Goal: Task Accomplishment & Management: Manage account settings

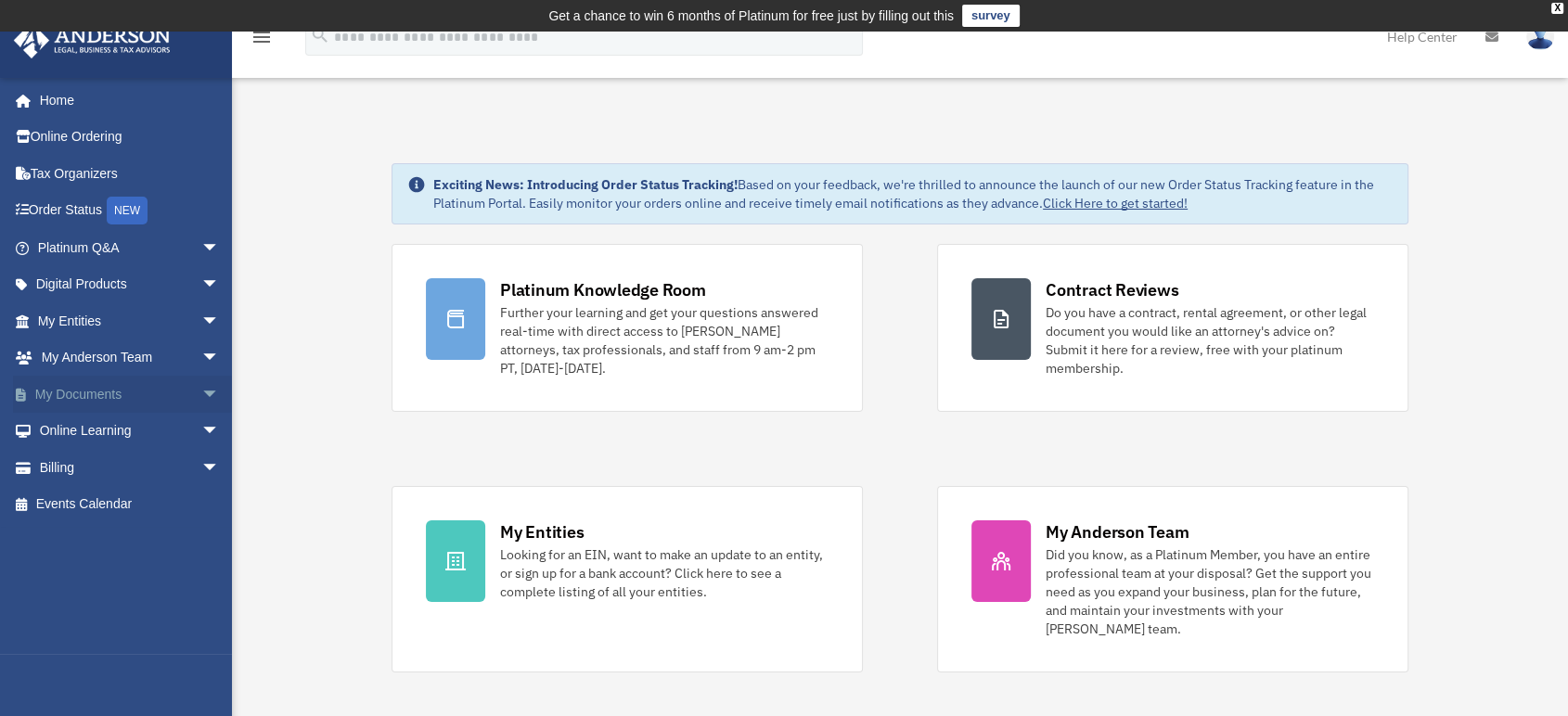
click at [201, 390] on span "arrow_drop_down" at bounding box center [220, 394] width 37 height 38
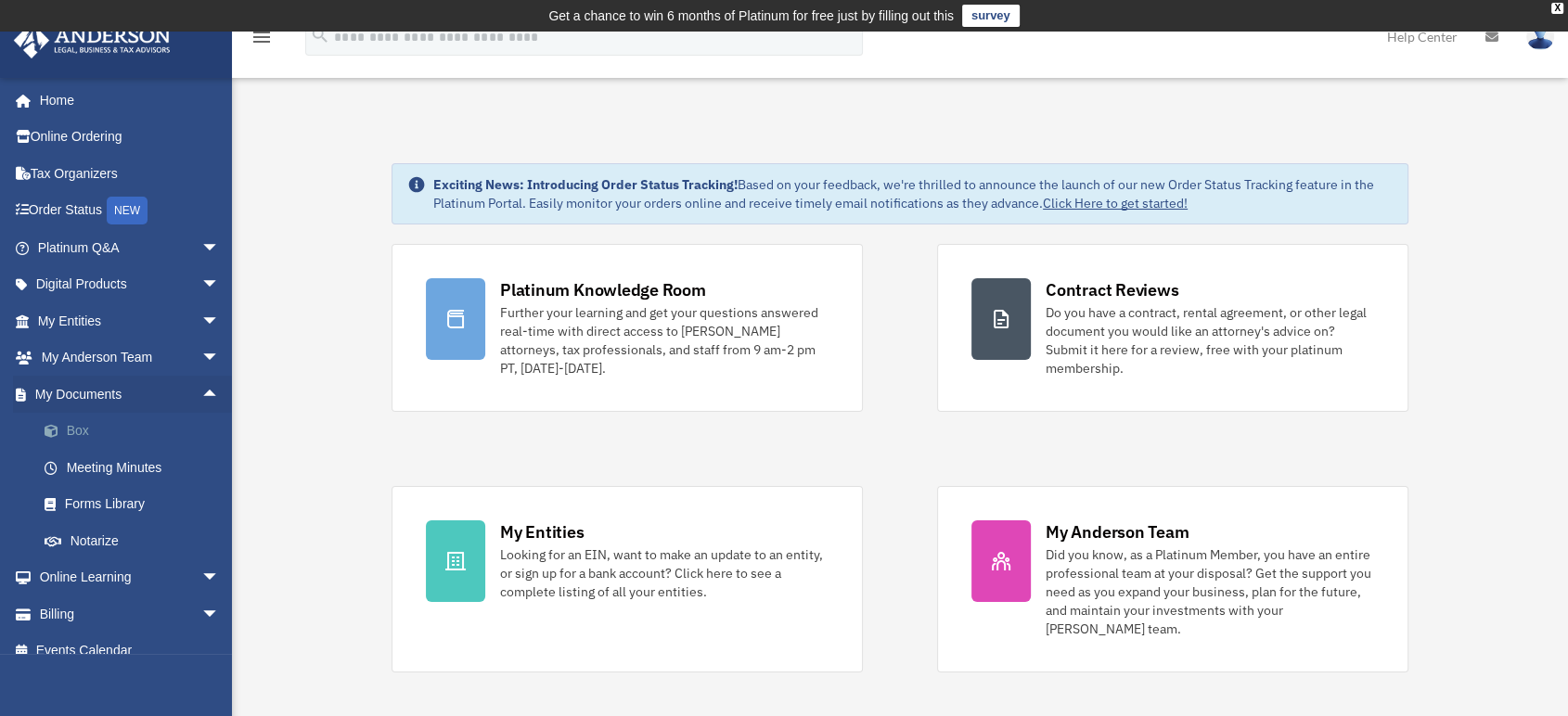
click at [108, 422] on link "Box" at bounding box center [136, 432] width 222 height 37
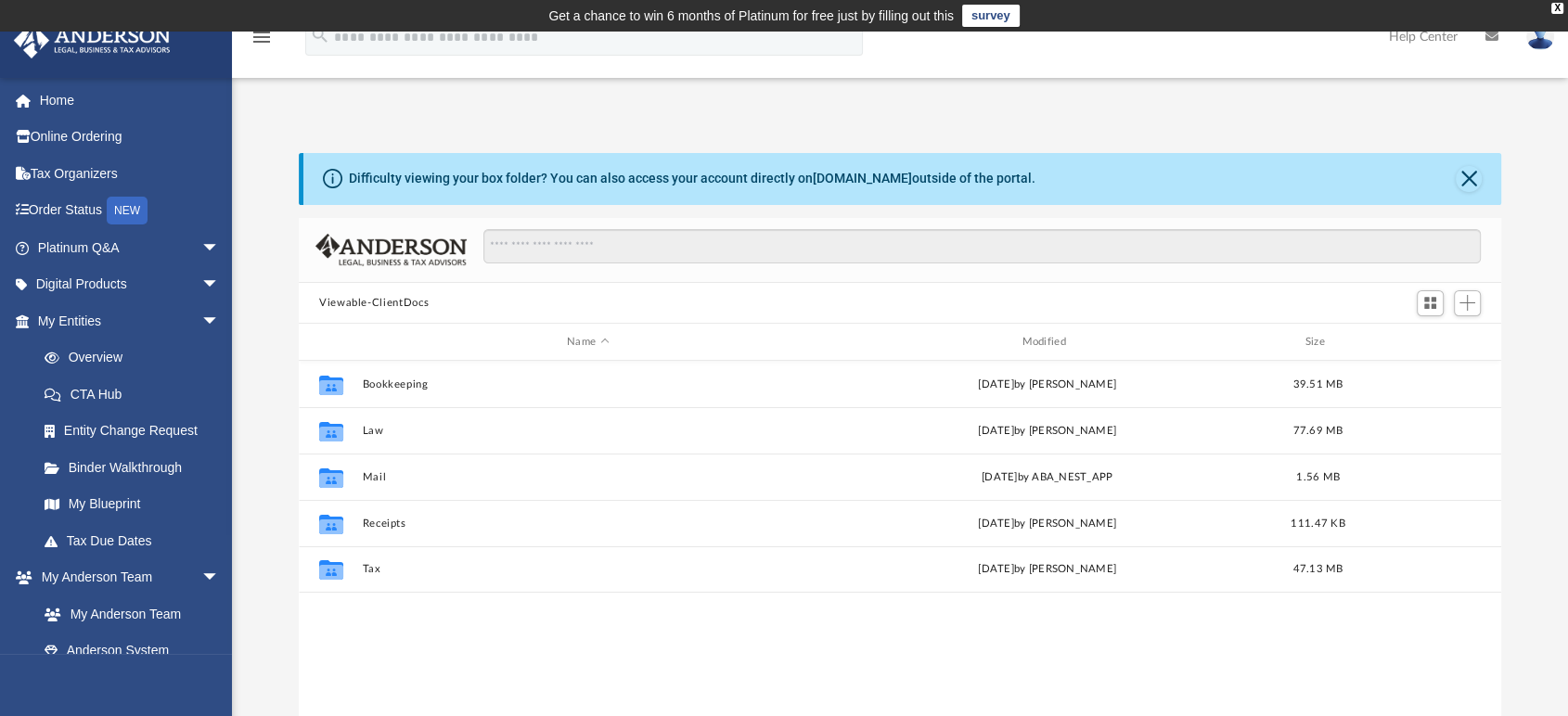
scroll to position [405, 1187]
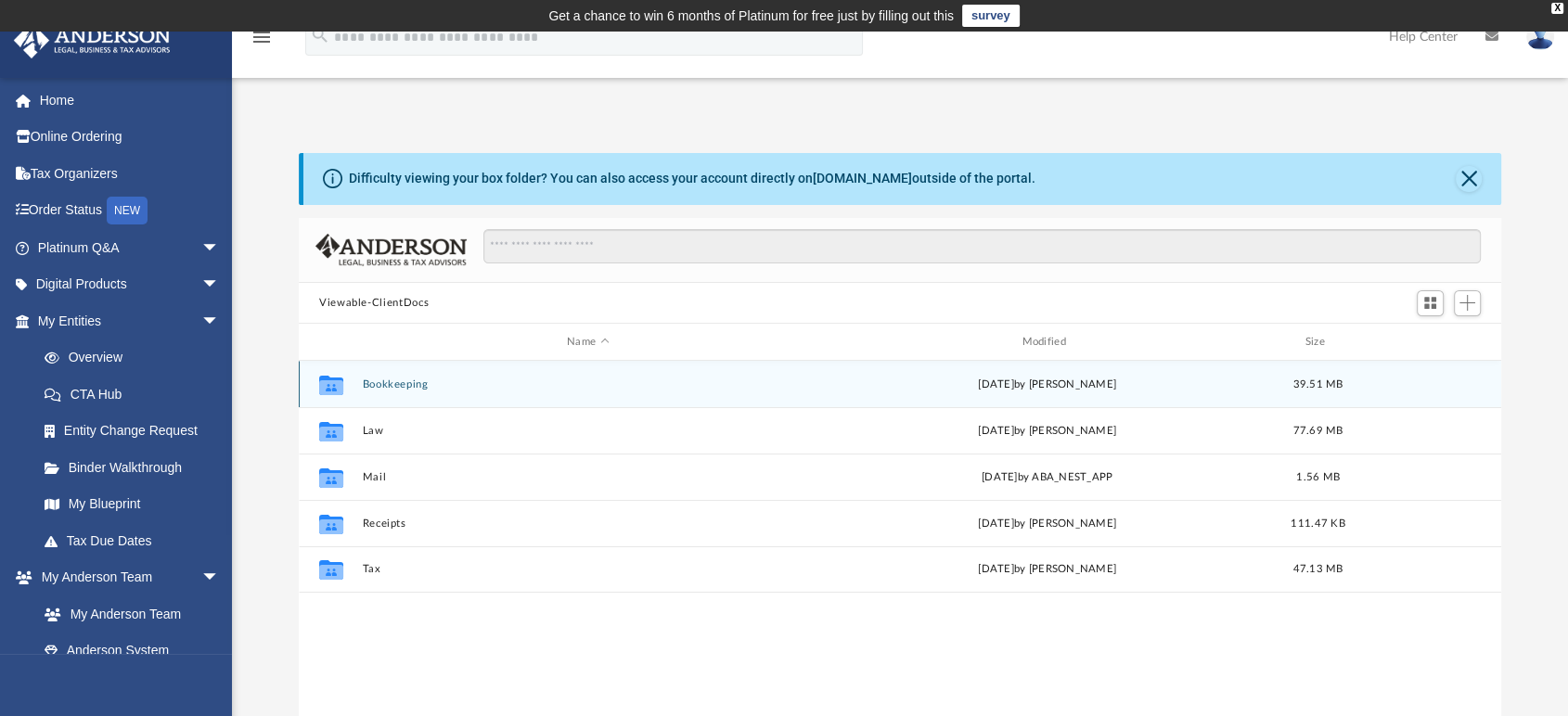
click at [413, 384] on button "Bookkeeping" at bounding box center [588, 384] width 451 height 12
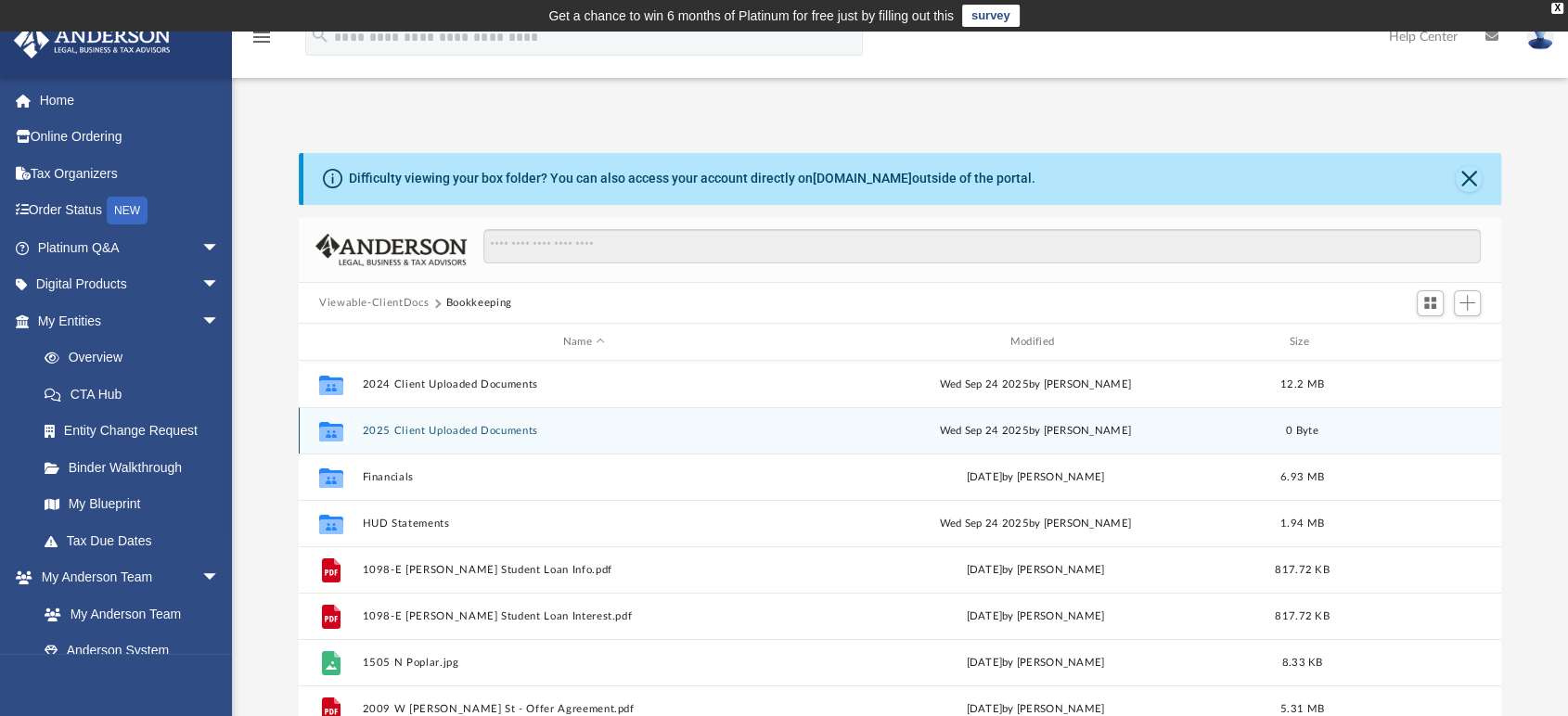
click at [497, 430] on button "2025 Client Uploaded Documents" at bounding box center [584, 431] width 443 height 12
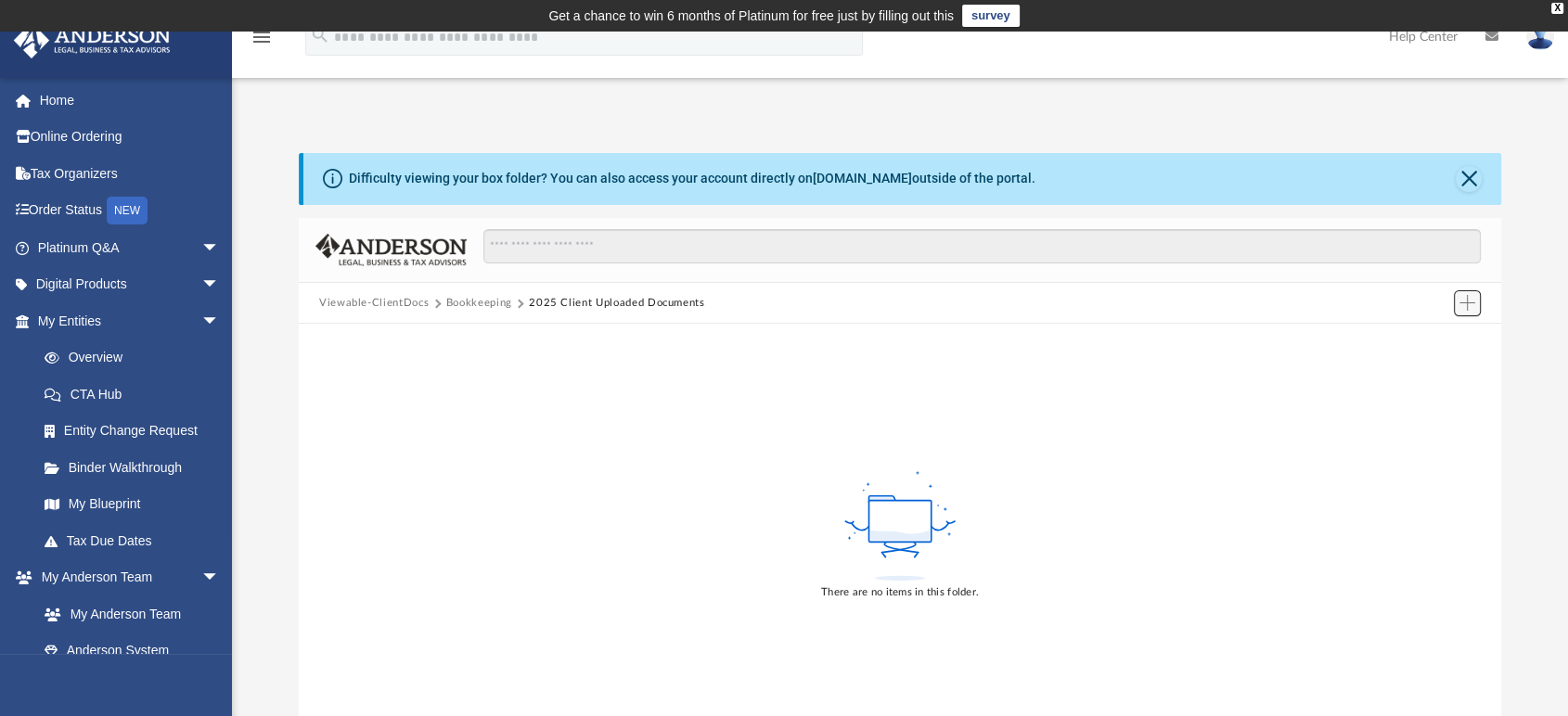
click at [1466, 299] on span "Add" at bounding box center [1467, 303] width 16 height 16
click at [1440, 344] on li "Upload" at bounding box center [1441, 340] width 60 height 20
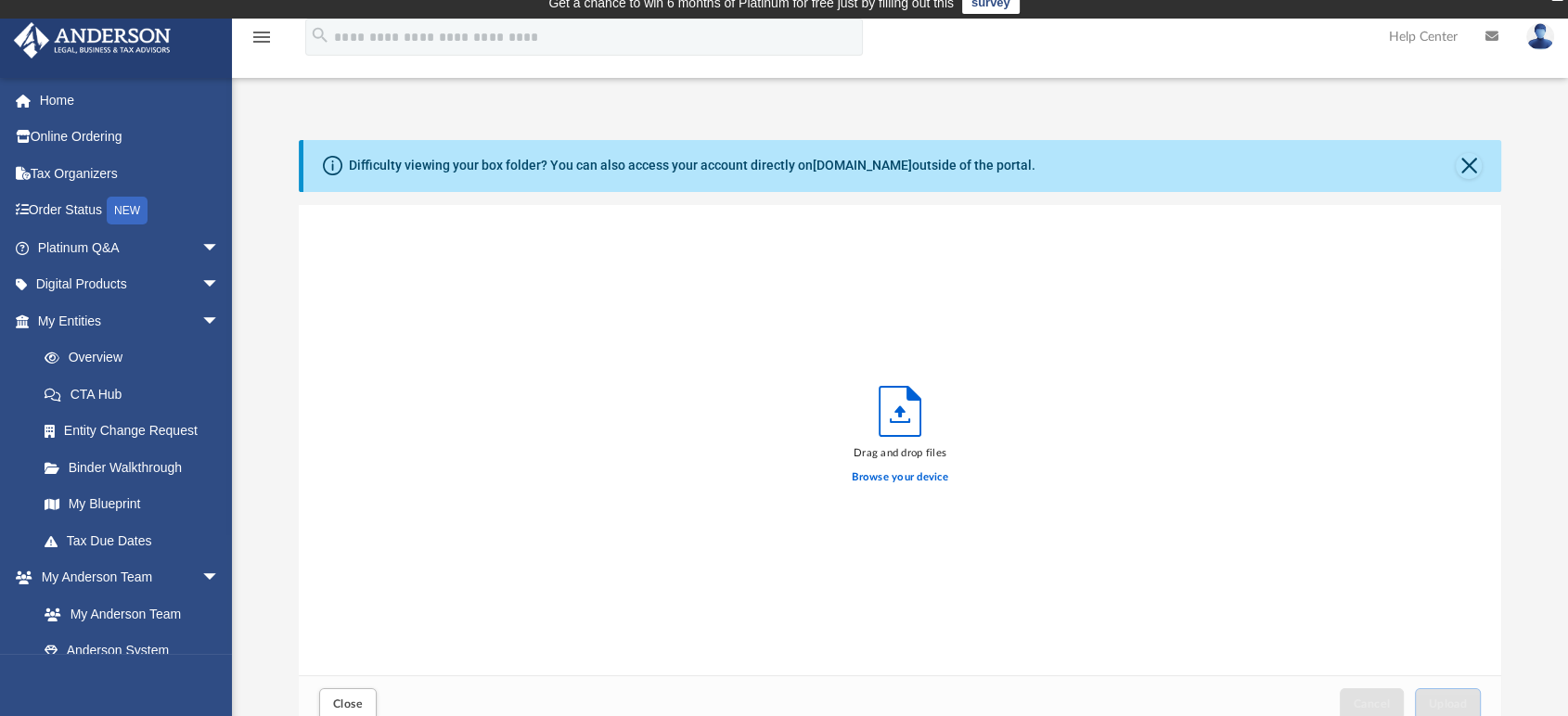
scroll to position [0, 0]
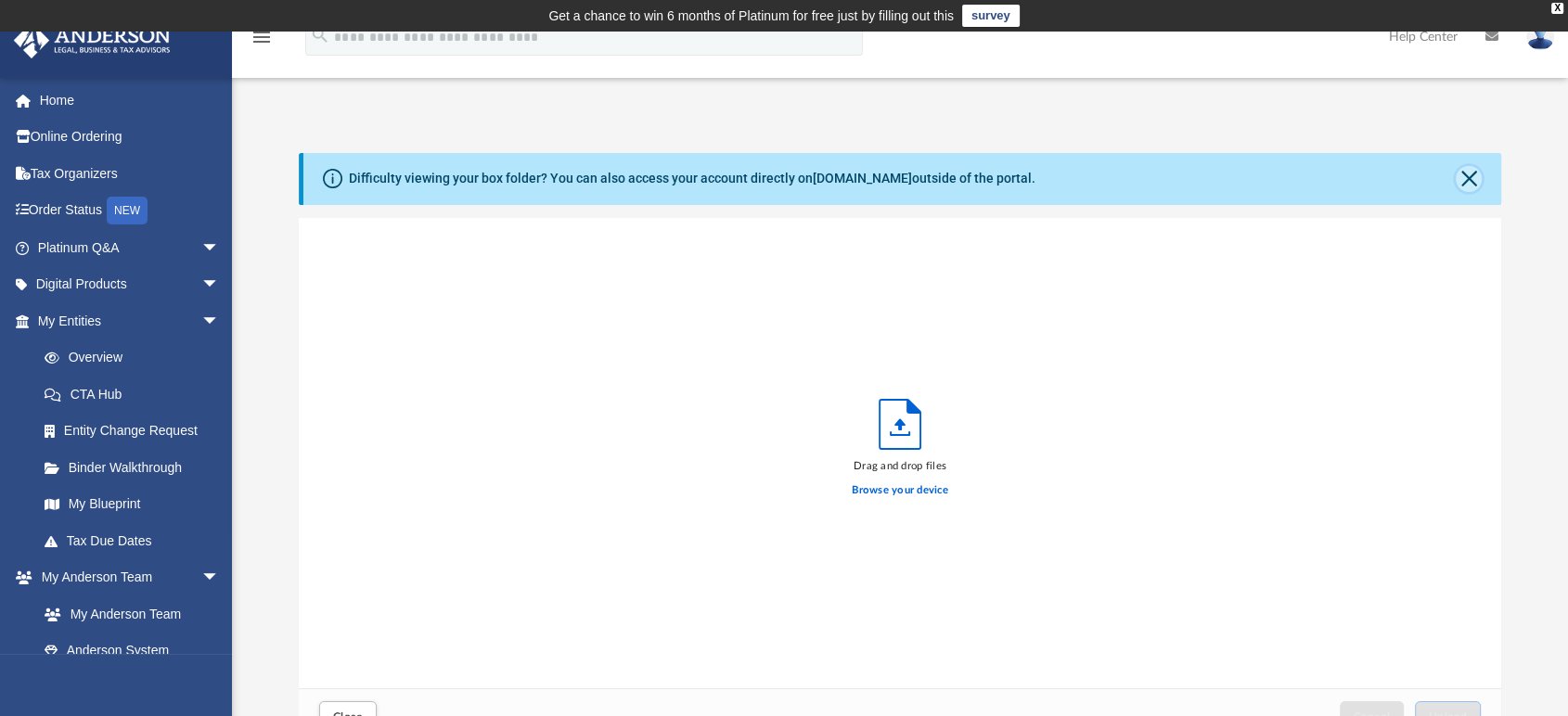
click at [1467, 170] on button "Close" at bounding box center [1468, 179] width 25 height 26
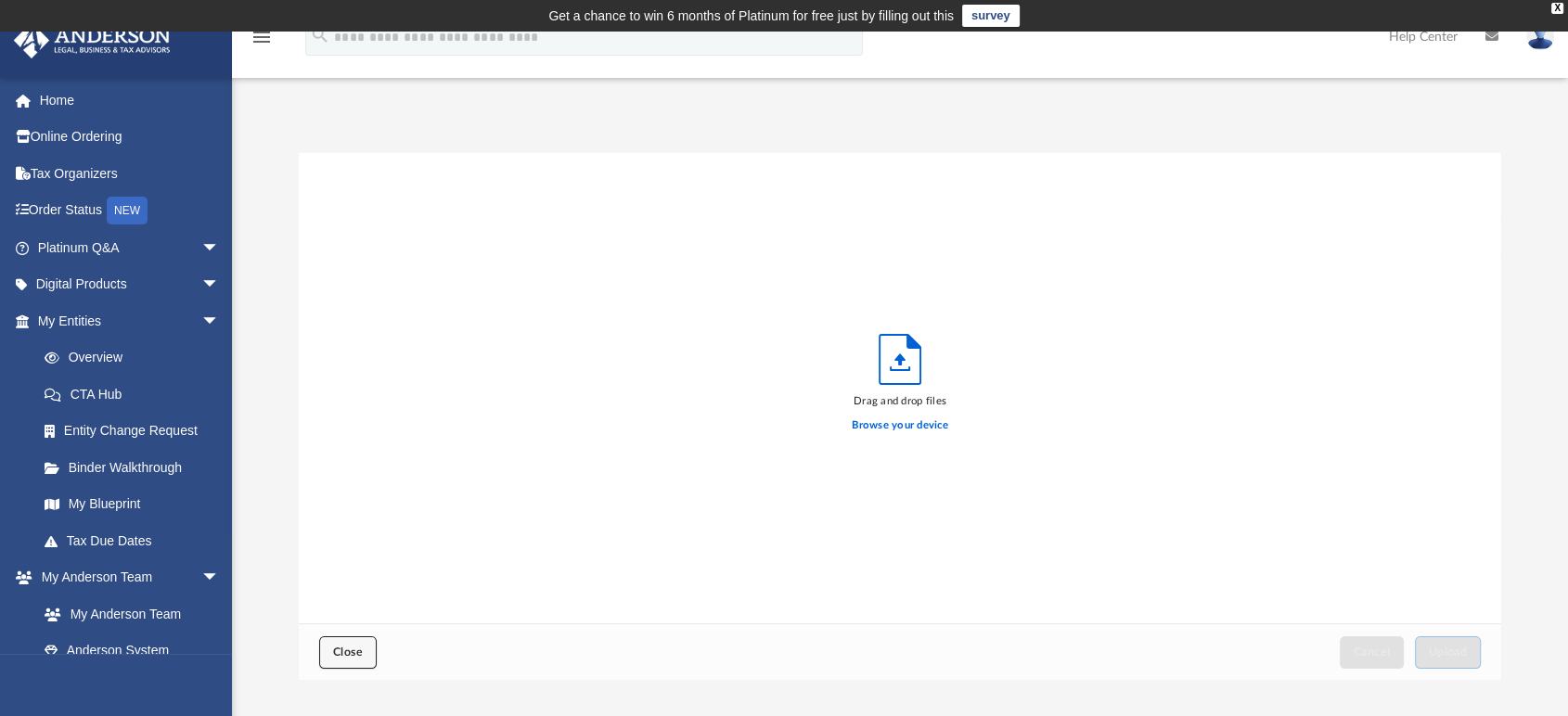
click at [351, 653] on span "Close" at bounding box center [348, 651] width 29 height 11
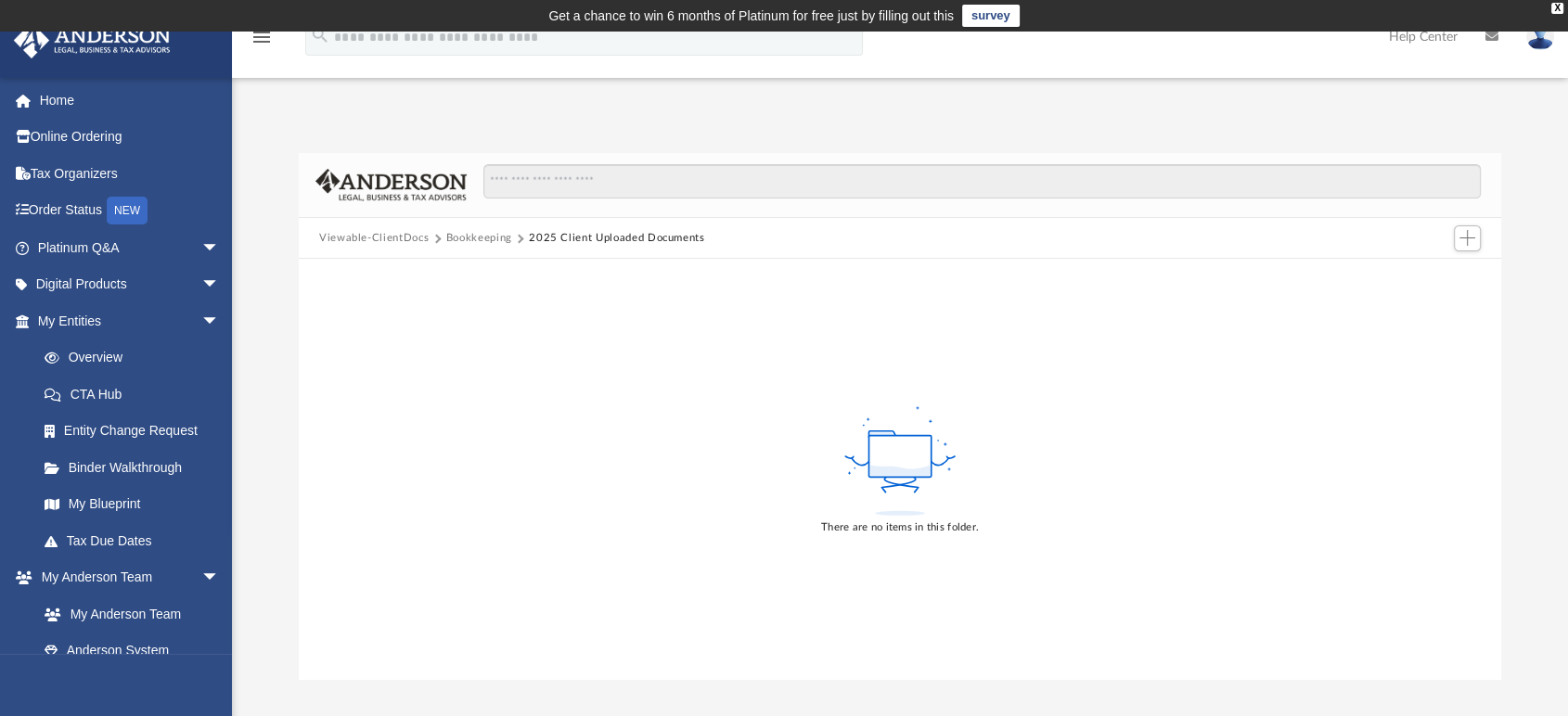
click at [667, 234] on button "2025 Client Uploaded Documents" at bounding box center [617, 238] width 177 height 17
click at [1470, 242] on span "Add" at bounding box center [1467, 238] width 16 height 16
click at [1433, 271] on li "Upload" at bounding box center [1441, 276] width 60 height 20
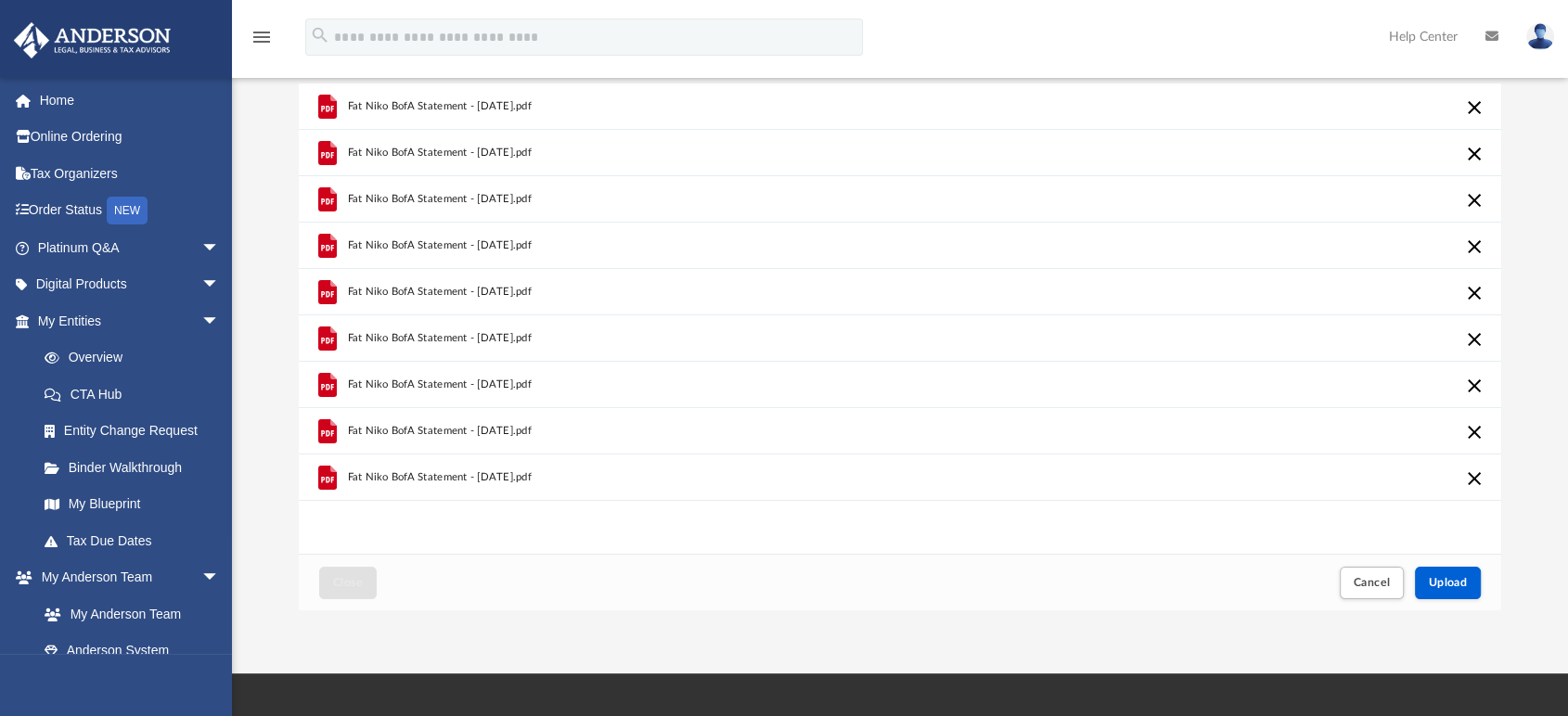
scroll to position [206, 0]
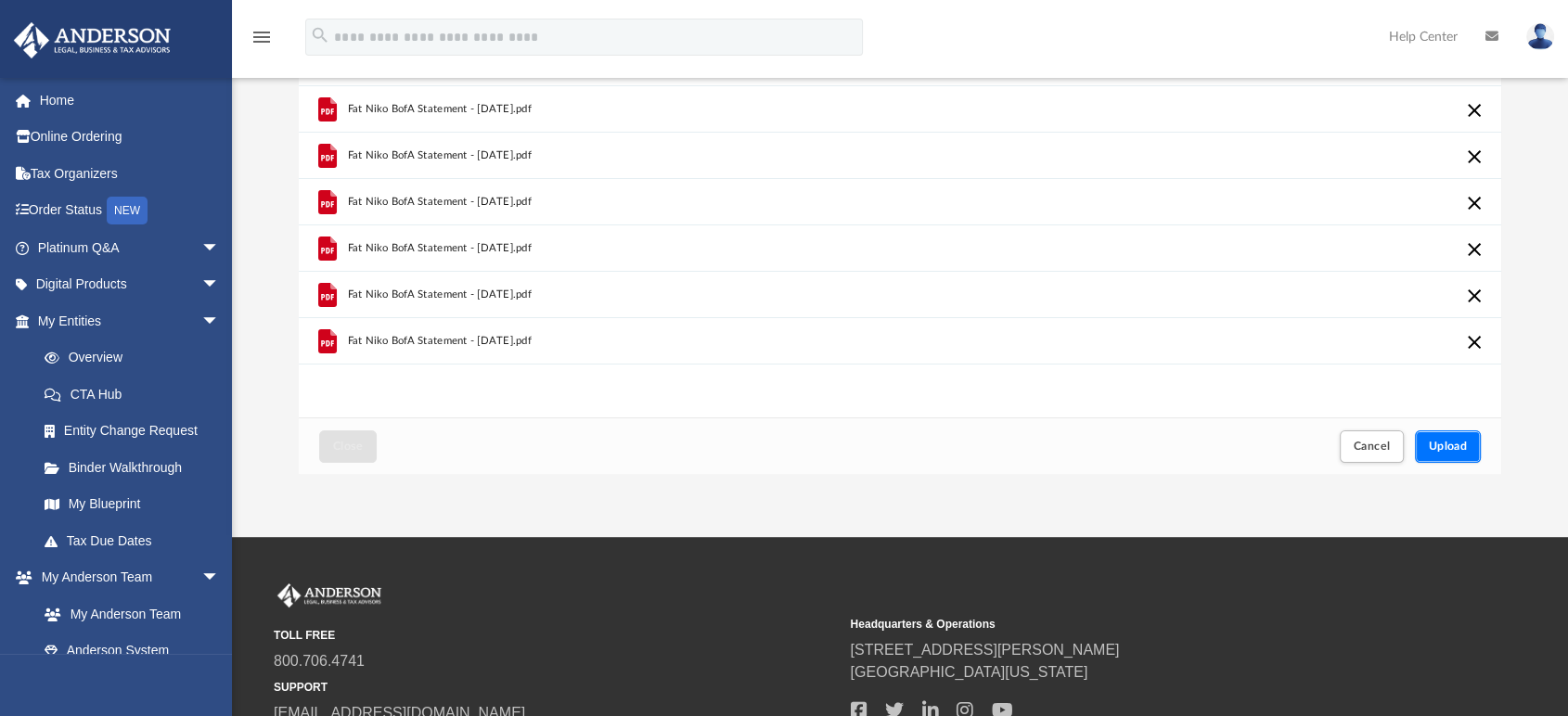
click at [1452, 449] on span "Upload" at bounding box center [1448, 445] width 39 height 11
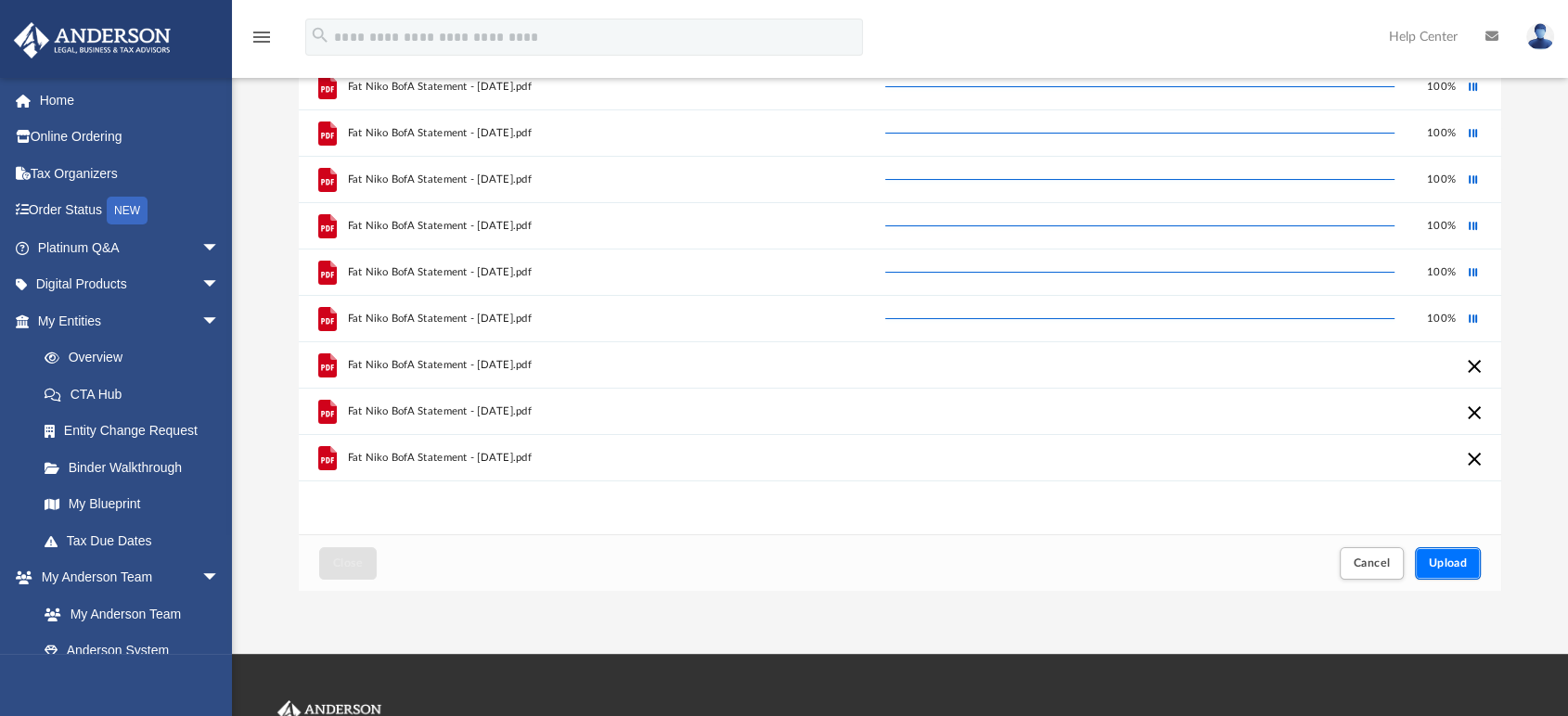
scroll to position [0, 0]
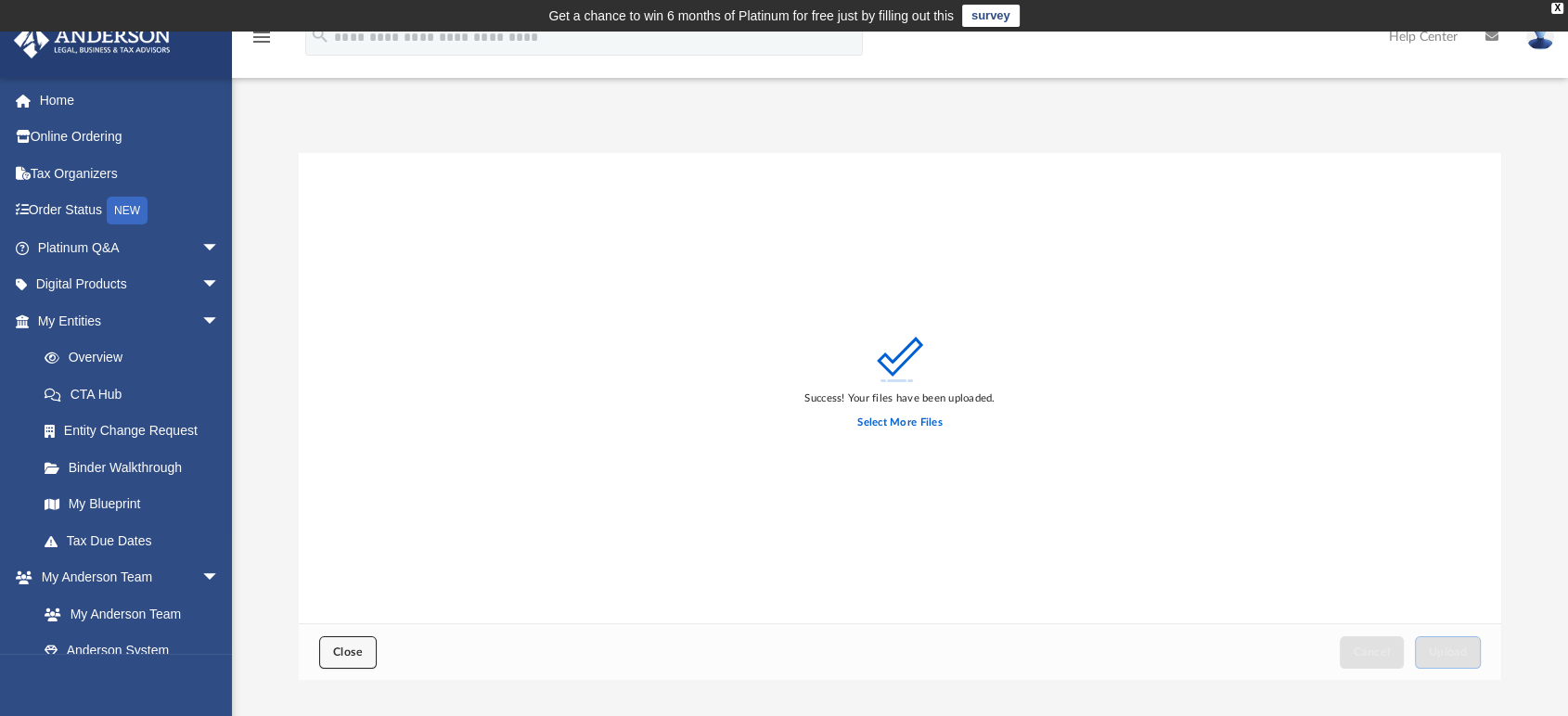
click at [369, 644] on button "Close" at bounding box center [347, 652] width 58 height 32
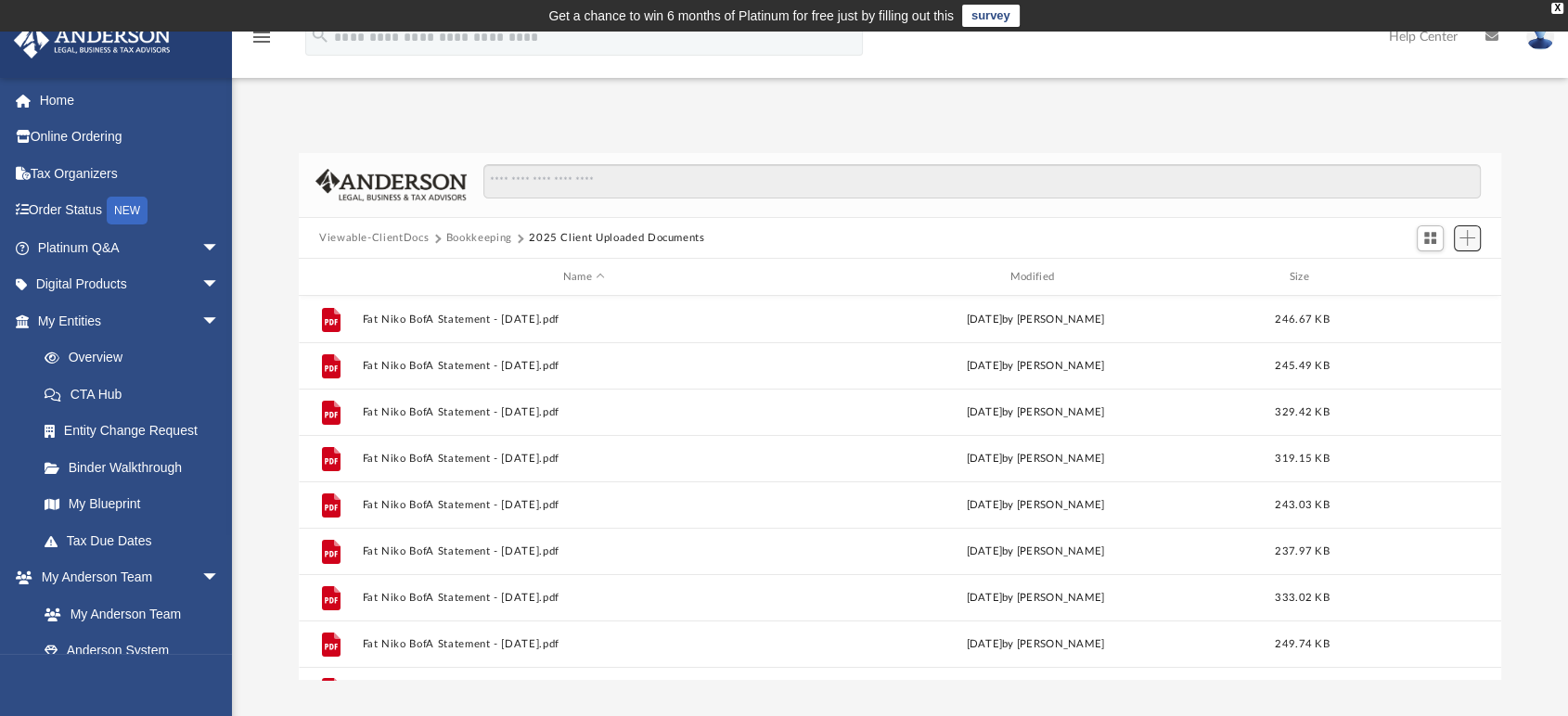
click at [1461, 239] on span "Add" at bounding box center [1467, 238] width 16 height 16
click at [1433, 272] on li "Upload" at bounding box center [1441, 276] width 60 height 20
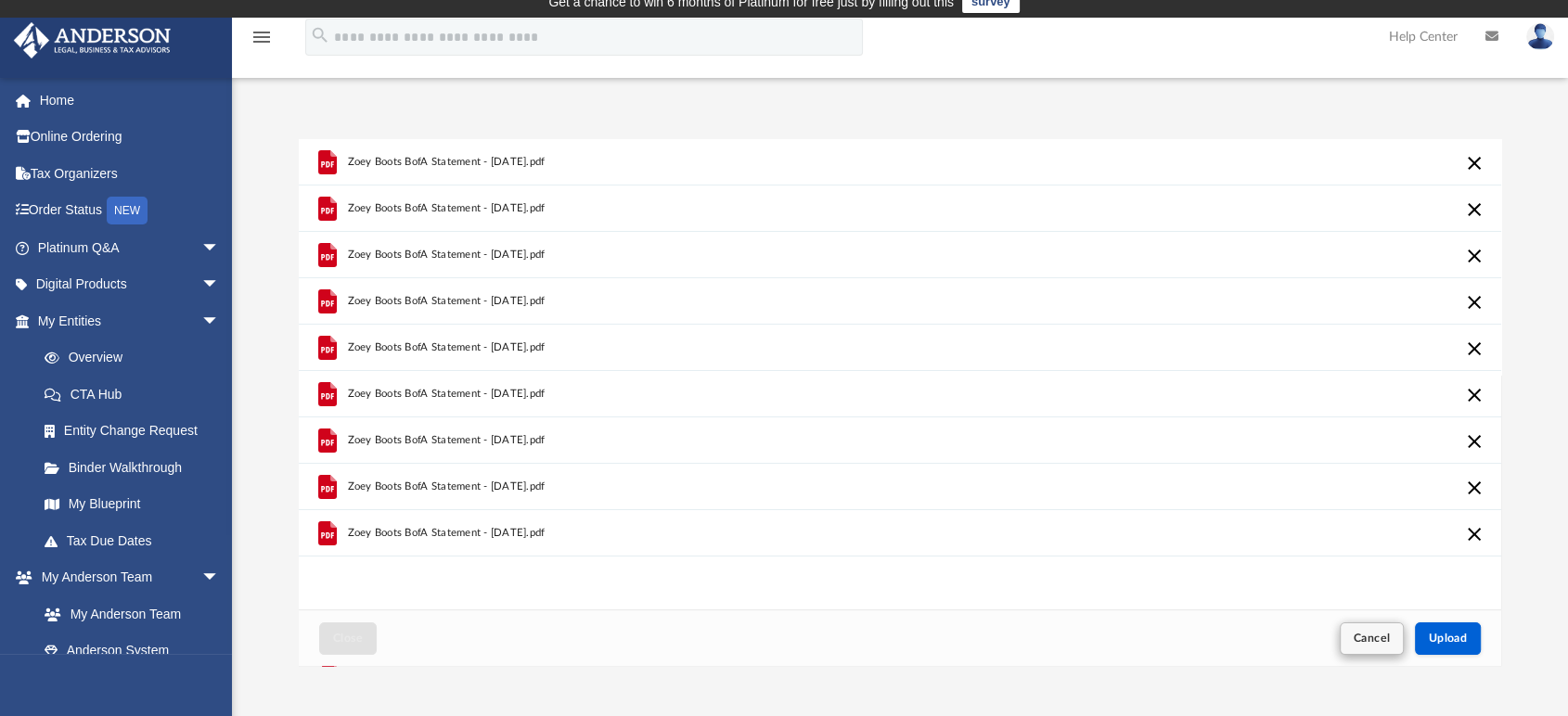
scroll to position [103, 0]
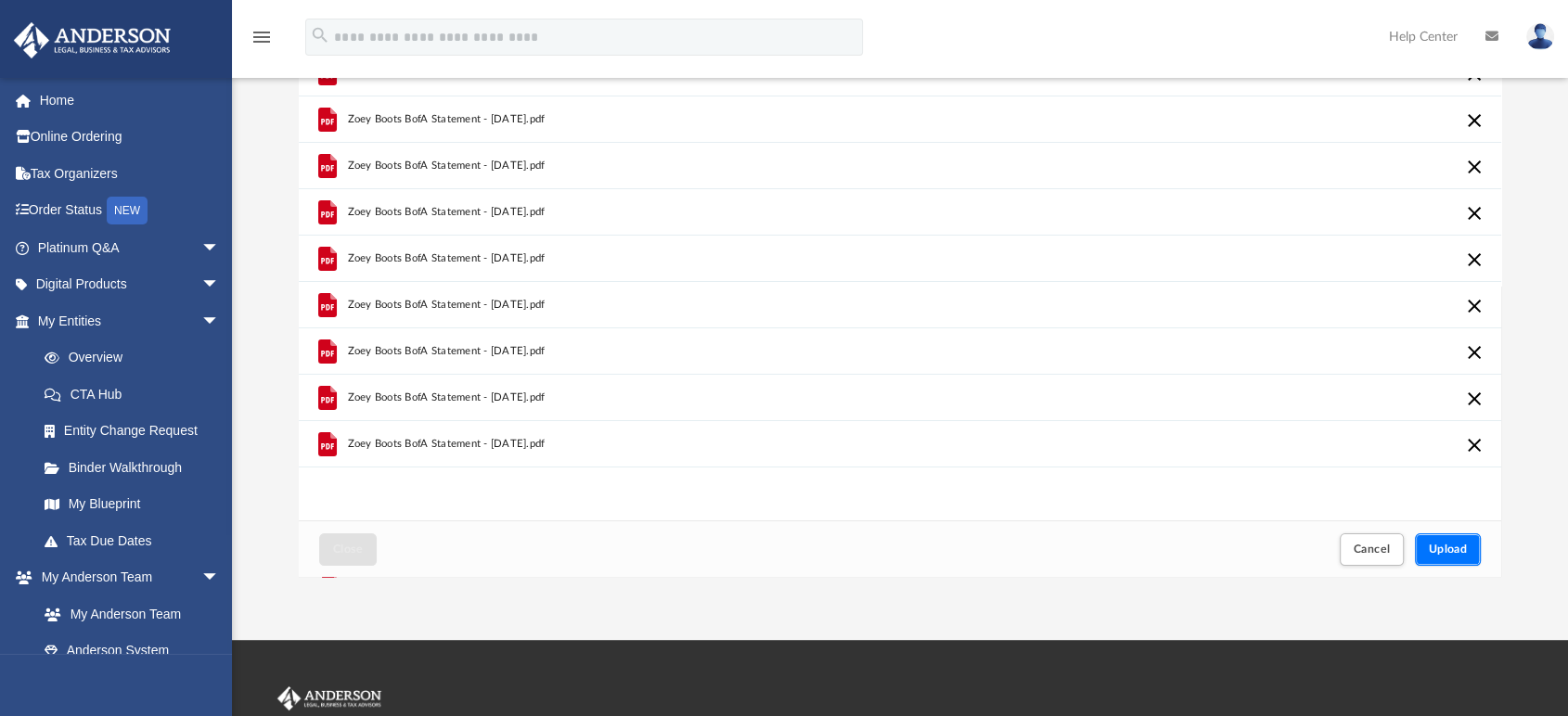
click at [1453, 549] on span "Upload" at bounding box center [1448, 548] width 39 height 11
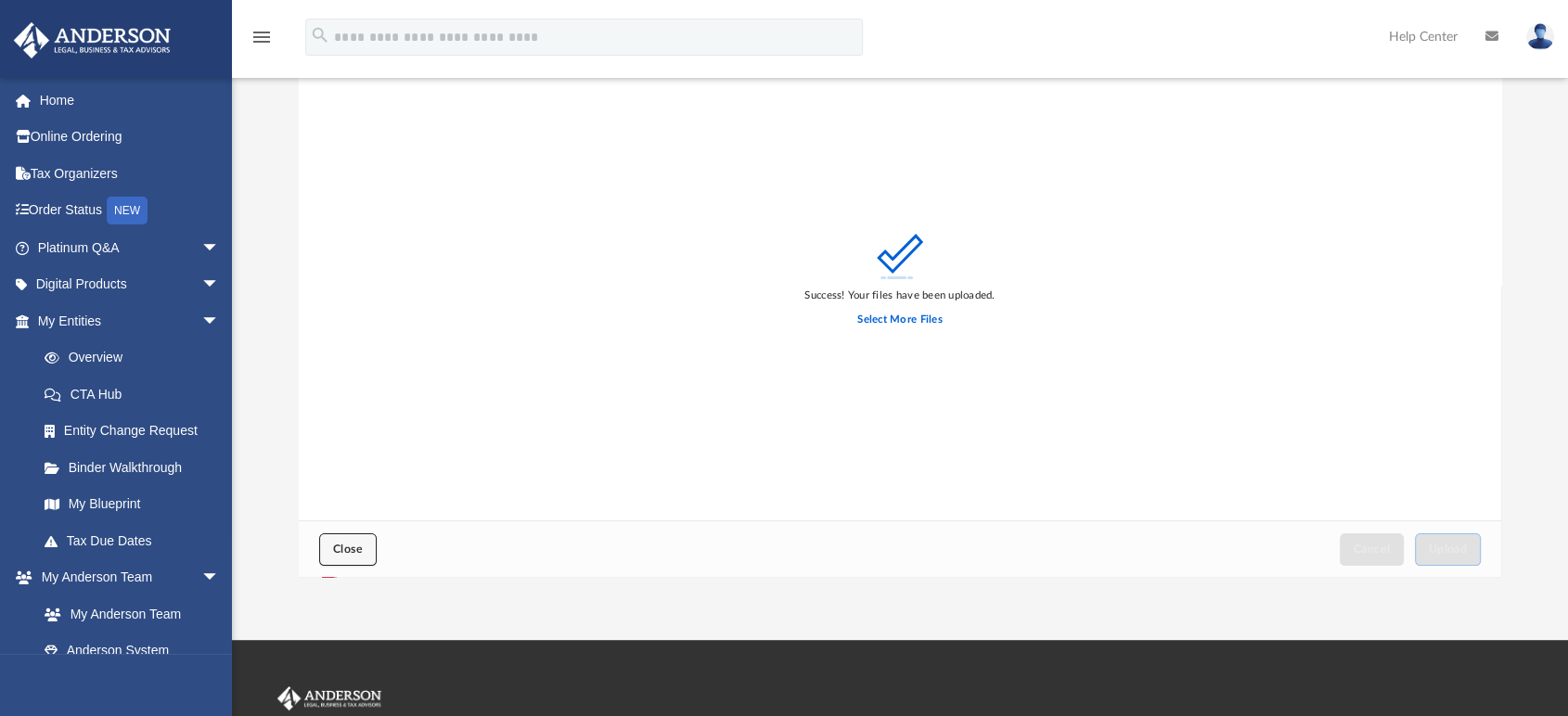
click at [349, 547] on span "Close" at bounding box center [348, 548] width 29 height 11
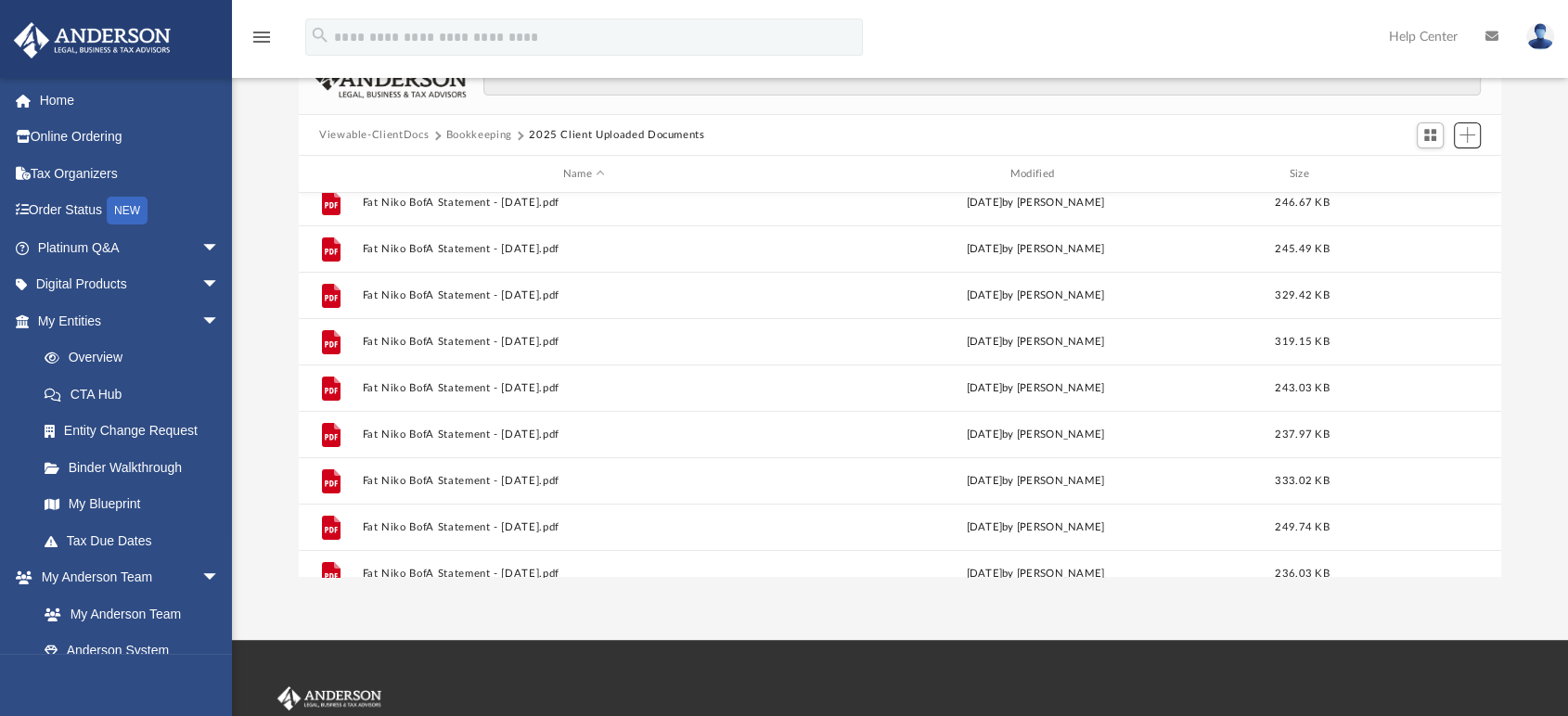
scroll to position [0, 0]
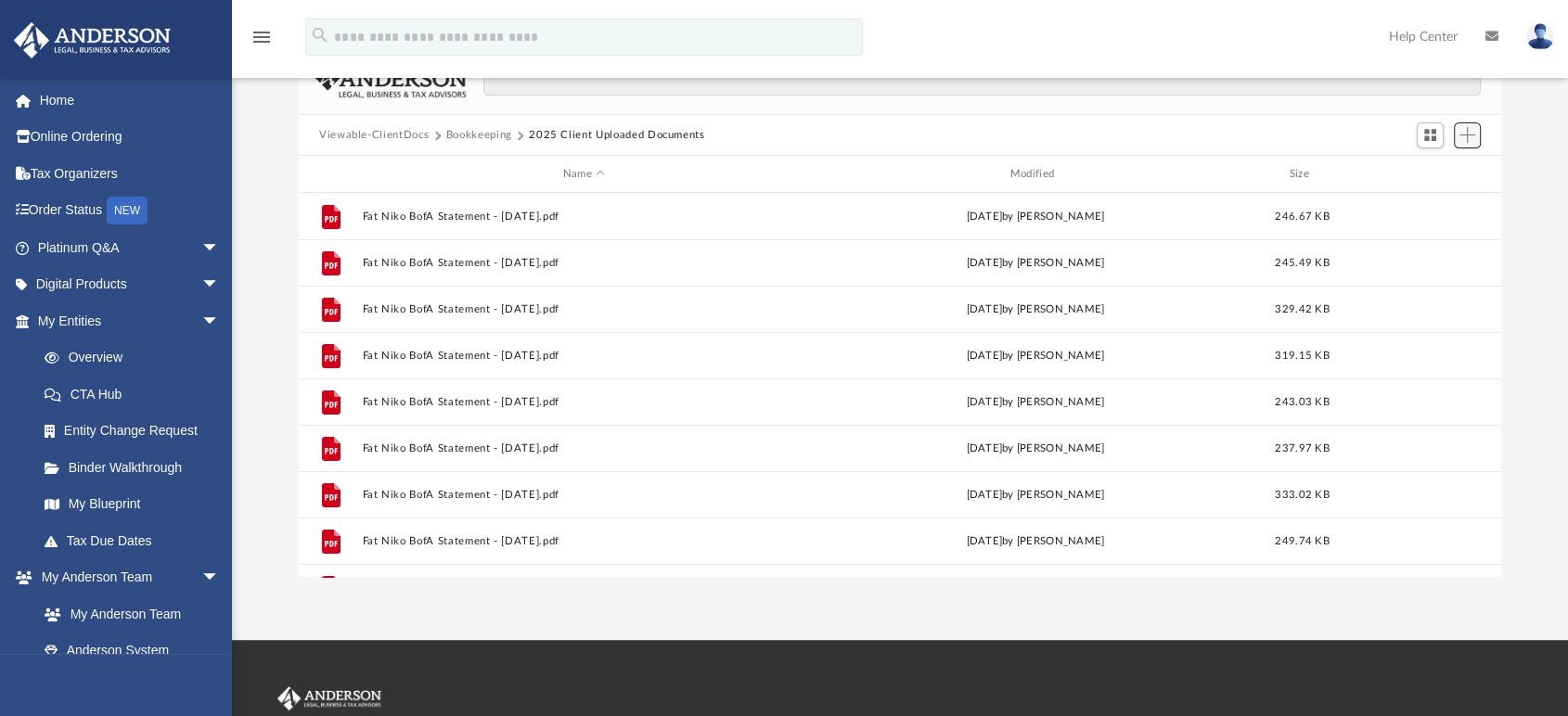
click at [1464, 142] on span "Add" at bounding box center [1467, 135] width 16 height 16
click at [1425, 172] on li "Upload" at bounding box center [1441, 173] width 60 height 20
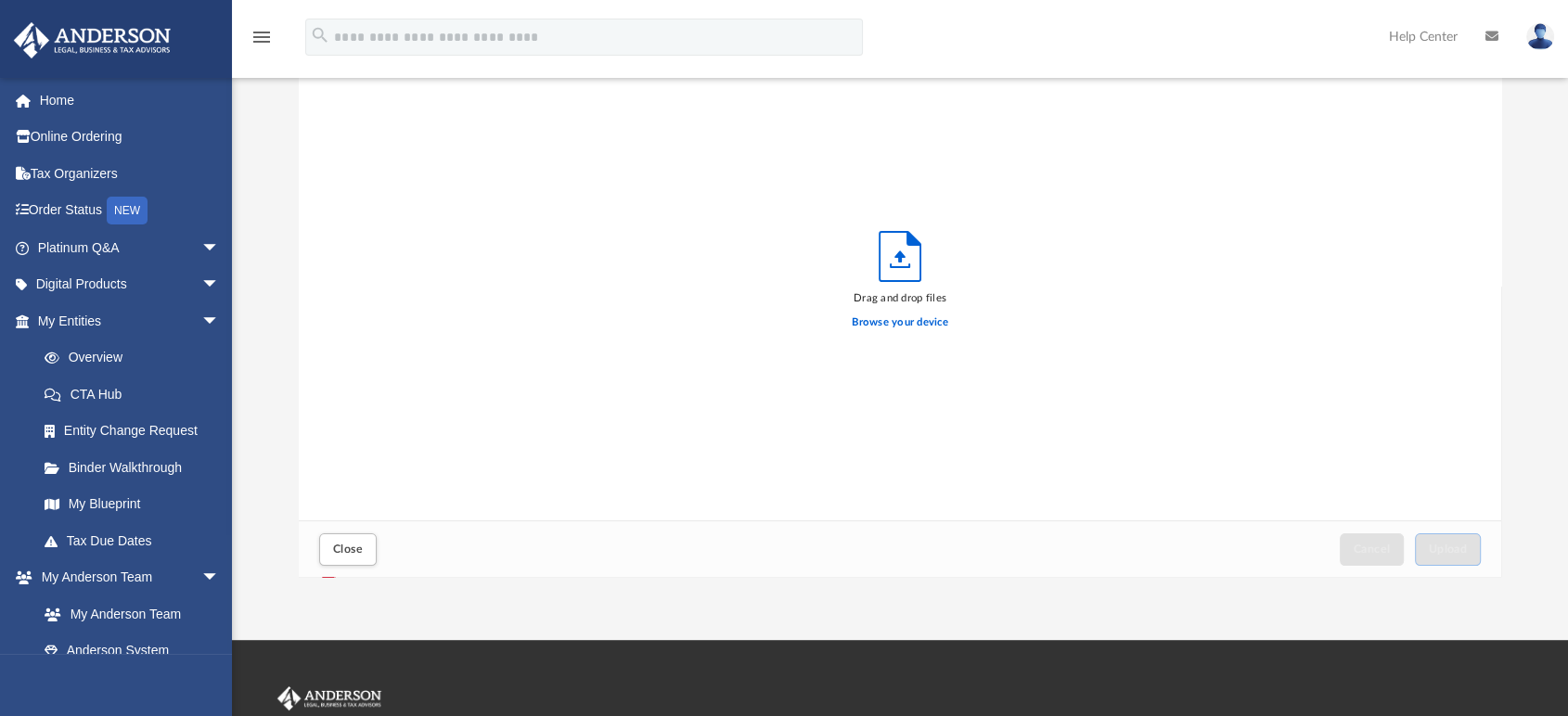
scroll to position [455, 1187]
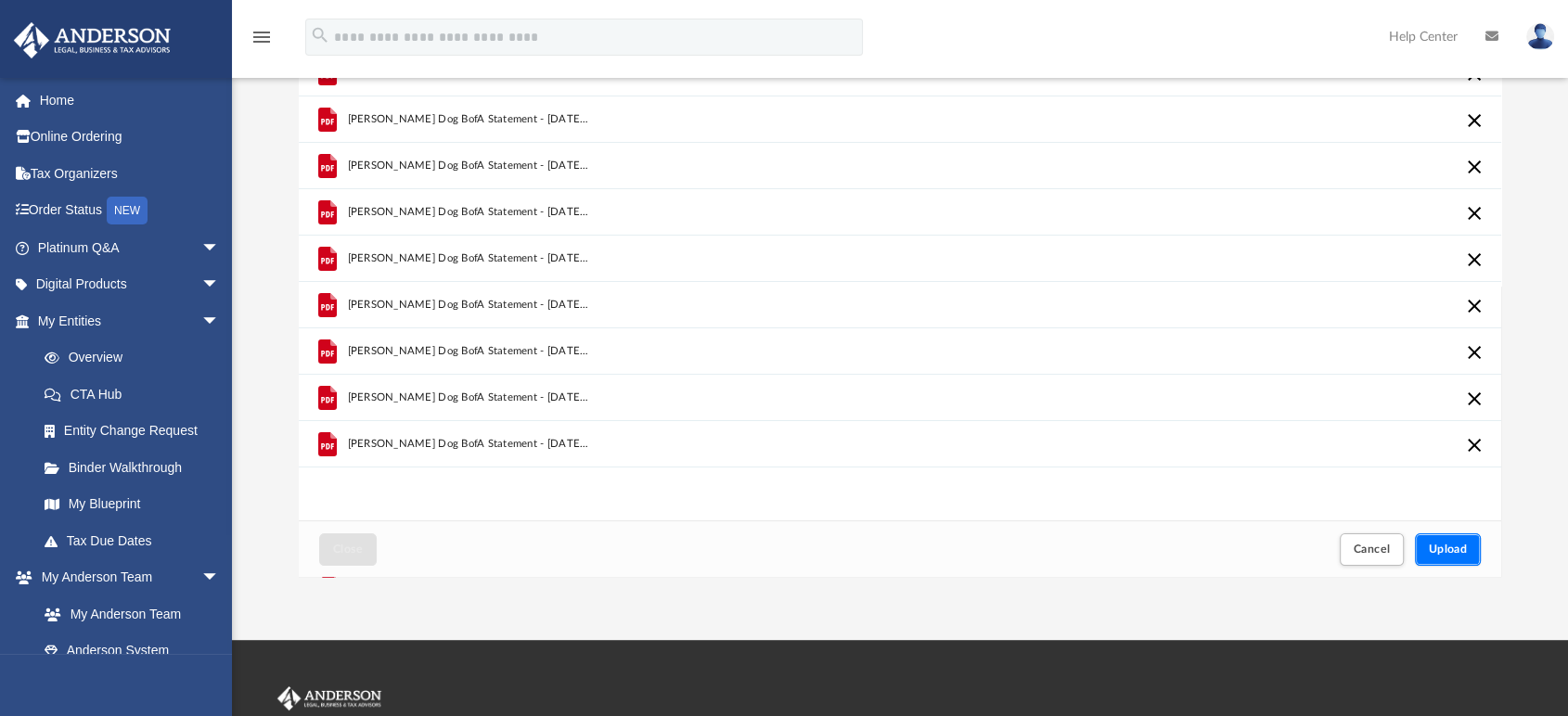
click at [1454, 555] on button "Upload" at bounding box center [1448, 549] width 67 height 32
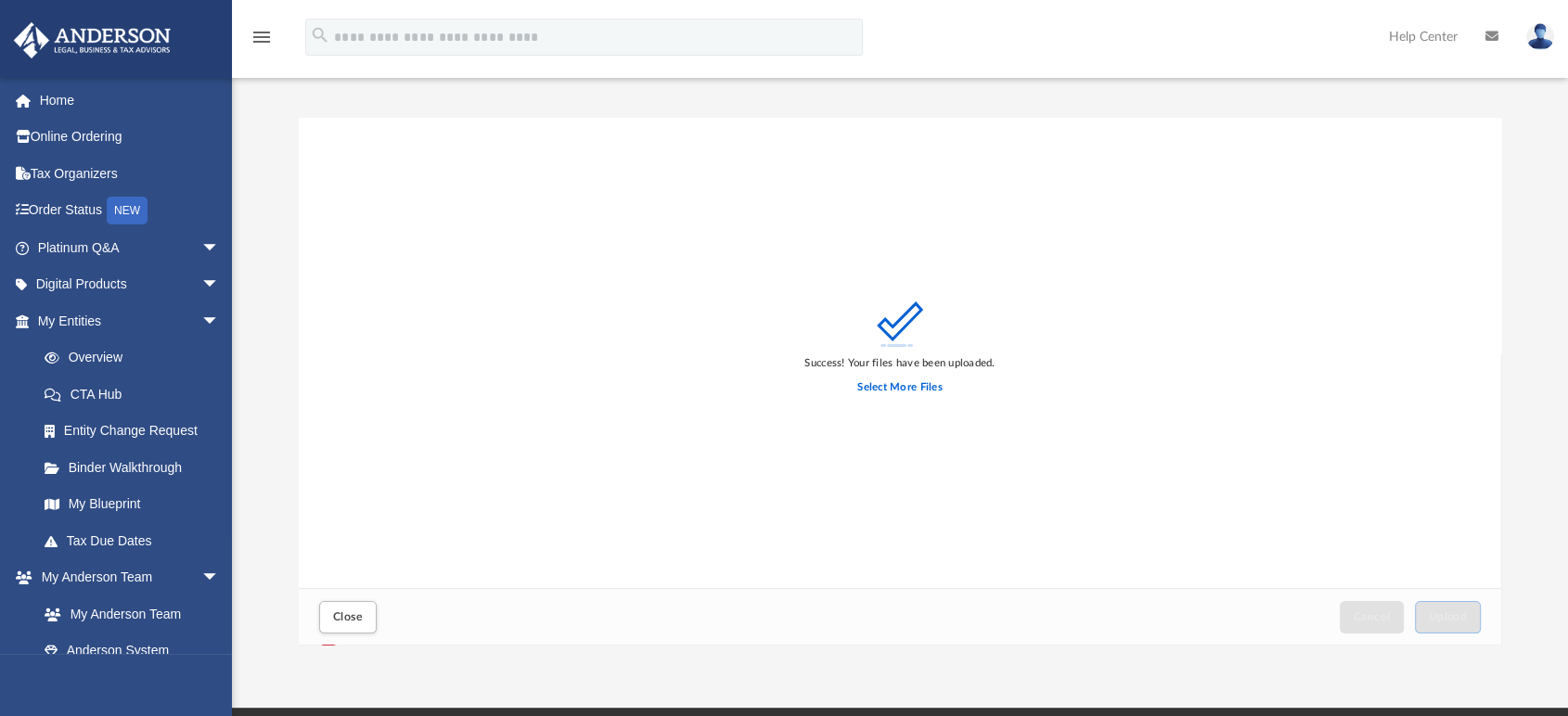
scroll to position [0, 0]
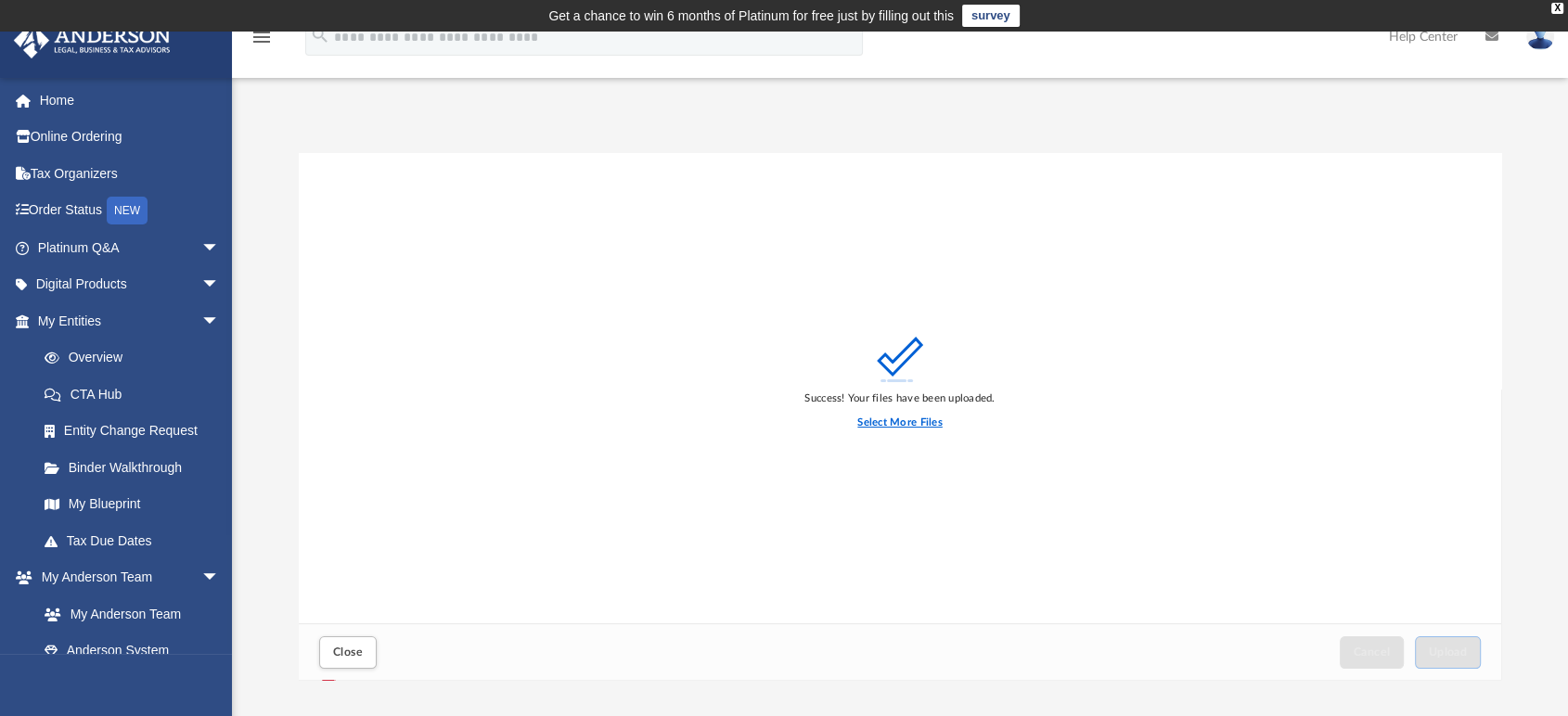
click at [881, 419] on label "Select More Files" at bounding box center [899, 423] width 84 height 17
click at [0, 0] on input "Select More Files" at bounding box center [0, 0] width 0 height 0
click at [366, 645] on button "Close" at bounding box center [347, 652] width 58 height 32
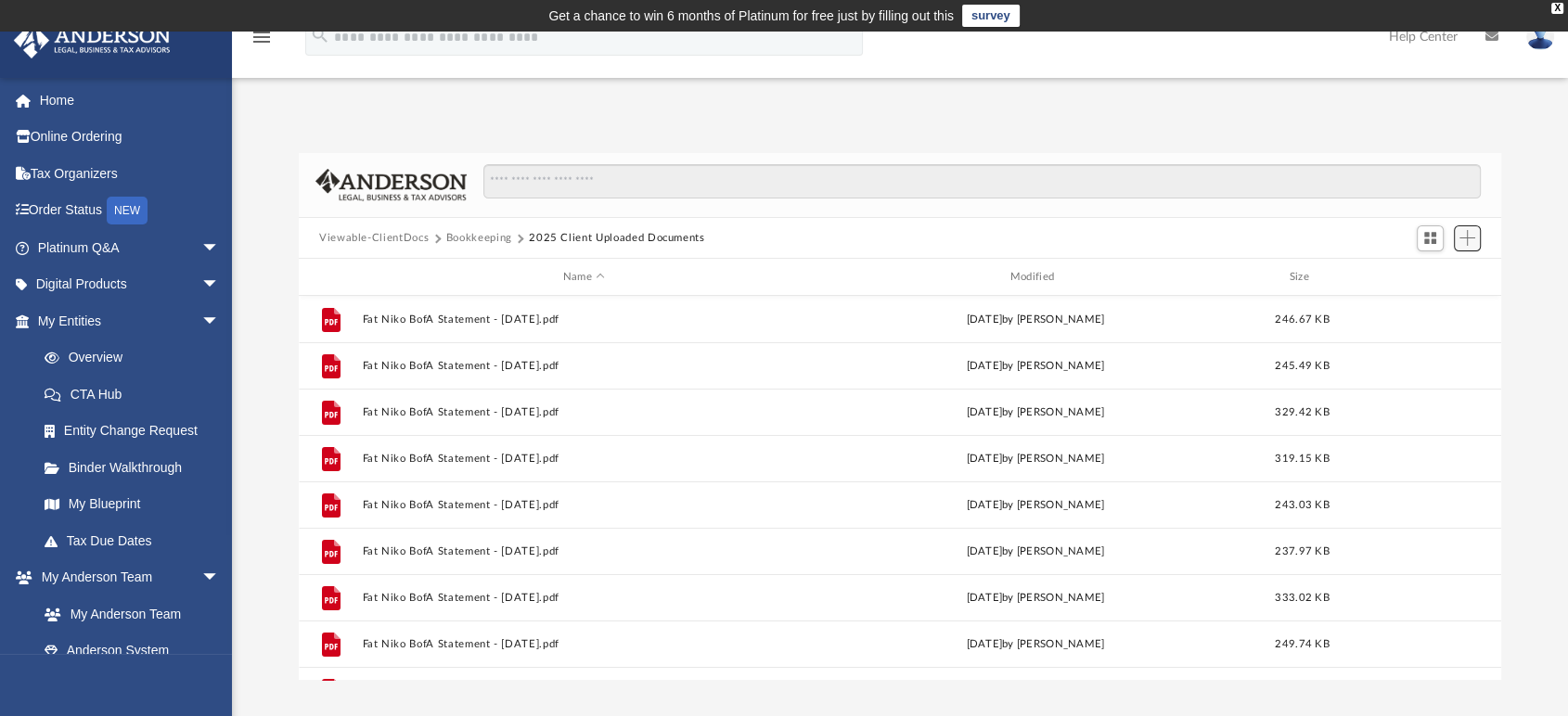
click at [1470, 238] on span "Add" at bounding box center [1467, 238] width 16 height 16
click at [1430, 277] on li "Upload" at bounding box center [1441, 276] width 60 height 20
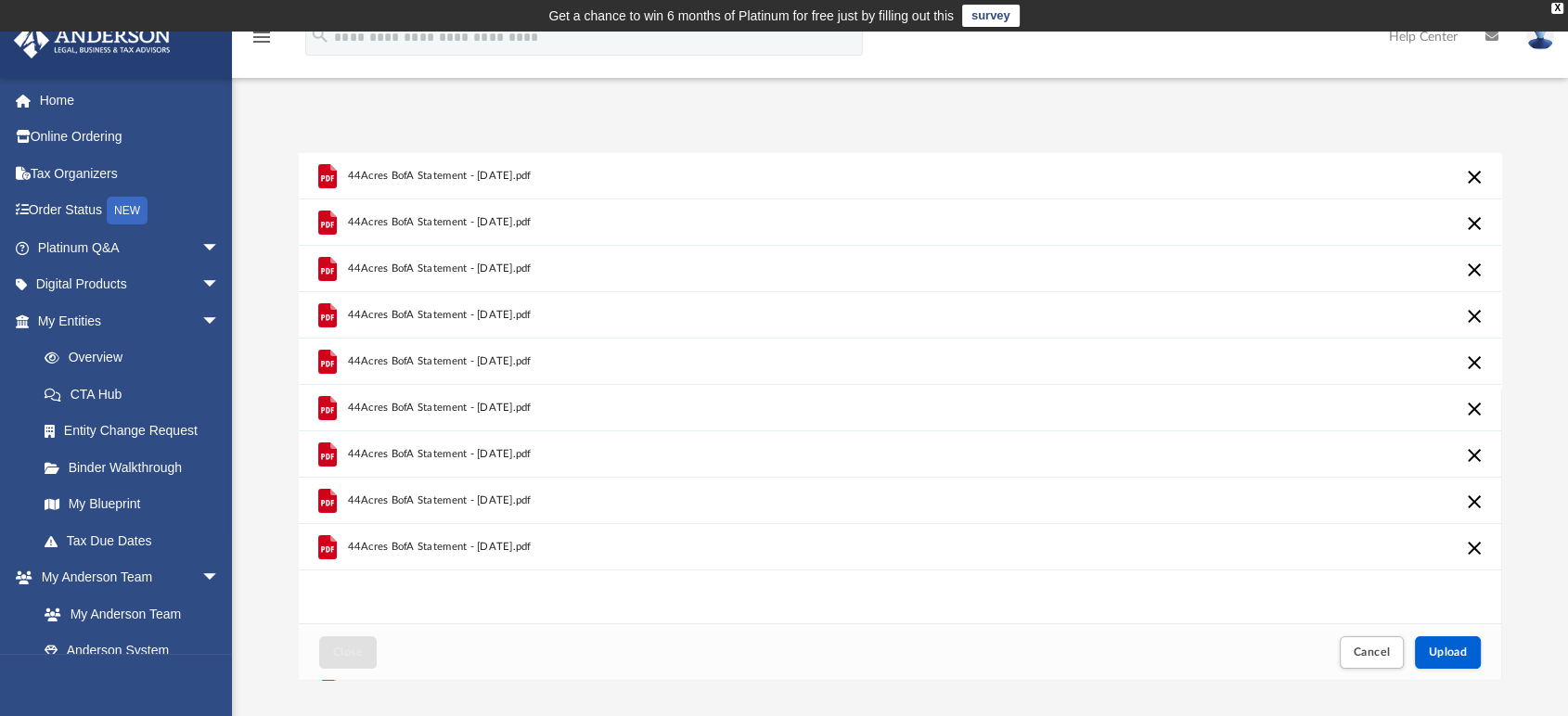
scroll to position [103, 0]
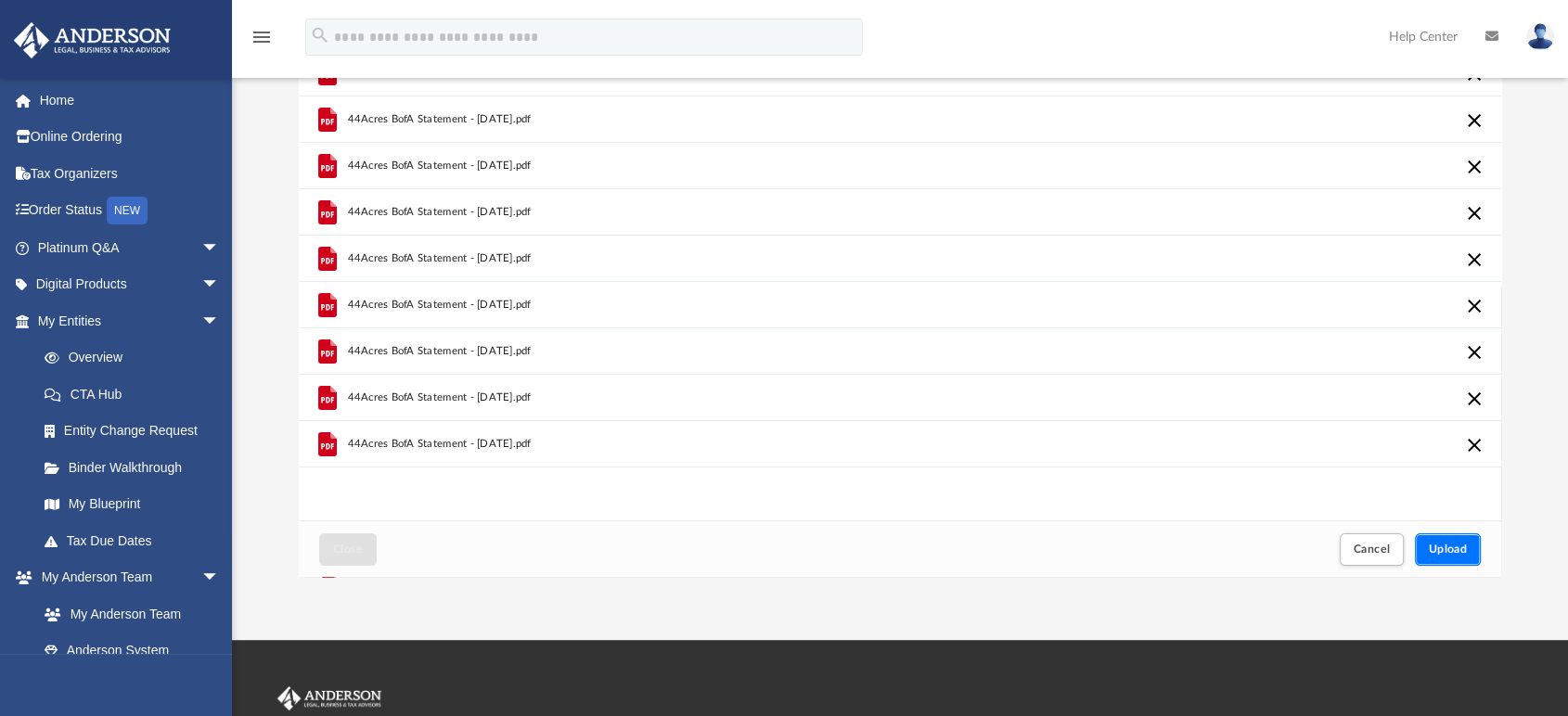
click at [1457, 550] on span "Upload" at bounding box center [1448, 548] width 39 height 11
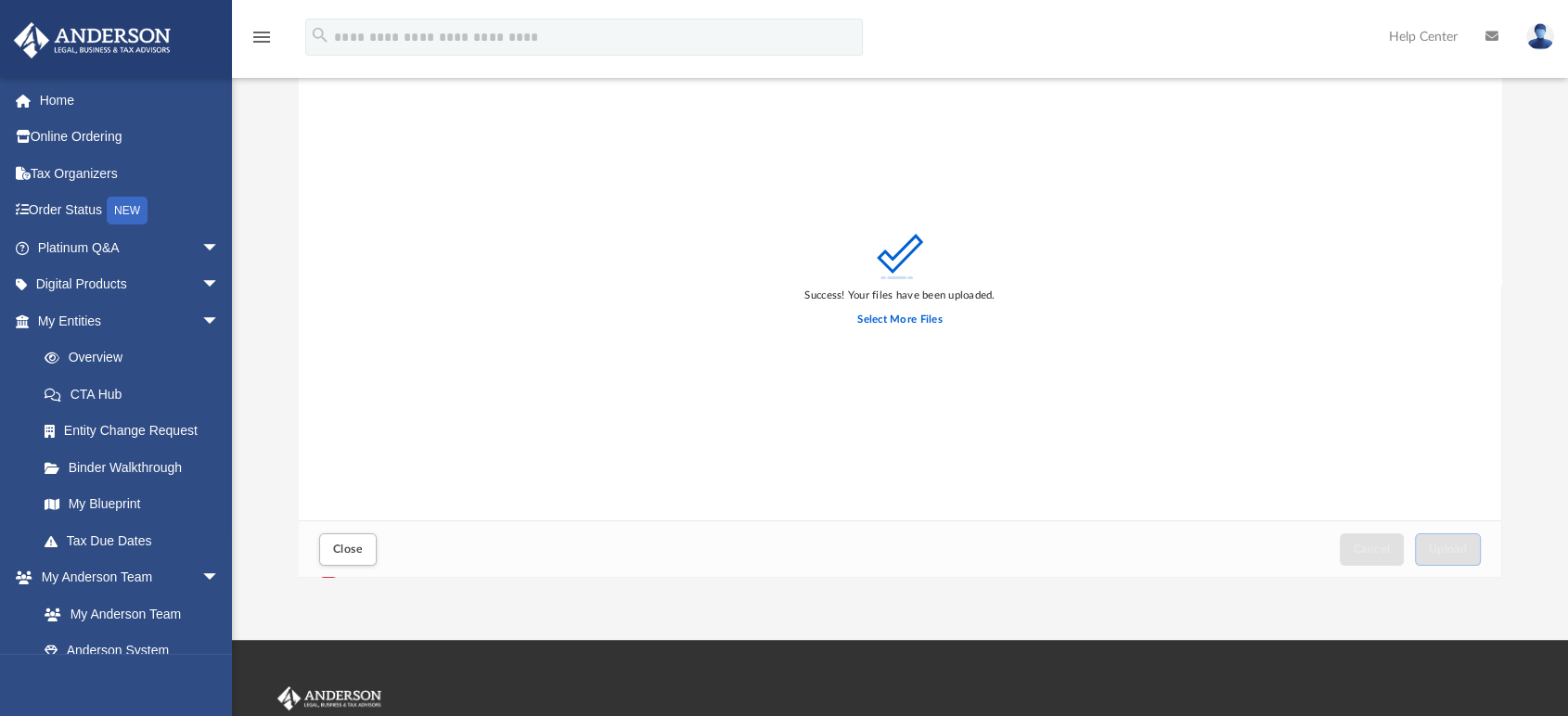
scroll to position [0, 0]
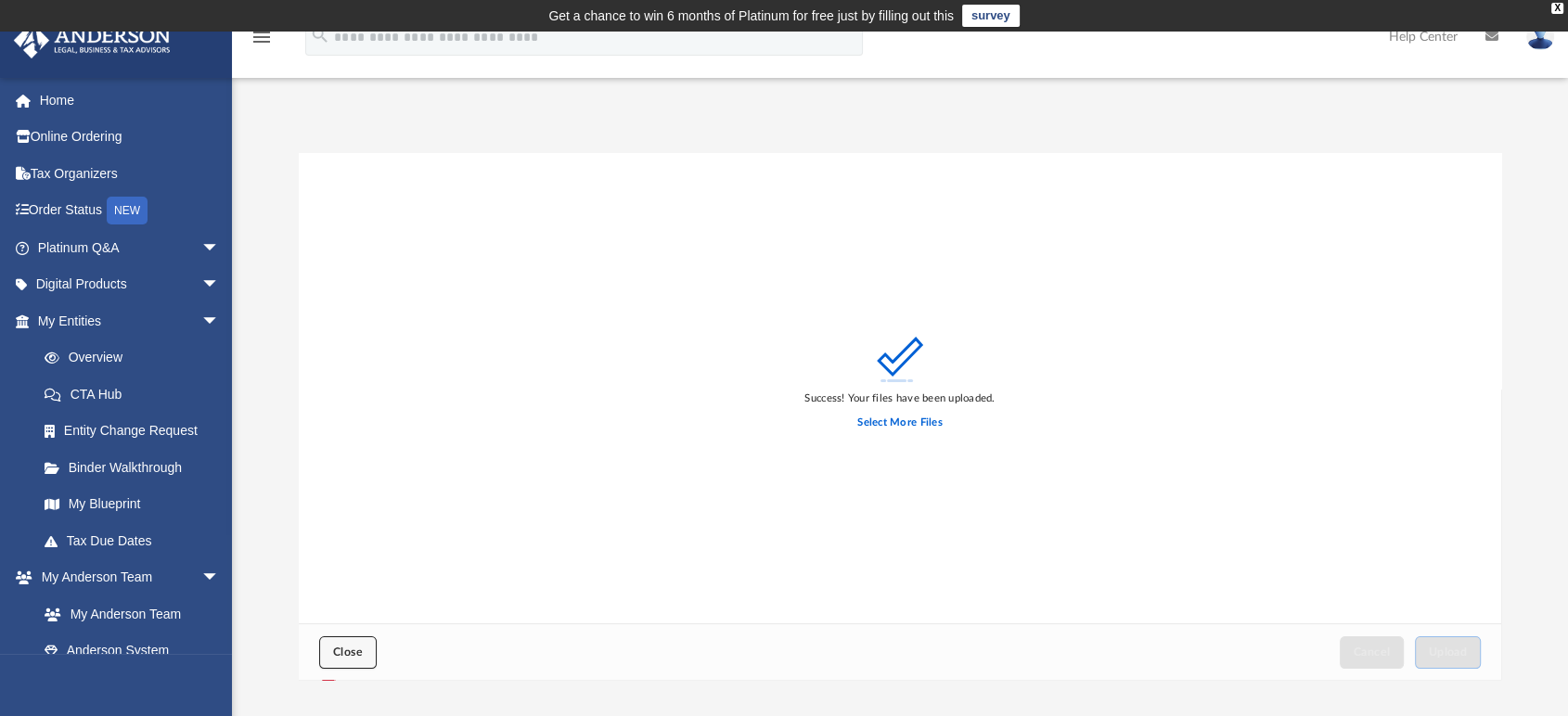
click at [338, 641] on button "Close" at bounding box center [347, 652] width 58 height 32
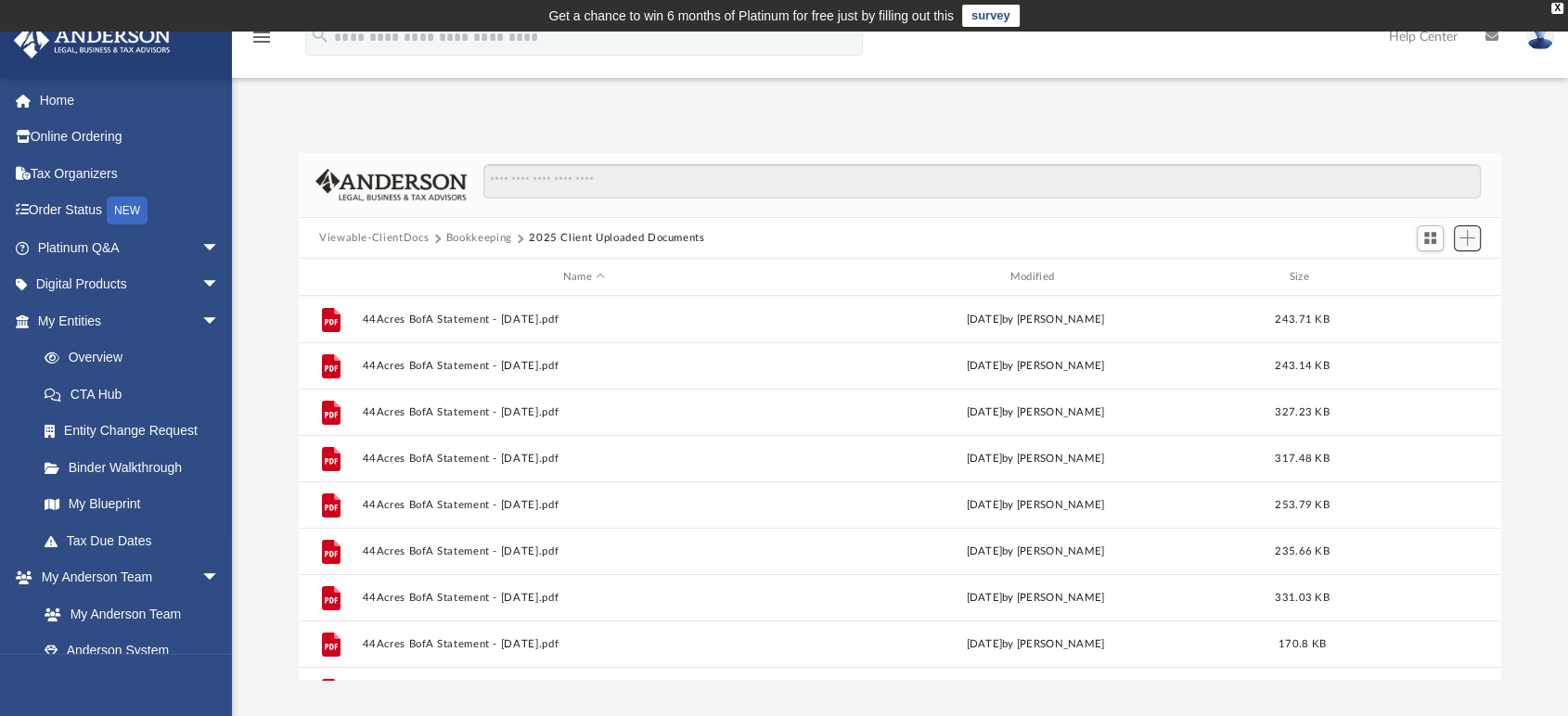
click at [1476, 235] on button "Add" at bounding box center [1467, 238] width 27 height 26
click at [1424, 267] on li "Upload" at bounding box center [1441, 276] width 60 height 20
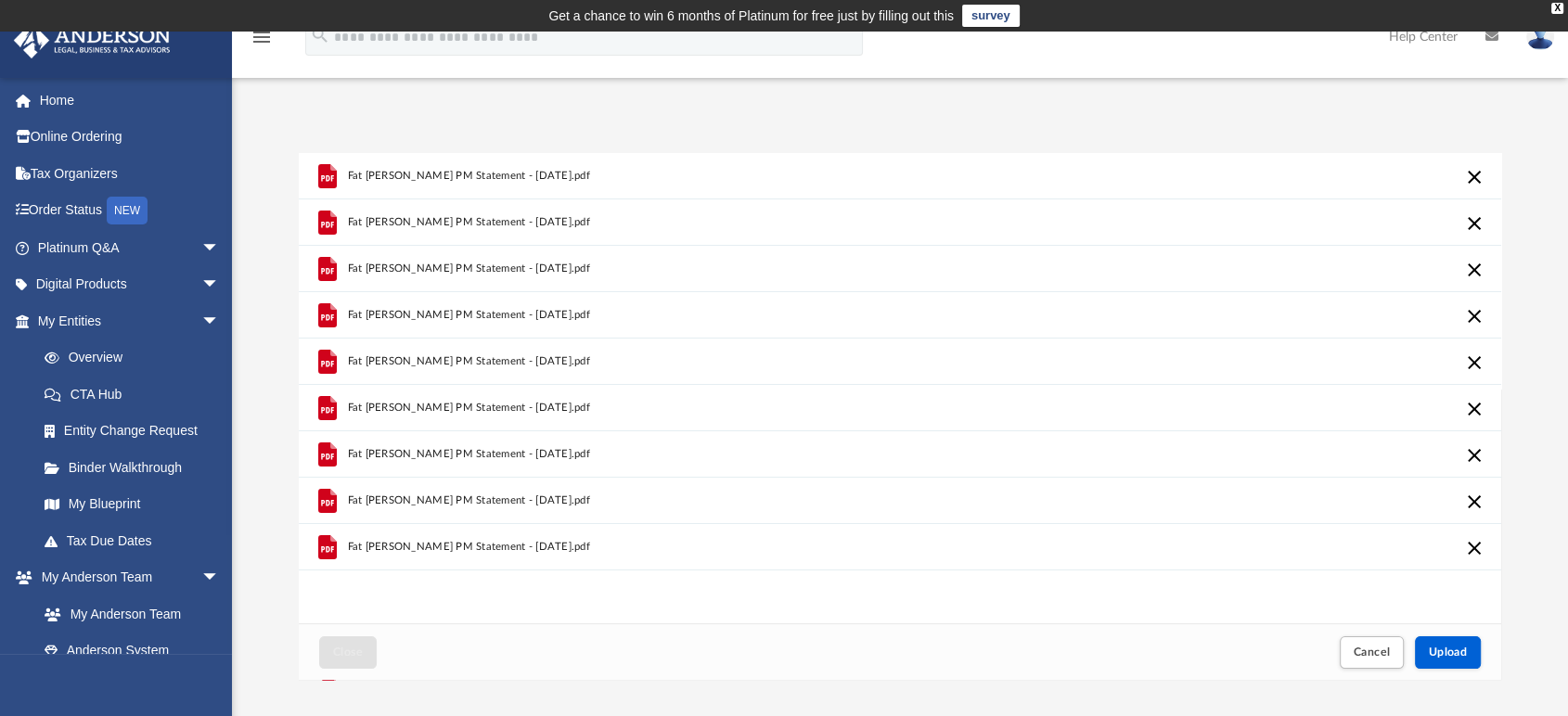
scroll to position [103, 0]
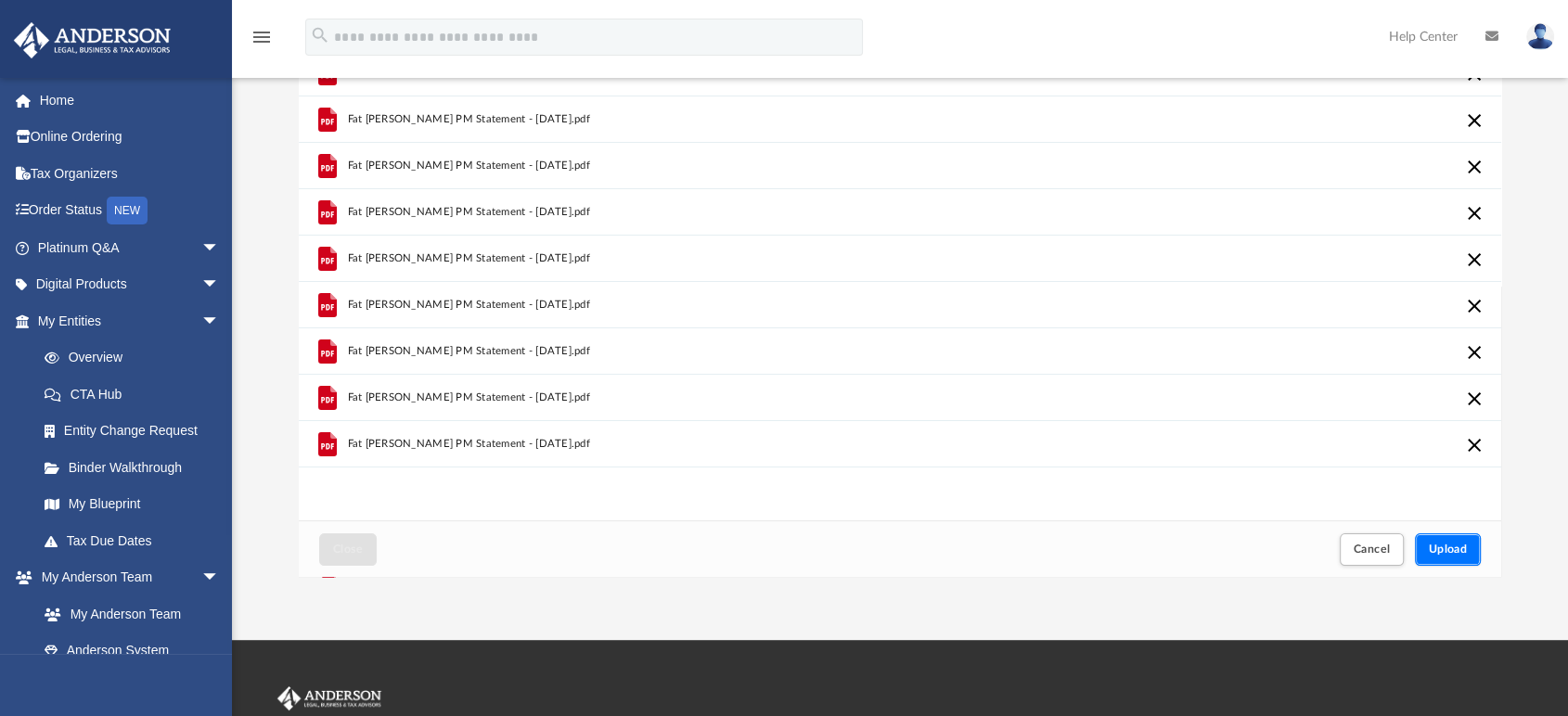
click at [1467, 562] on button "Upload" at bounding box center [1448, 549] width 67 height 32
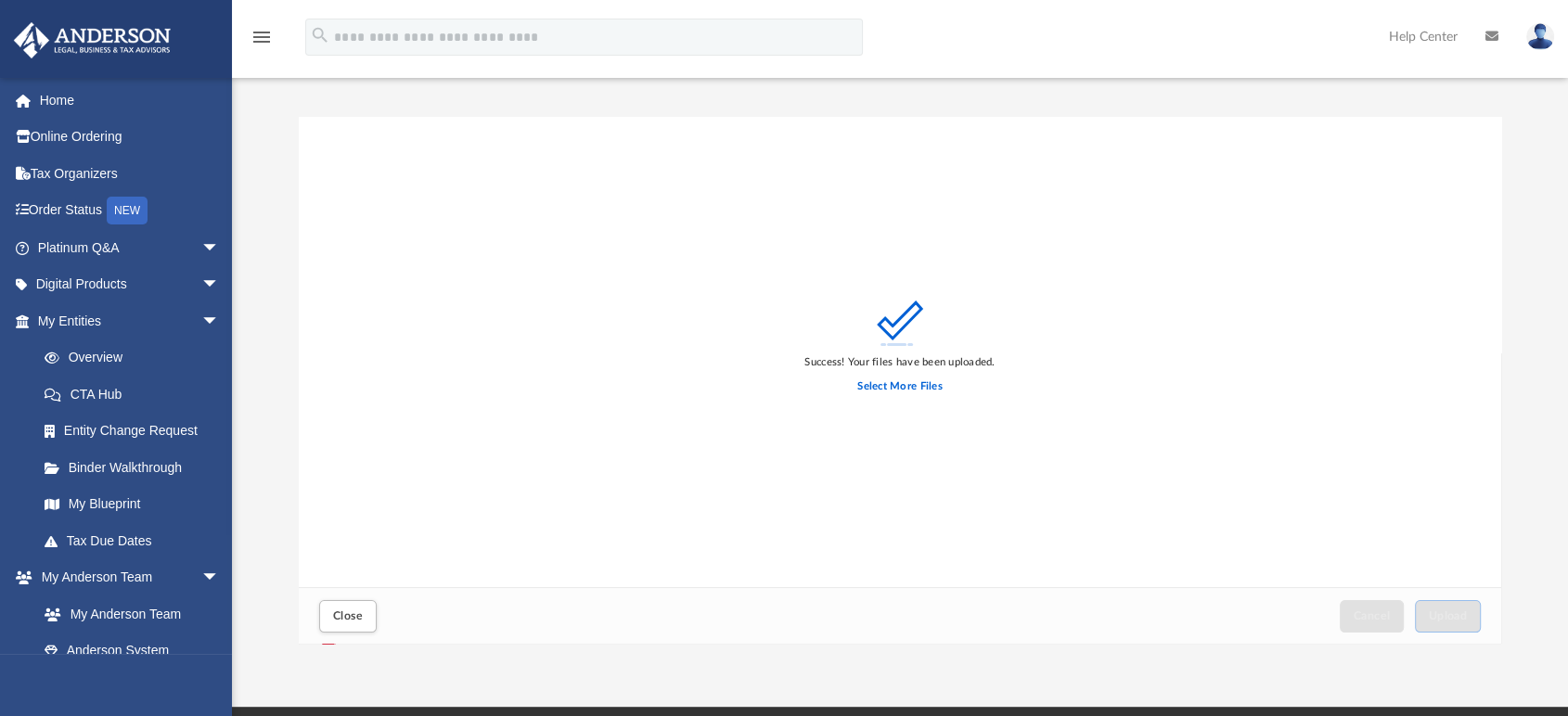
scroll to position [0, 0]
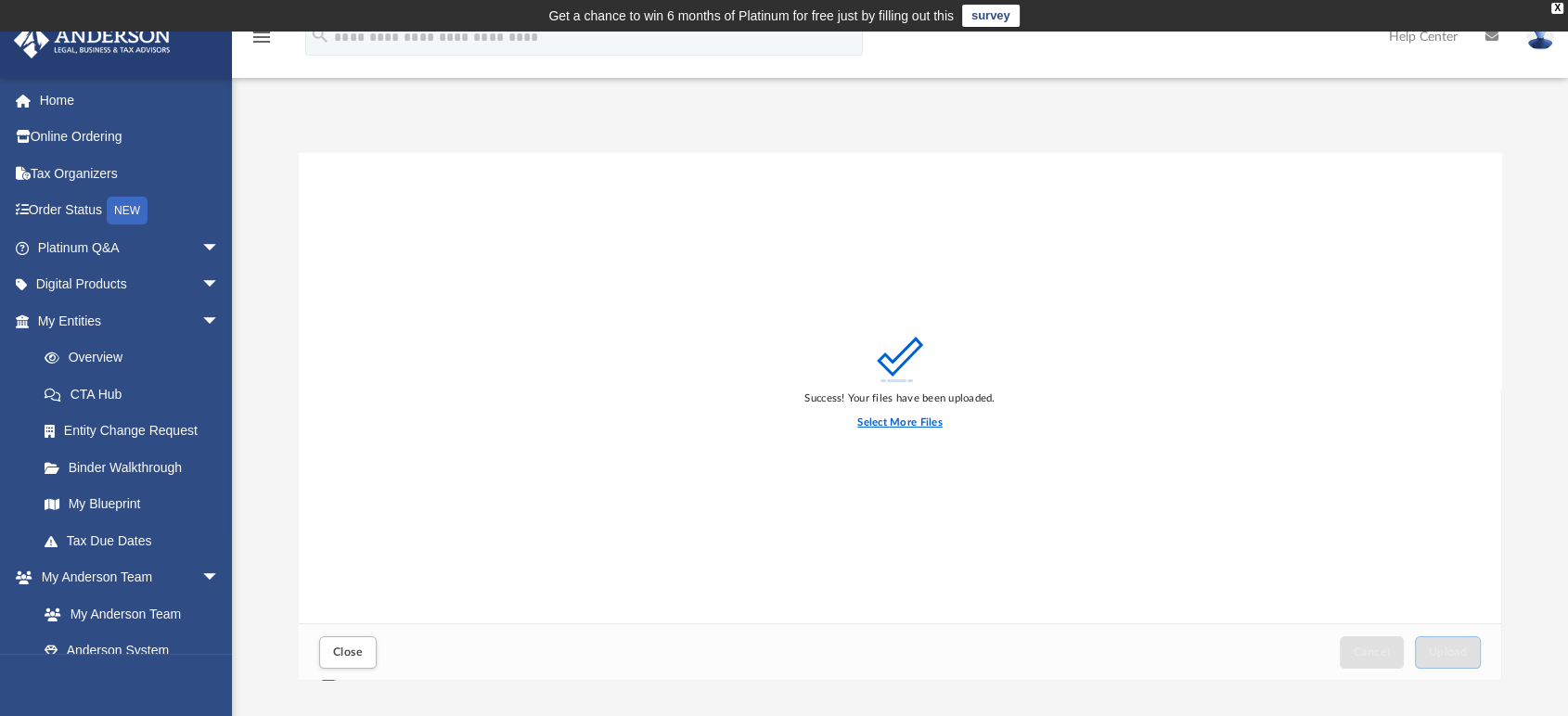
drag, startPoint x: 920, startPoint y: 422, endPoint x: 903, endPoint y: 415, distance: 18.4
click at [920, 422] on label "Select More Files" at bounding box center [899, 423] width 84 height 17
click at [0, 0] on input "Select More Files" at bounding box center [0, 0] width 0 height 0
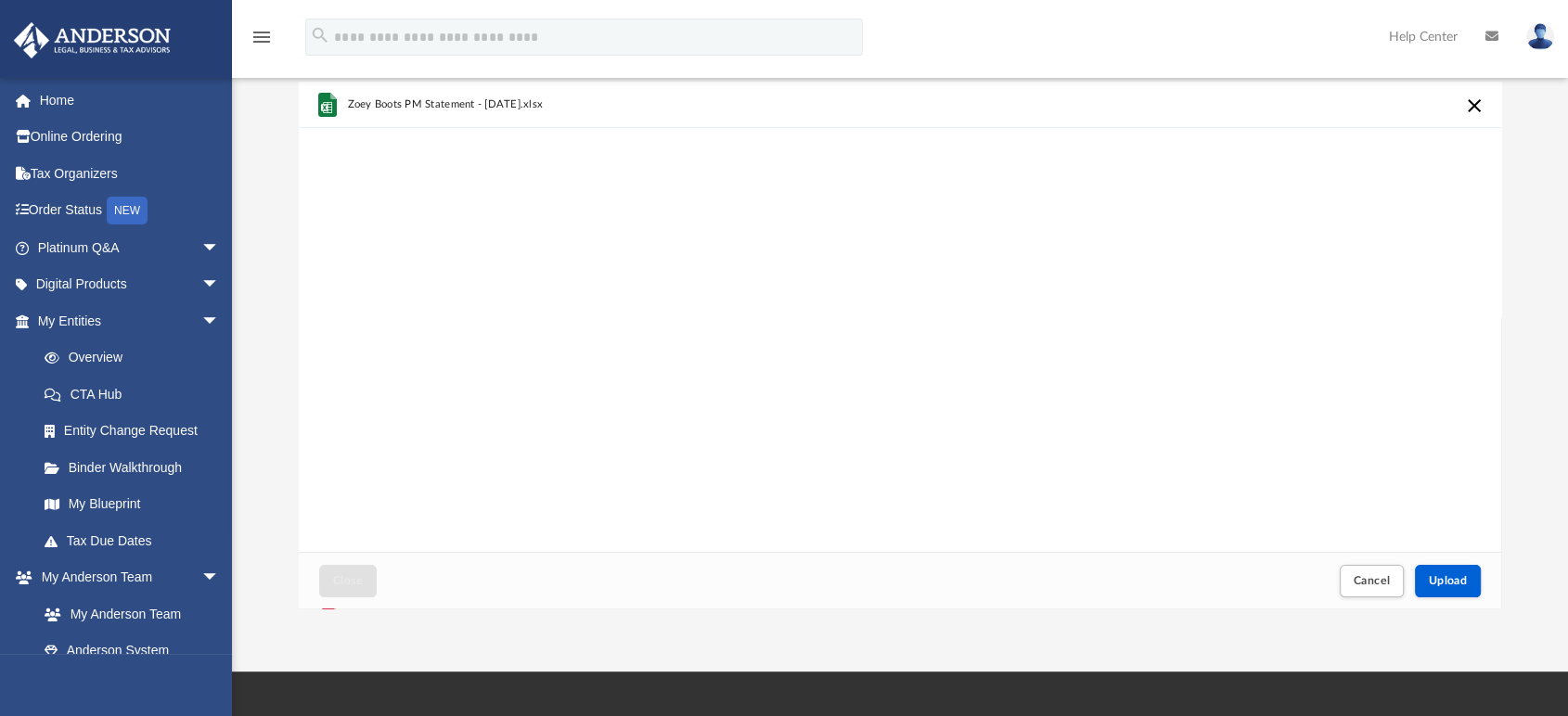
scroll to position [103, 0]
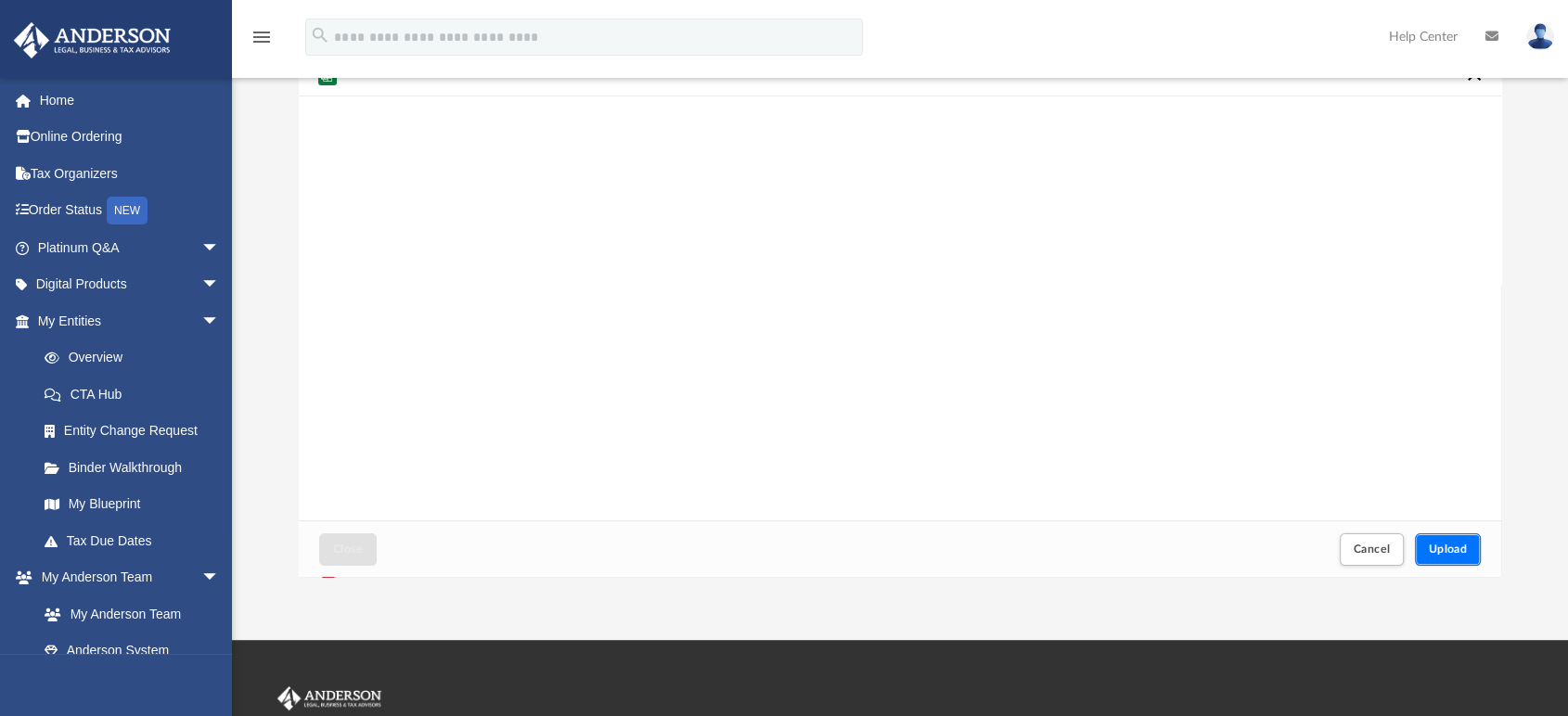
click at [1447, 547] on span "Upload" at bounding box center [1448, 548] width 39 height 11
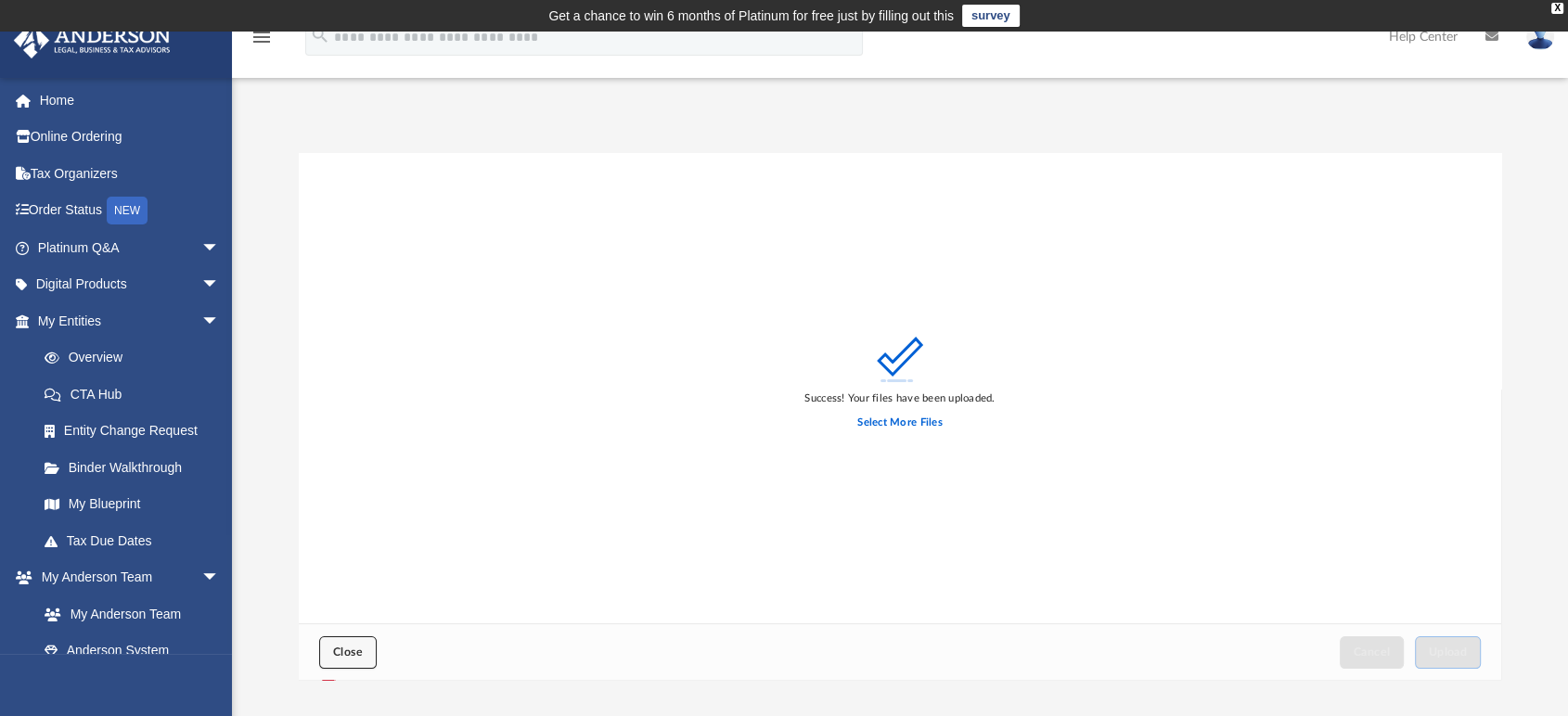
click at [368, 645] on button "Close" at bounding box center [347, 652] width 58 height 32
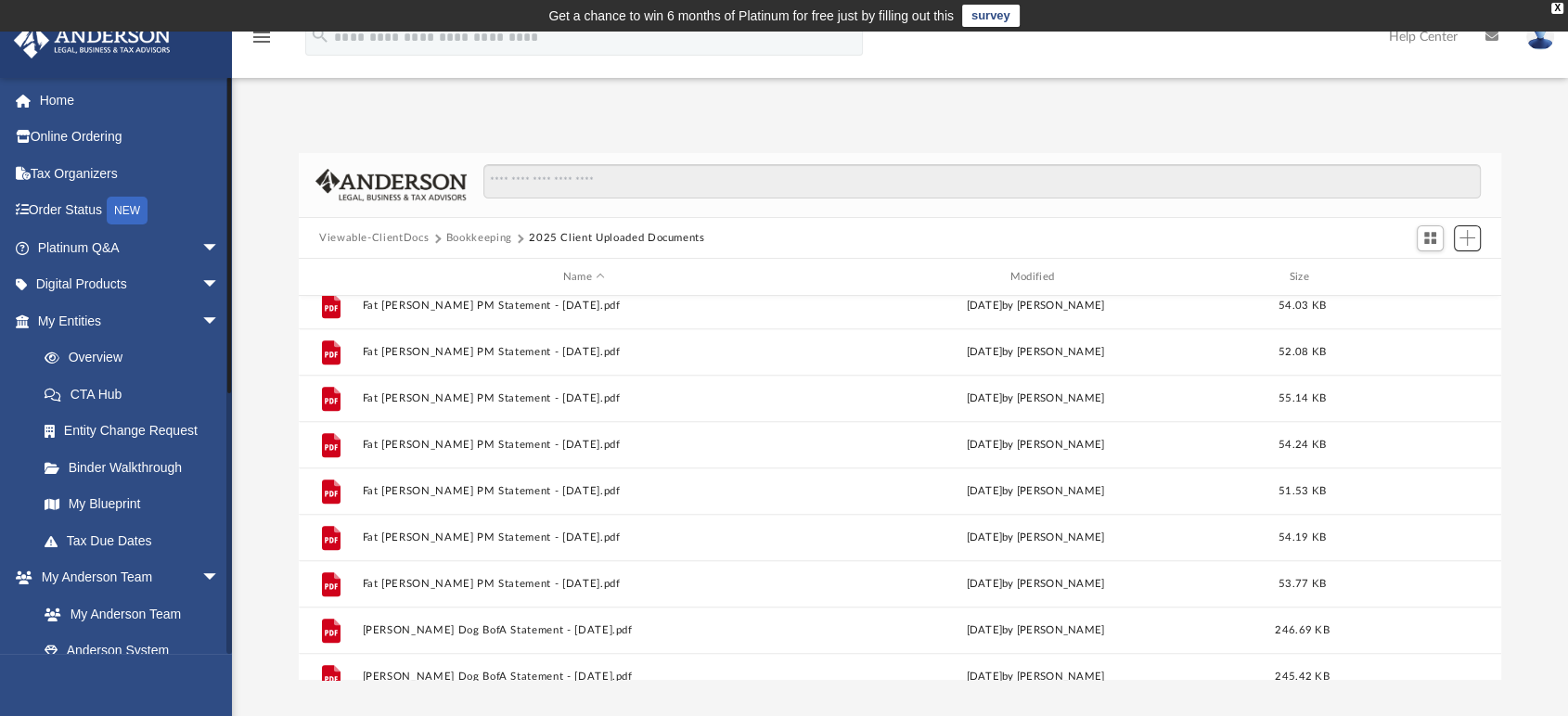
scroll to position [925, 0]
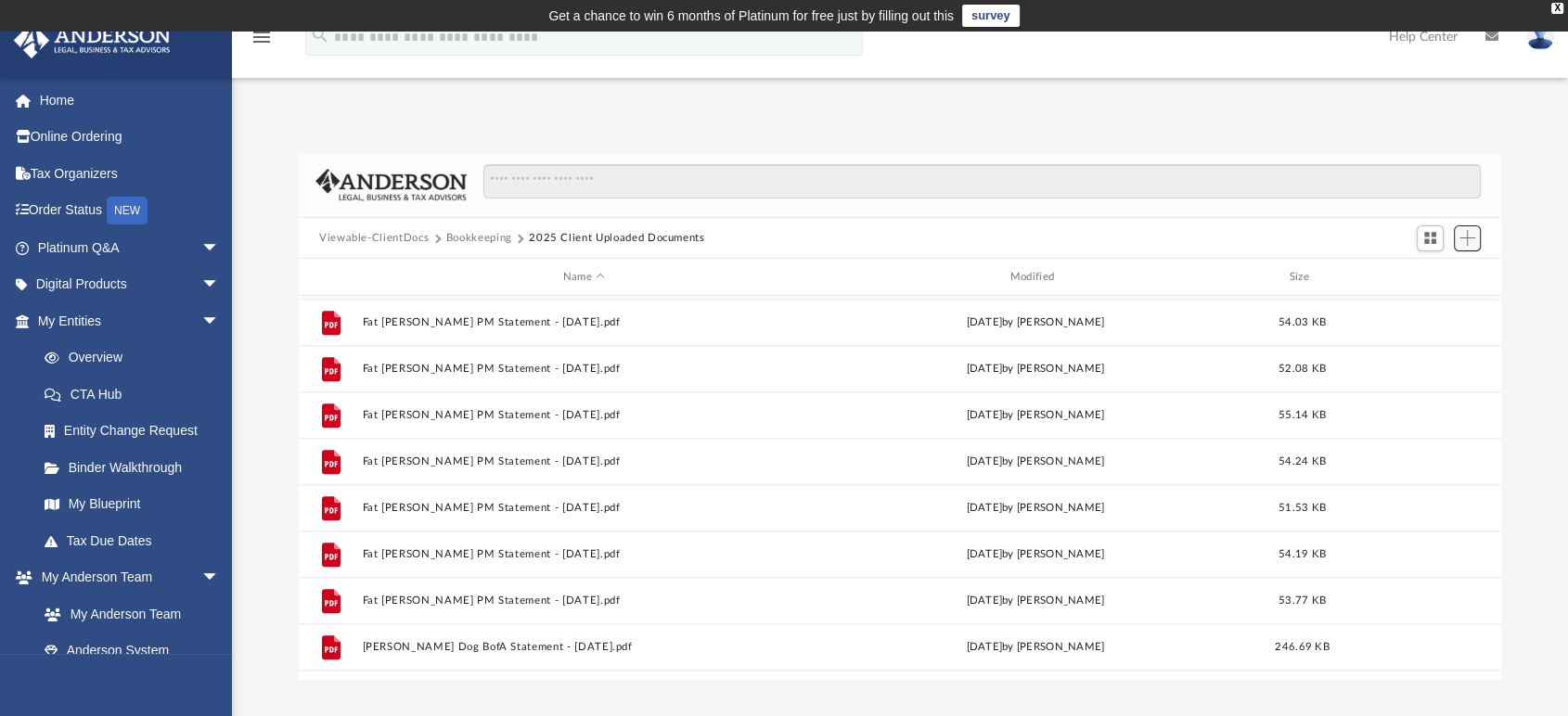
click at [1462, 244] on span "Add" at bounding box center [1467, 238] width 16 height 16
click at [1422, 274] on li "Upload" at bounding box center [1441, 276] width 60 height 20
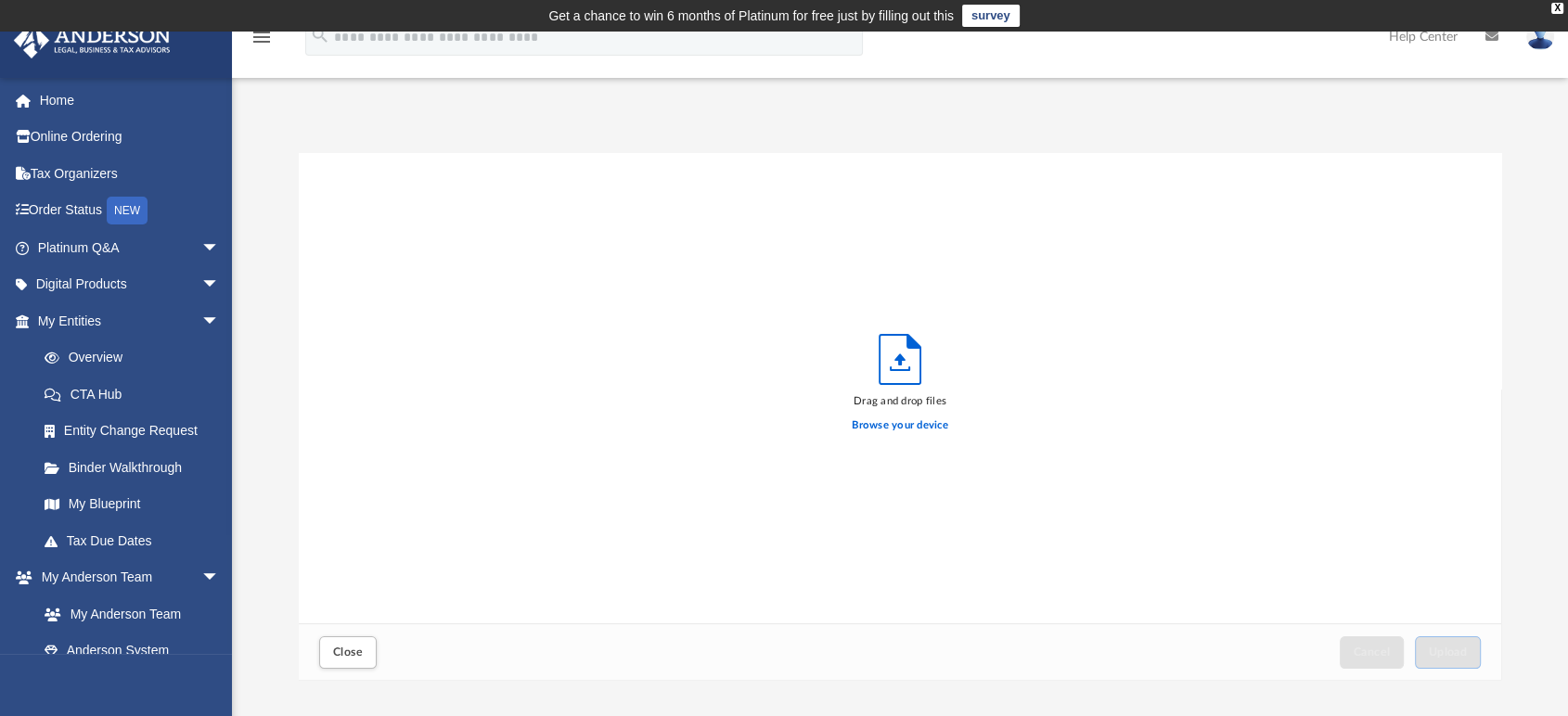
scroll to position [455, 1187]
click at [917, 429] on label "Browse your device" at bounding box center [899, 426] width 96 height 17
click at [0, 0] on input "Browse your device" at bounding box center [0, 0] width 0 height 0
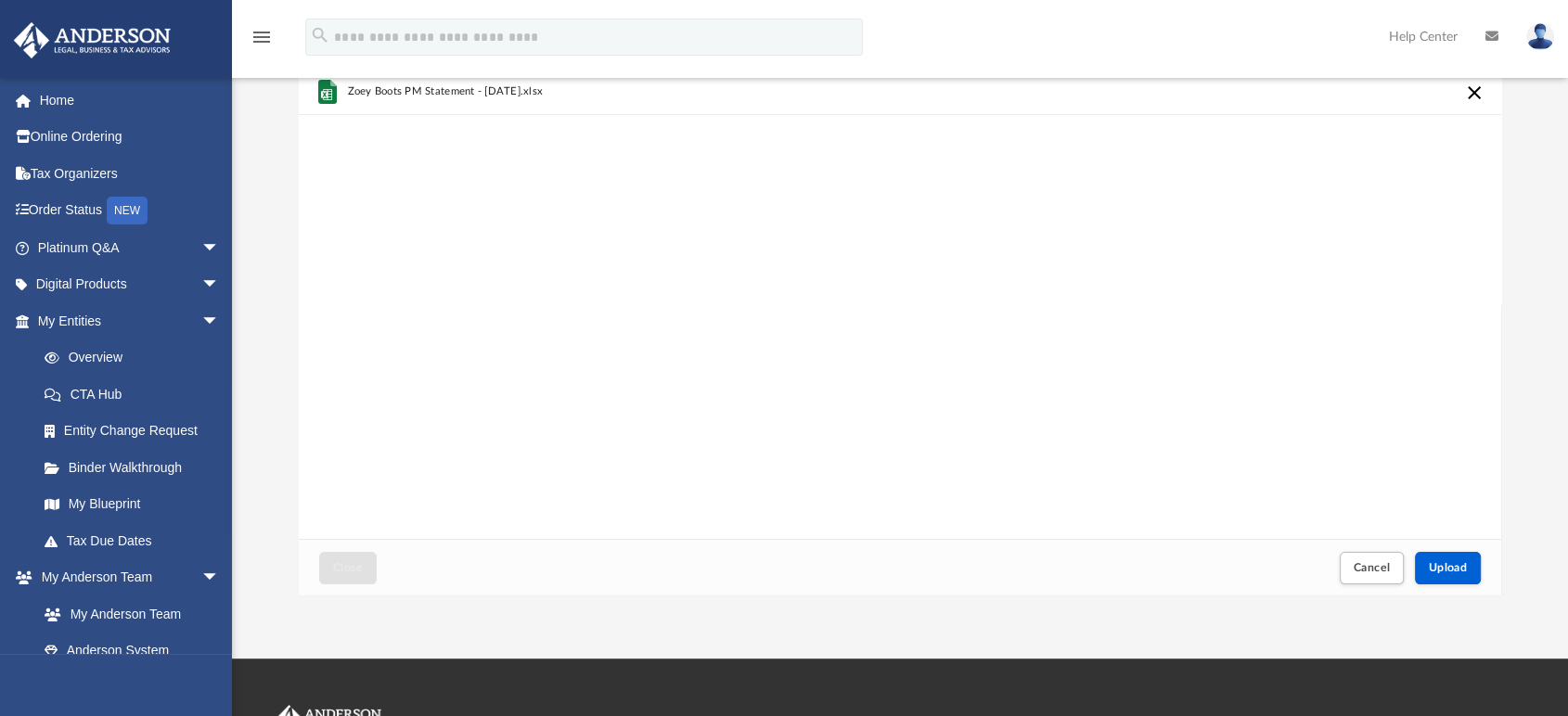
scroll to position [206, 0]
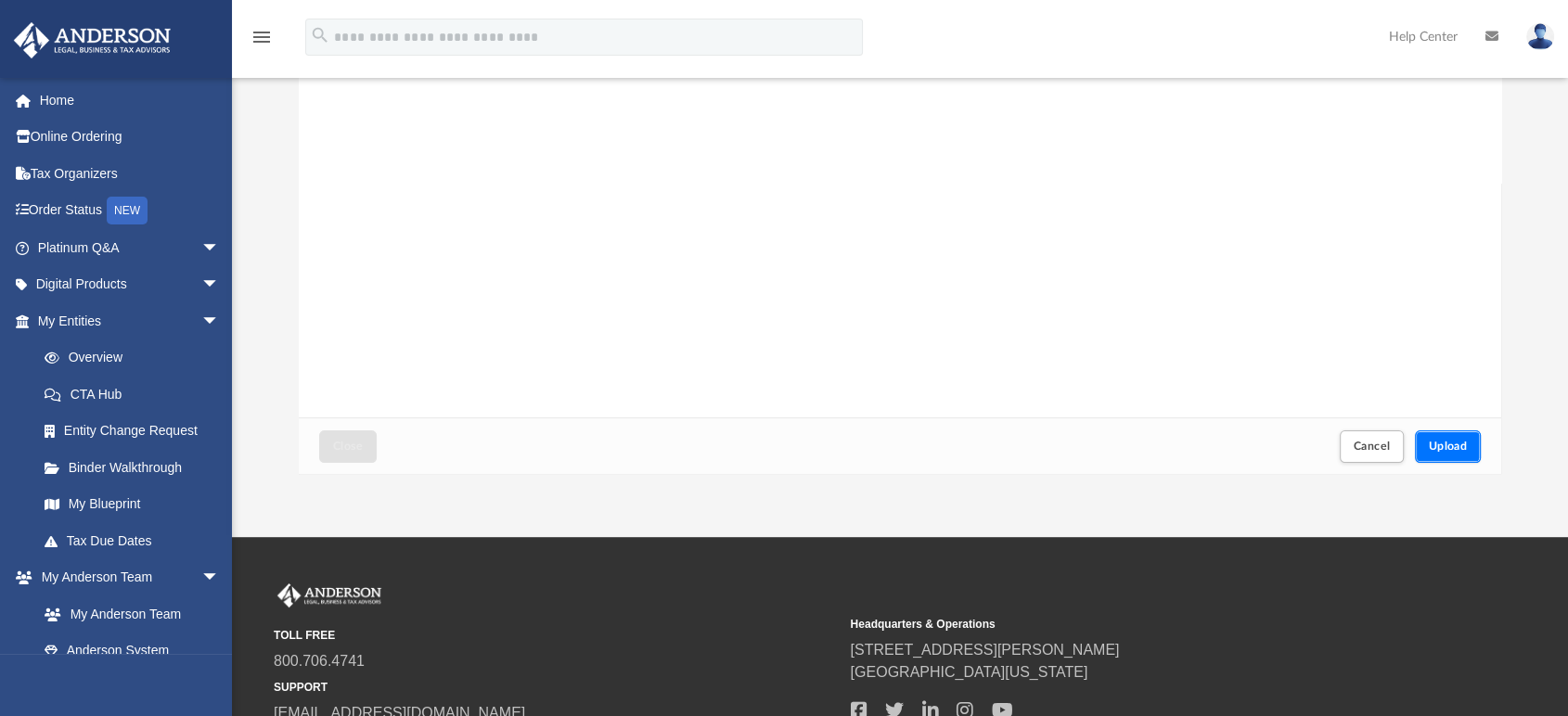
click at [1464, 436] on button "Upload" at bounding box center [1448, 446] width 67 height 32
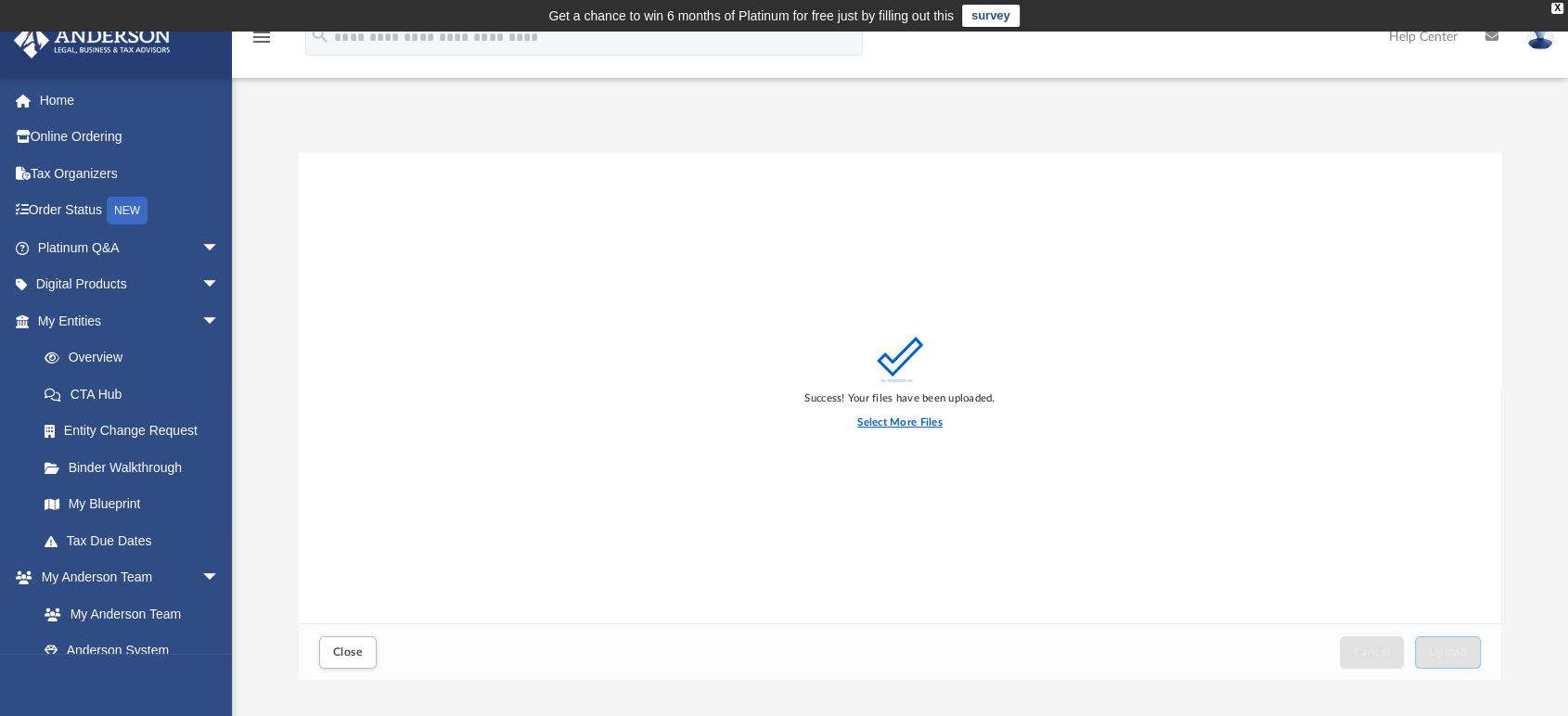
click at [893, 428] on label "Select More Files" at bounding box center [899, 423] width 84 height 17
click at [0, 0] on input "Select More Files" at bounding box center [0, 0] width 0 height 0
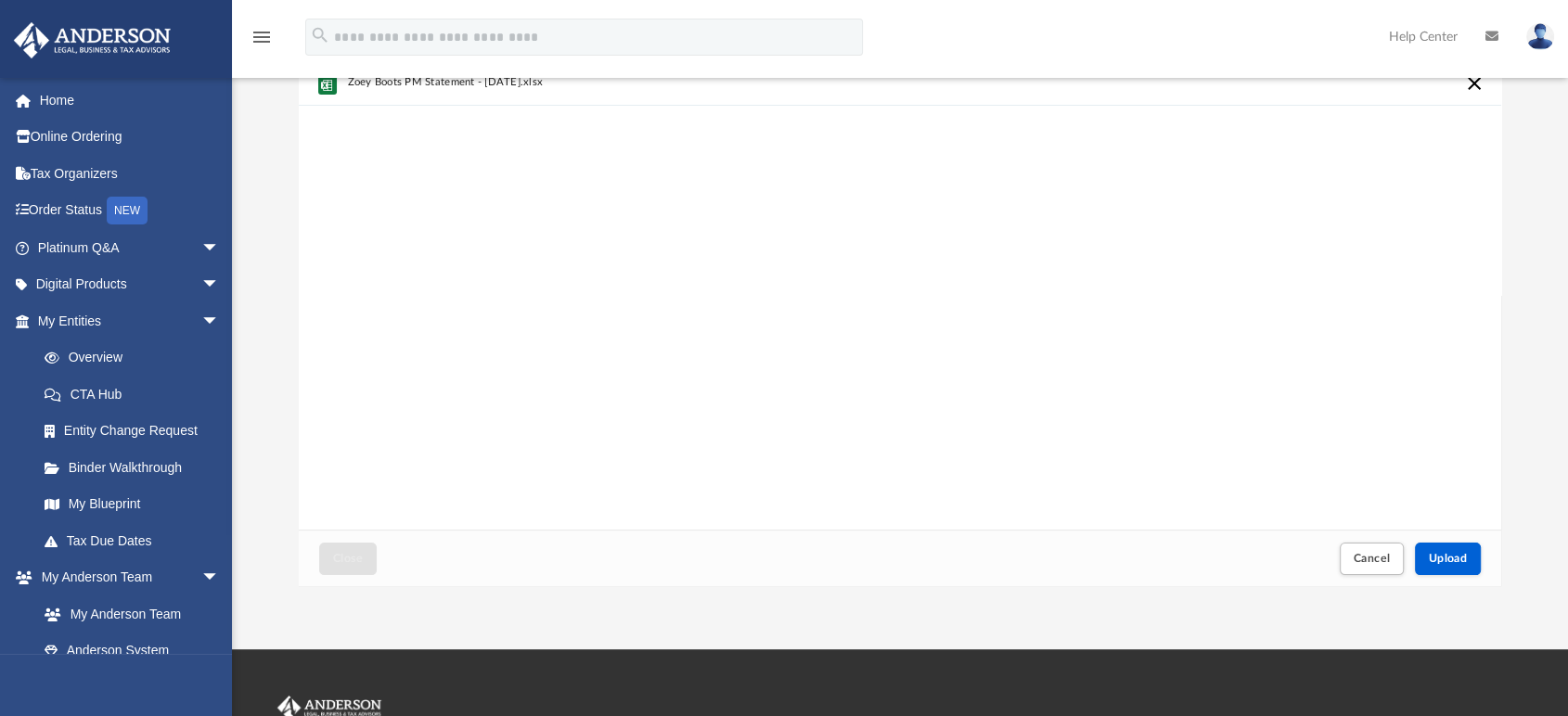
scroll to position [309, 0]
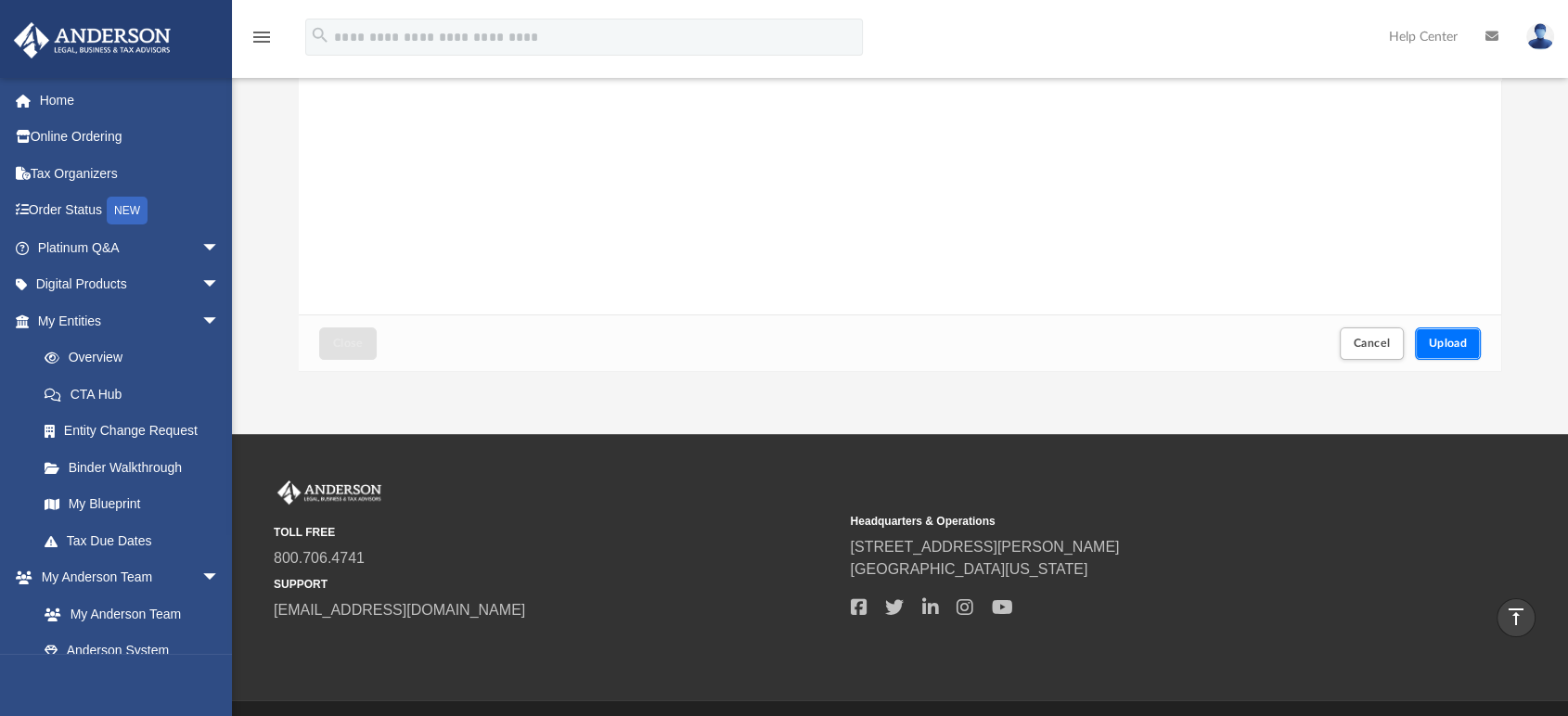
click at [1456, 341] on span "Upload" at bounding box center [1448, 342] width 39 height 11
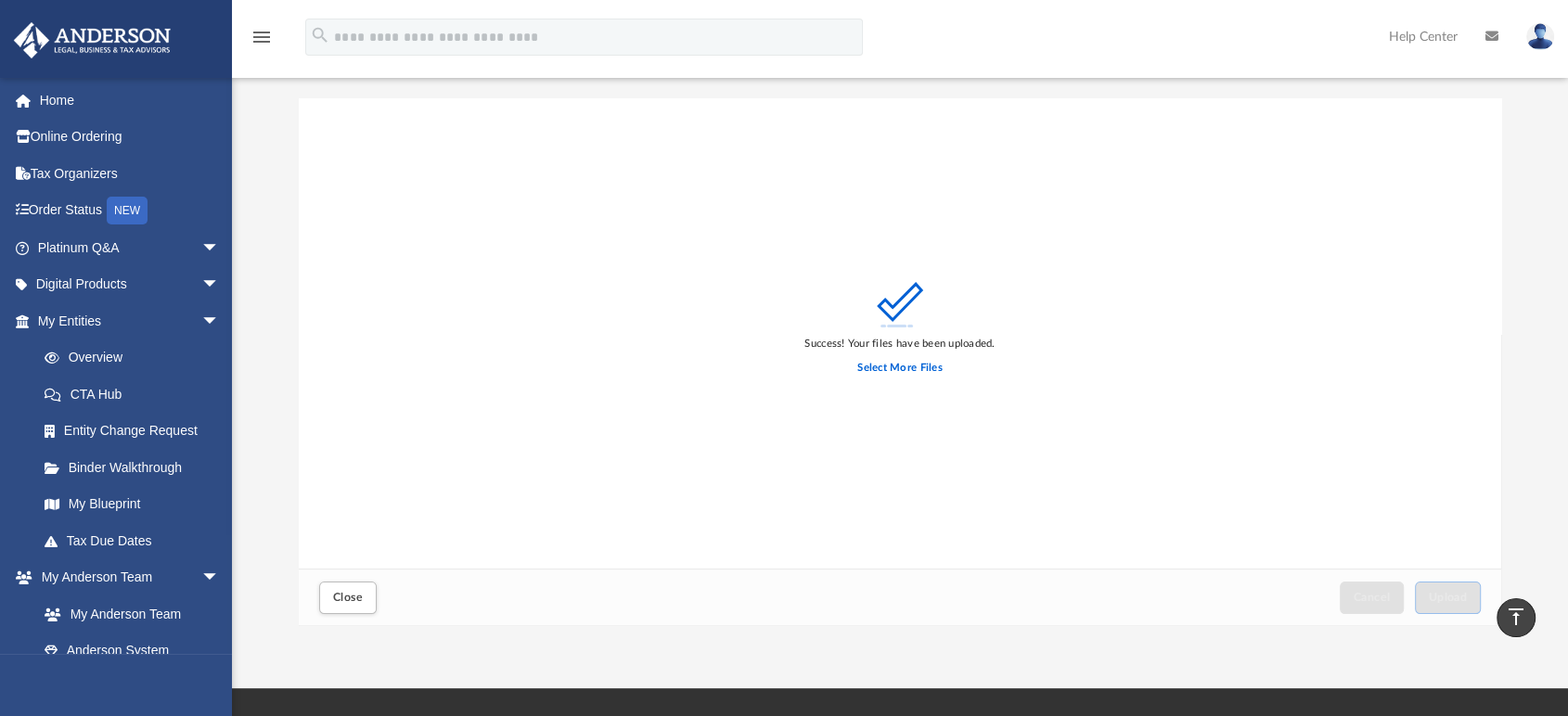
scroll to position [0, 0]
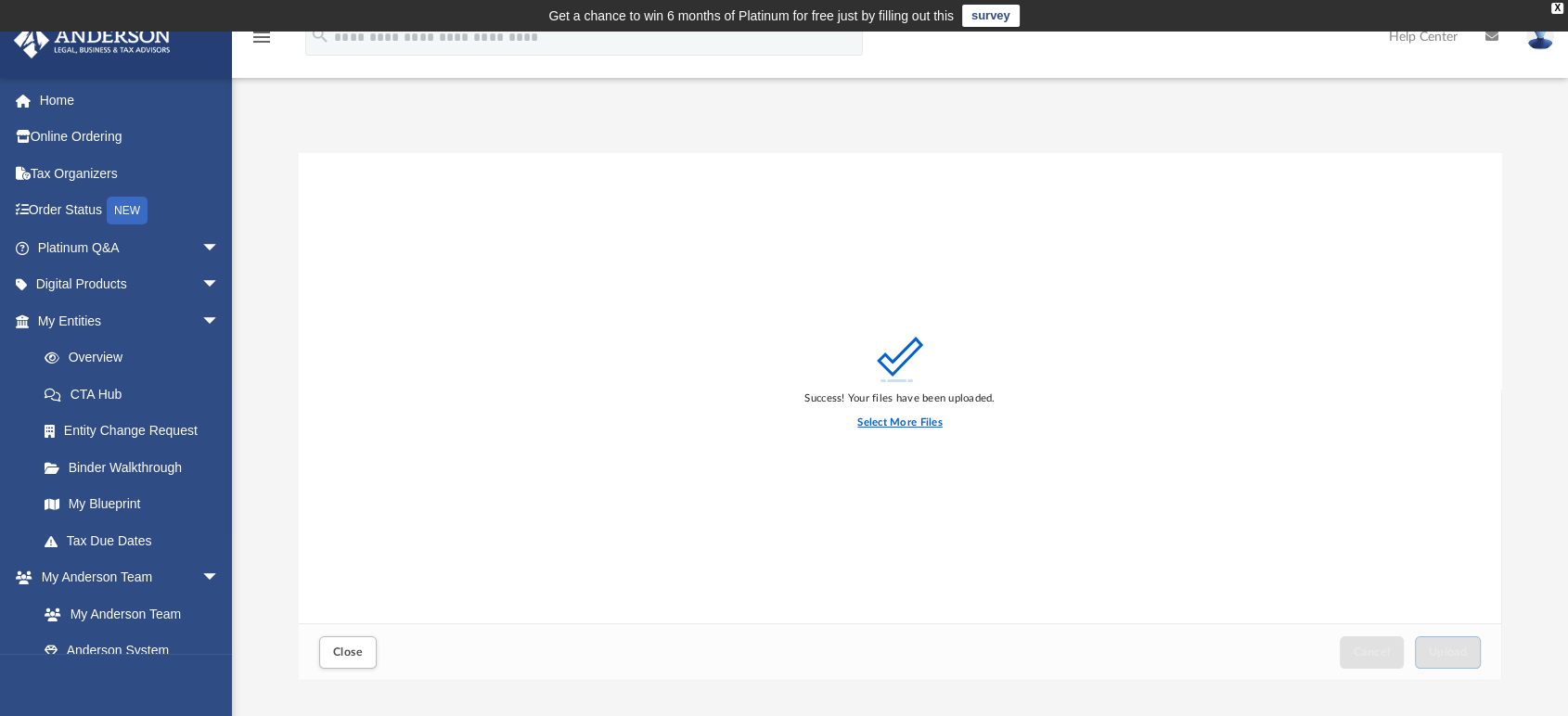
click at [928, 422] on label "Select More Files" at bounding box center [899, 423] width 84 height 17
click at [0, 0] on input "Select More Files" at bounding box center [0, 0] width 0 height 0
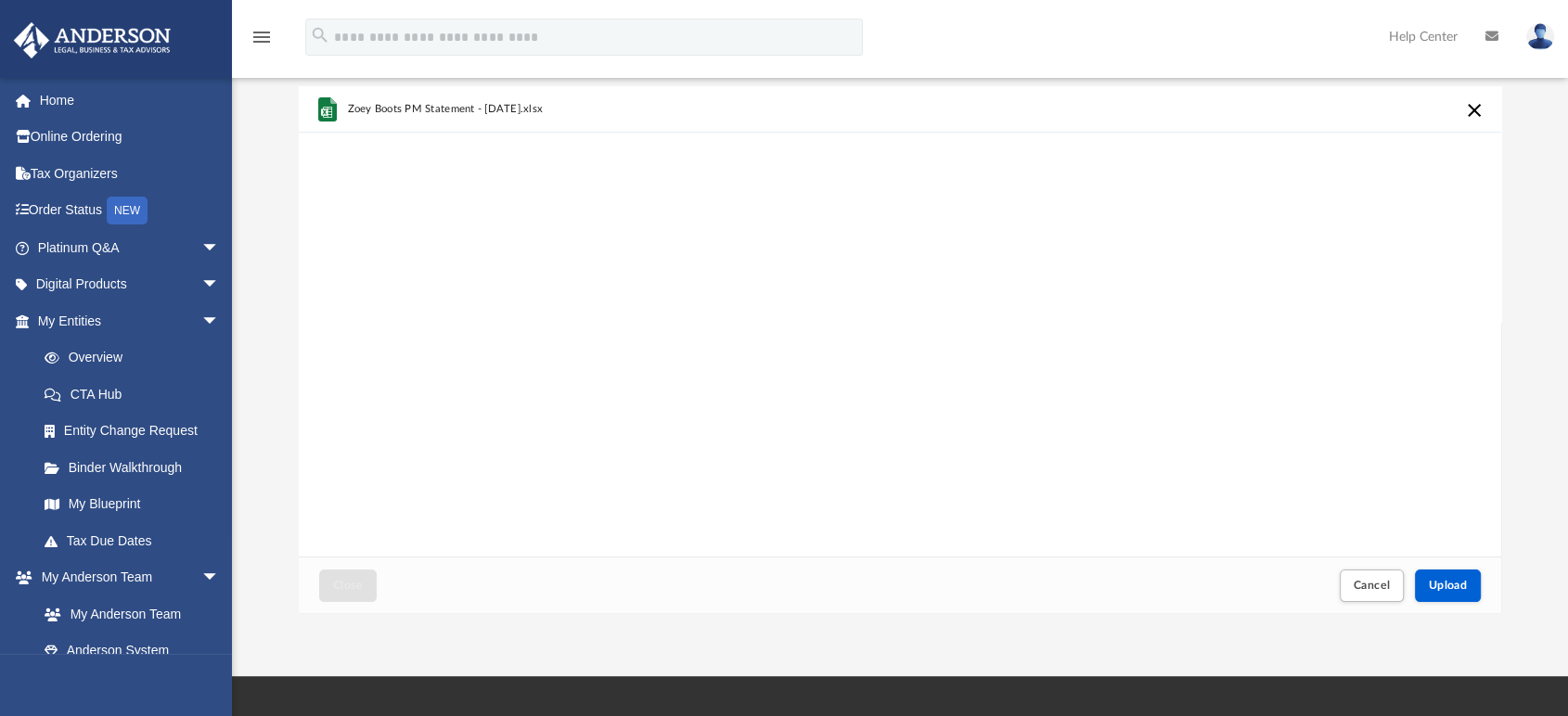
scroll to position [103, 0]
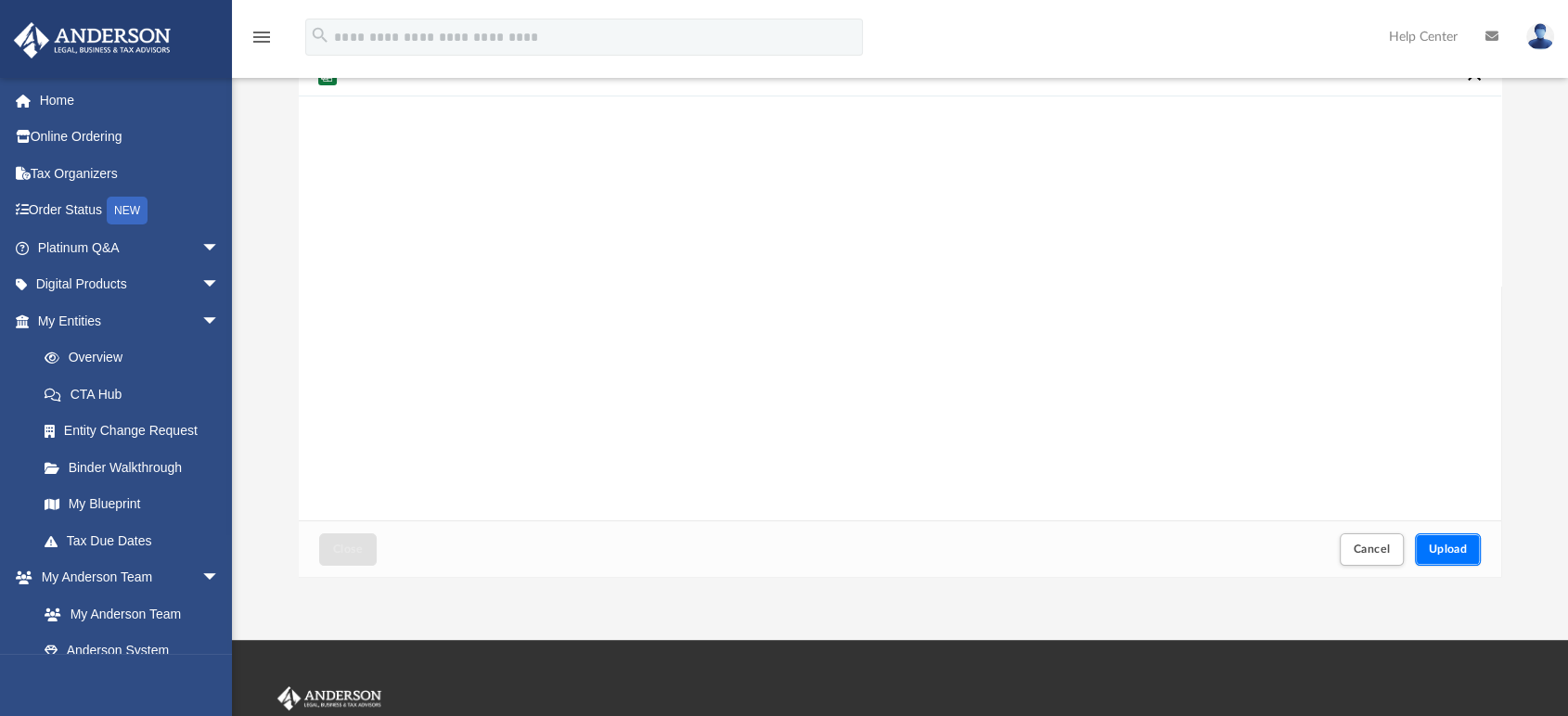
click at [1452, 540] on button "Upload" at bounding box center [1448, 549] width 67 height 32
drag, startPoint x: 356, startPoint y: 543, endPoint x: 532, endPoint y: 491, distance: 183.5
click at [356, 543] on span "Close" at bounding box center [348, 548] width 29 height 11
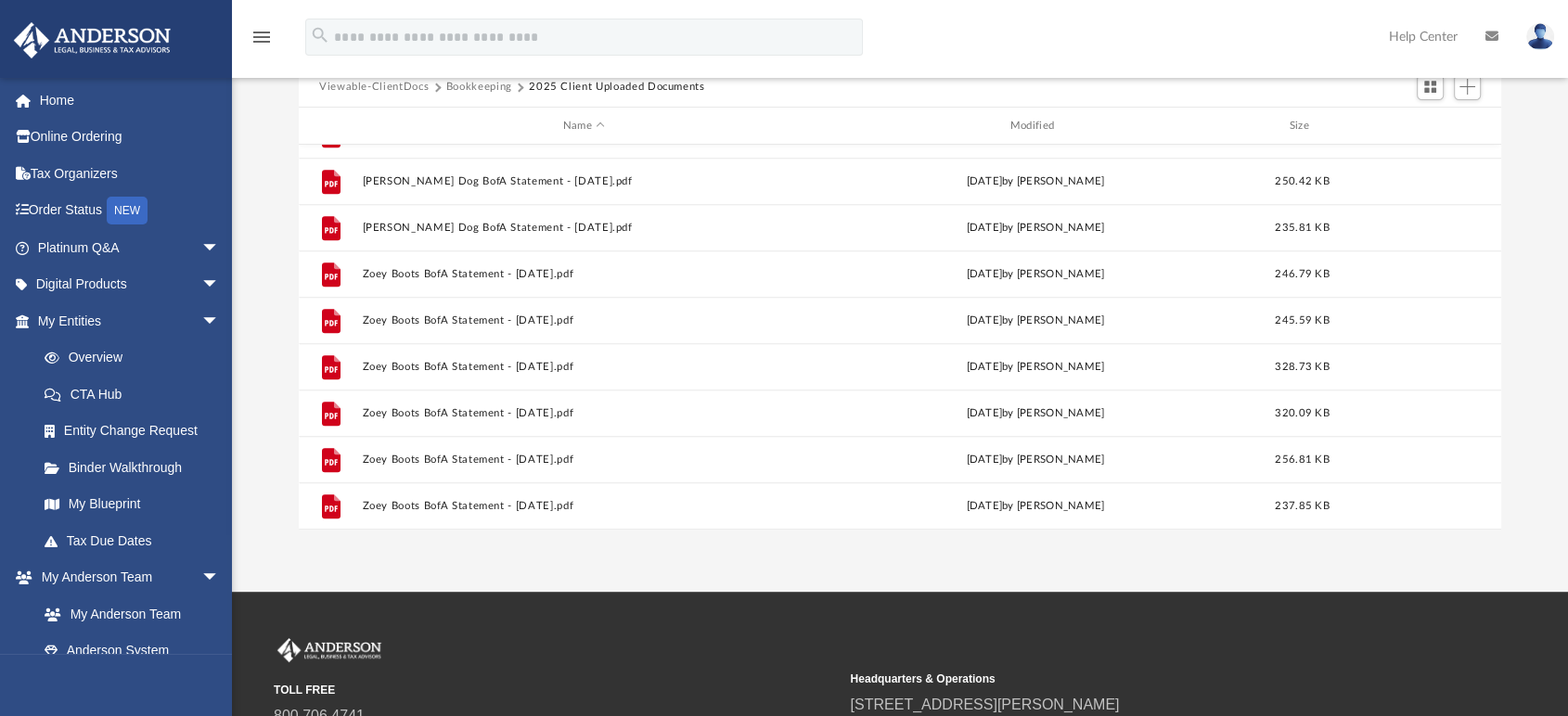
scroll to position [1476, 0]
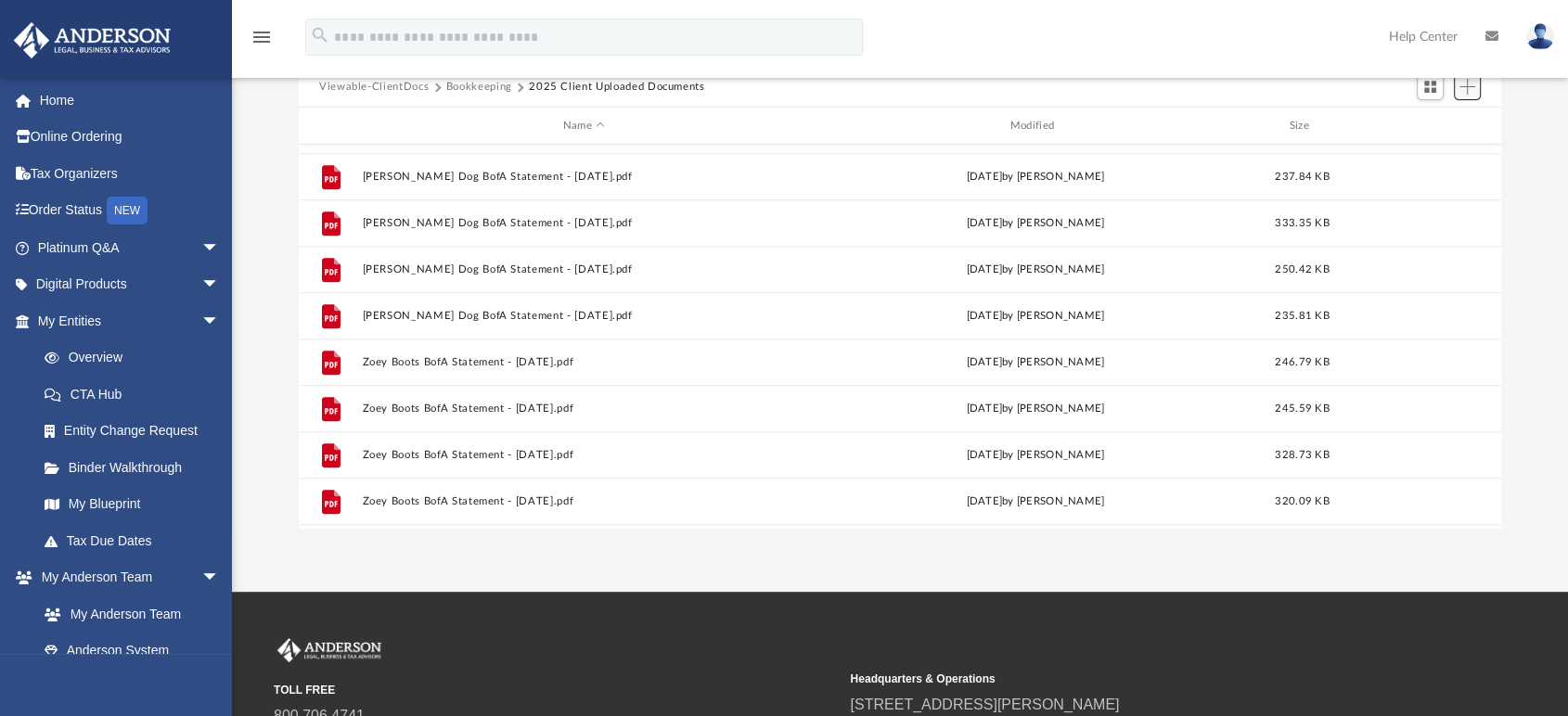
drag, startPoint x: 1470, startPoint y: 94, endPoint x: 1388, endPoint y: 127, distance: 88.4
click at [1470, 94] on span "Add" at bounding box center [1467, 86] width 16 height 16
click at [1411, 128] on li "Upload" at bounding box center [1441, 124] width 60 height 20
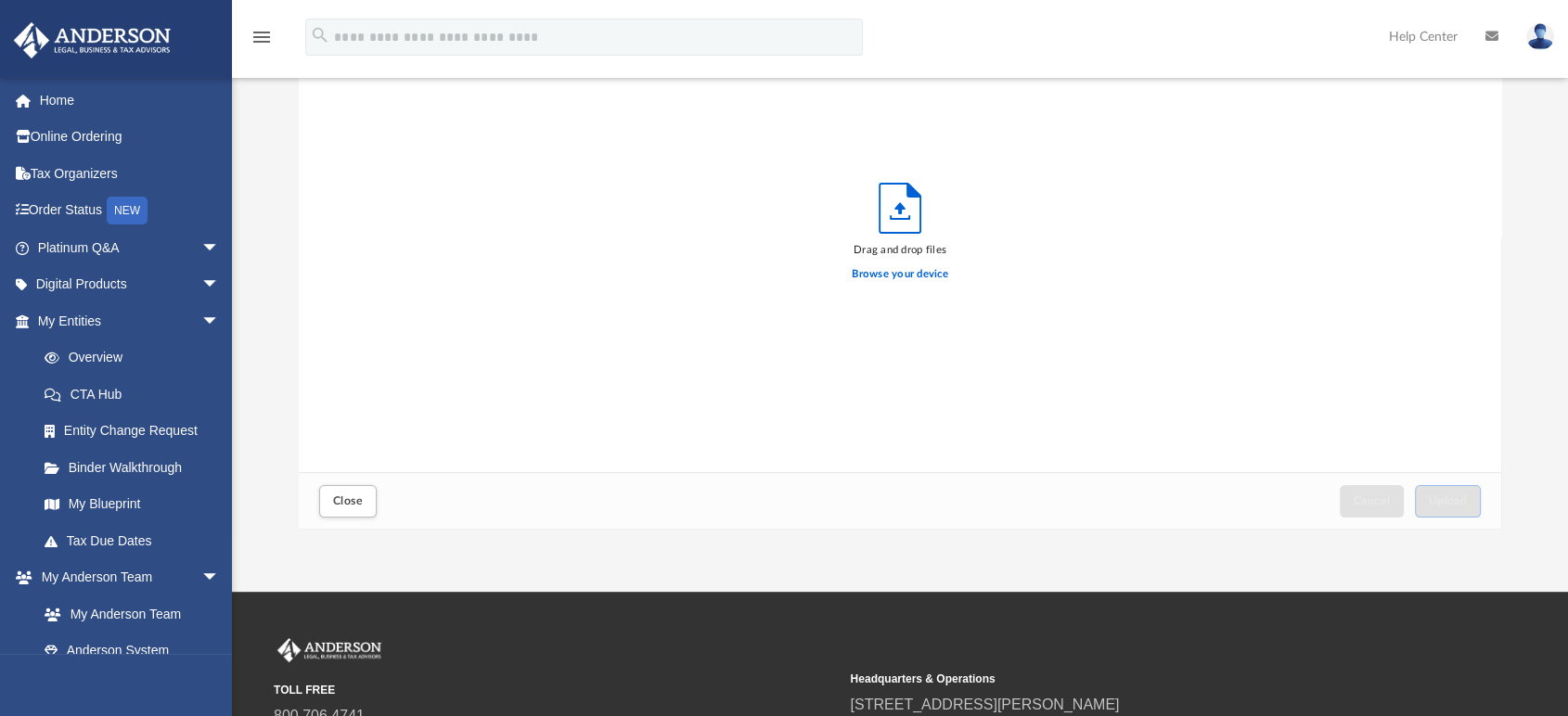
scroll to position [455, 1187]
click at [942, 275] on label "Browse your device" at bounding box center [899, 275] width 96 height 17
click at [0, 0] on input "Browse your device" at bounding box center [0, 0] width 0 height 0
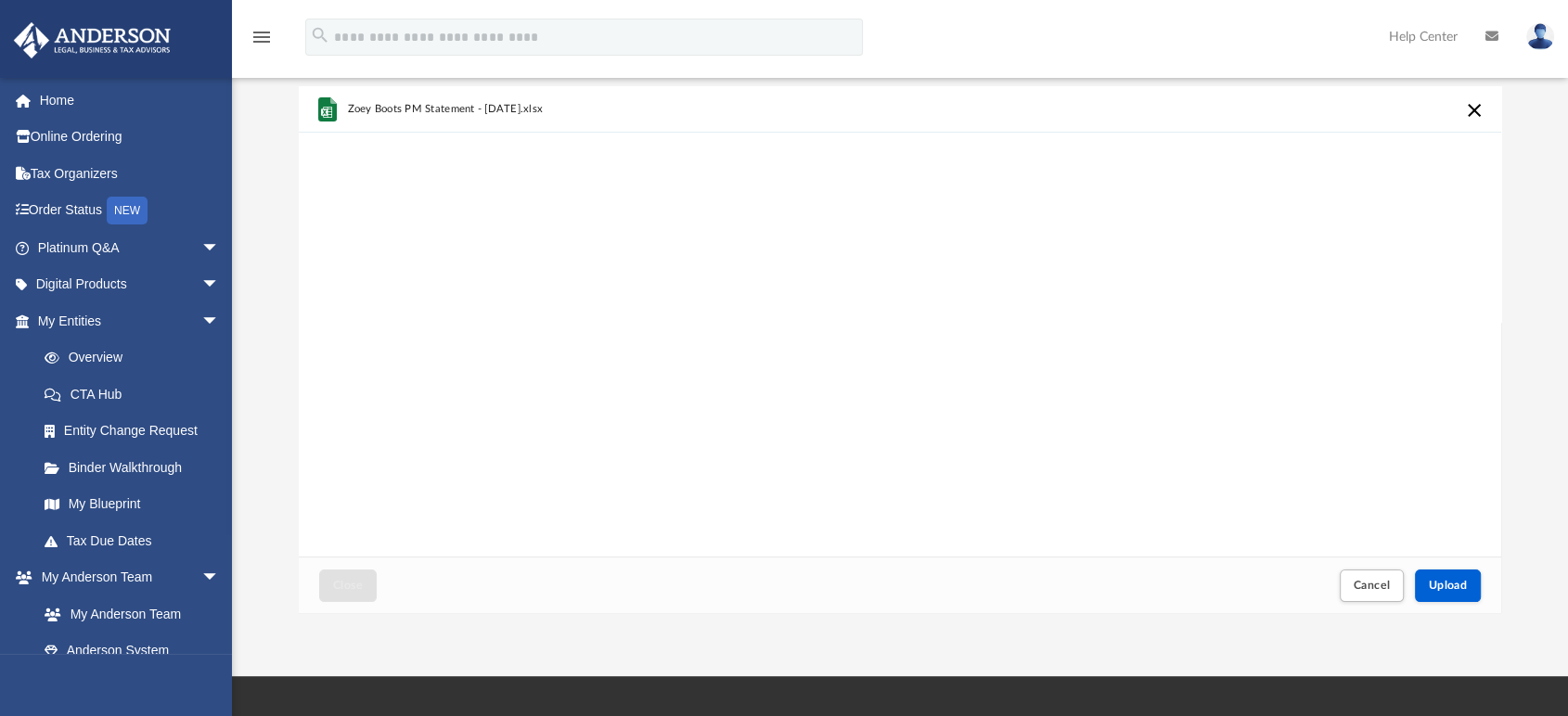
scroll to position [103, 0]
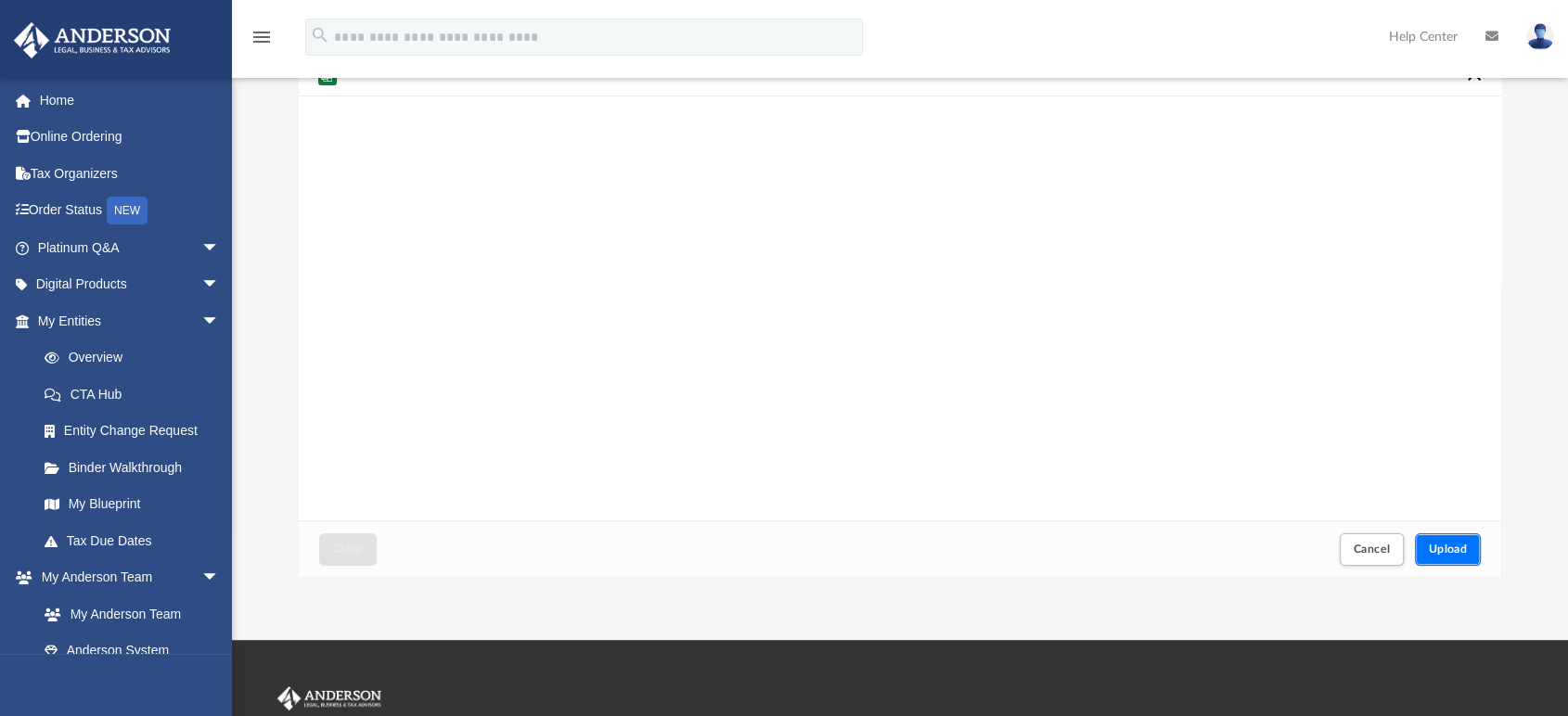
click at [1455, 549] on span "Upload" at bounding box center [1448, 548] width 39 height 11
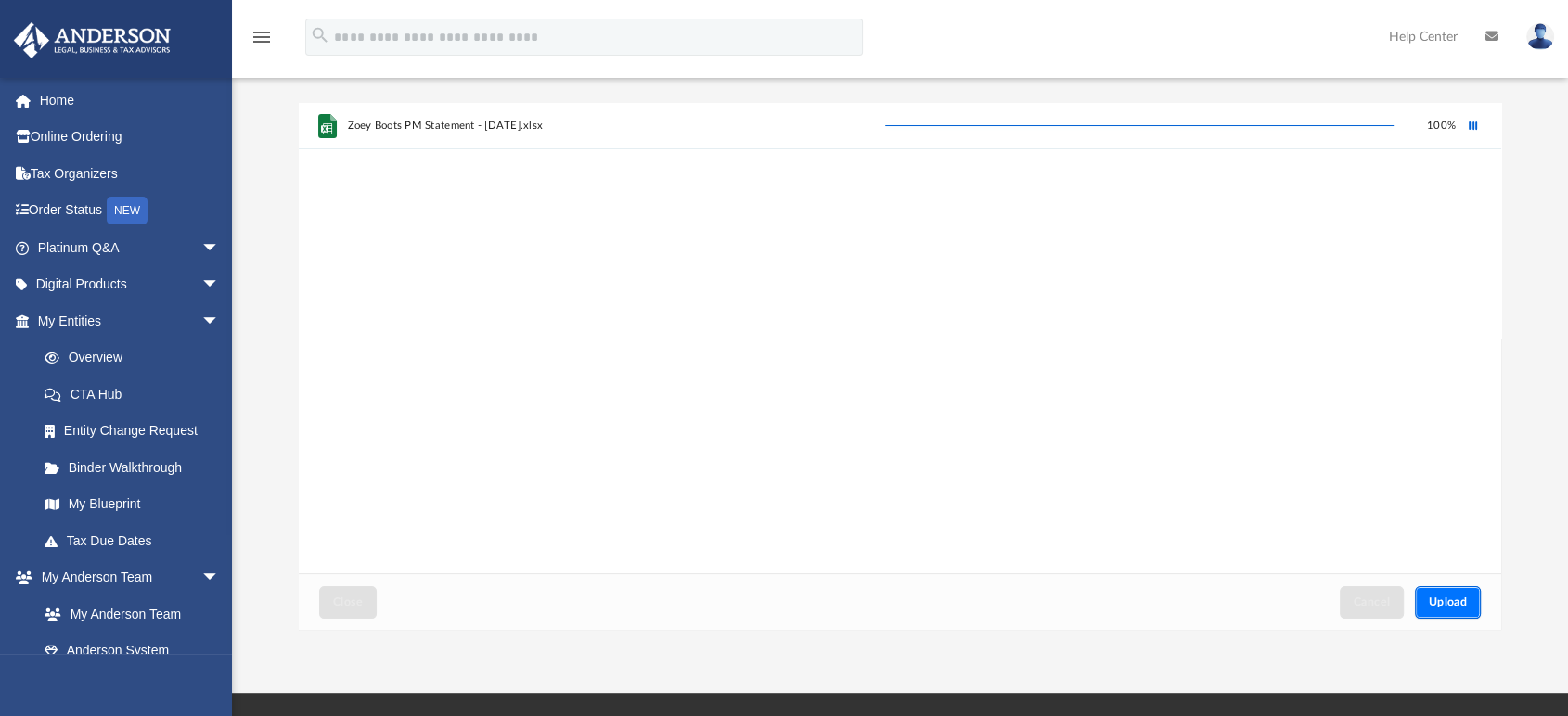
scroll to position [0, 0]
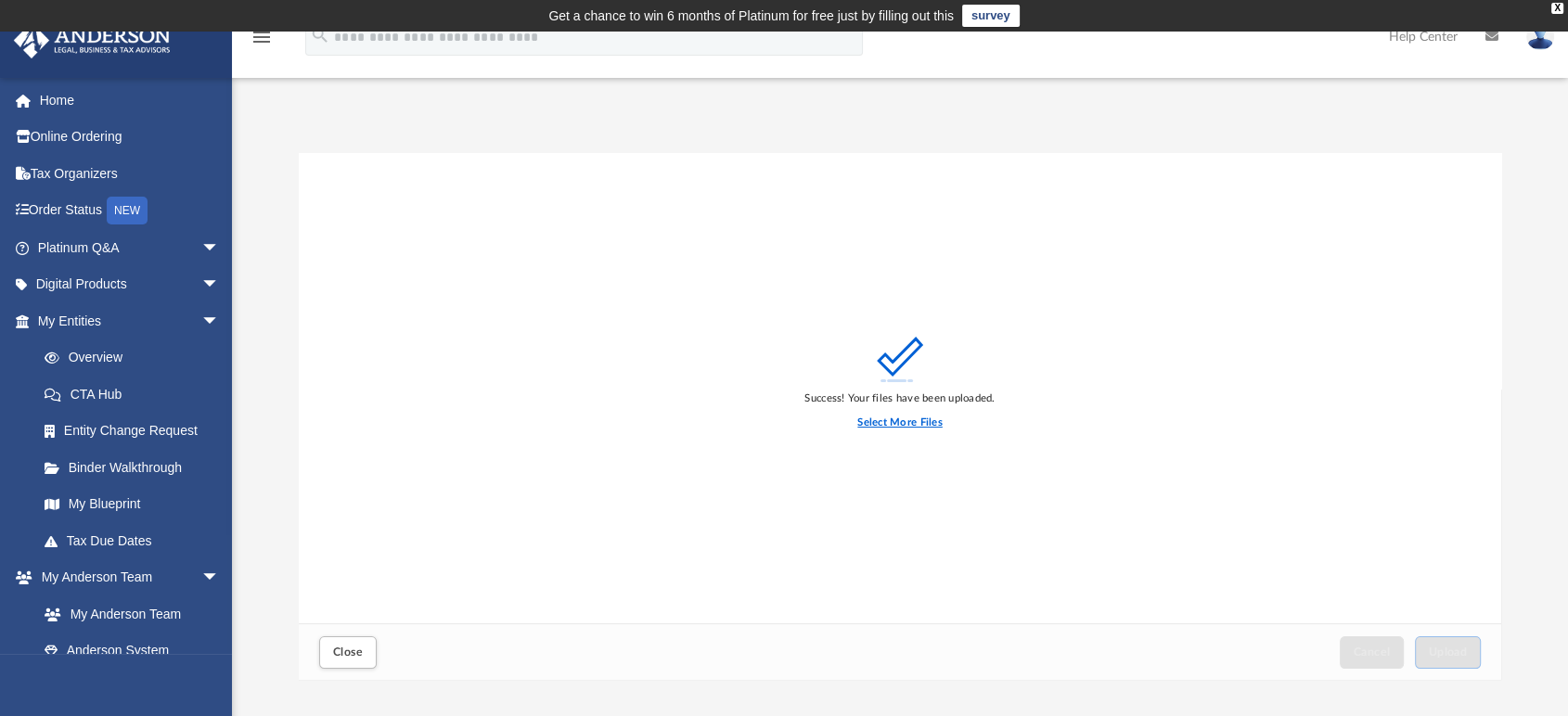
click at [936, 418] on label "Select More Files" at bounding box center [899, 423] width 84 height 17
click at [0, 0] on input "Select More Files" at bounding box center [0, 0] width 0 height 0
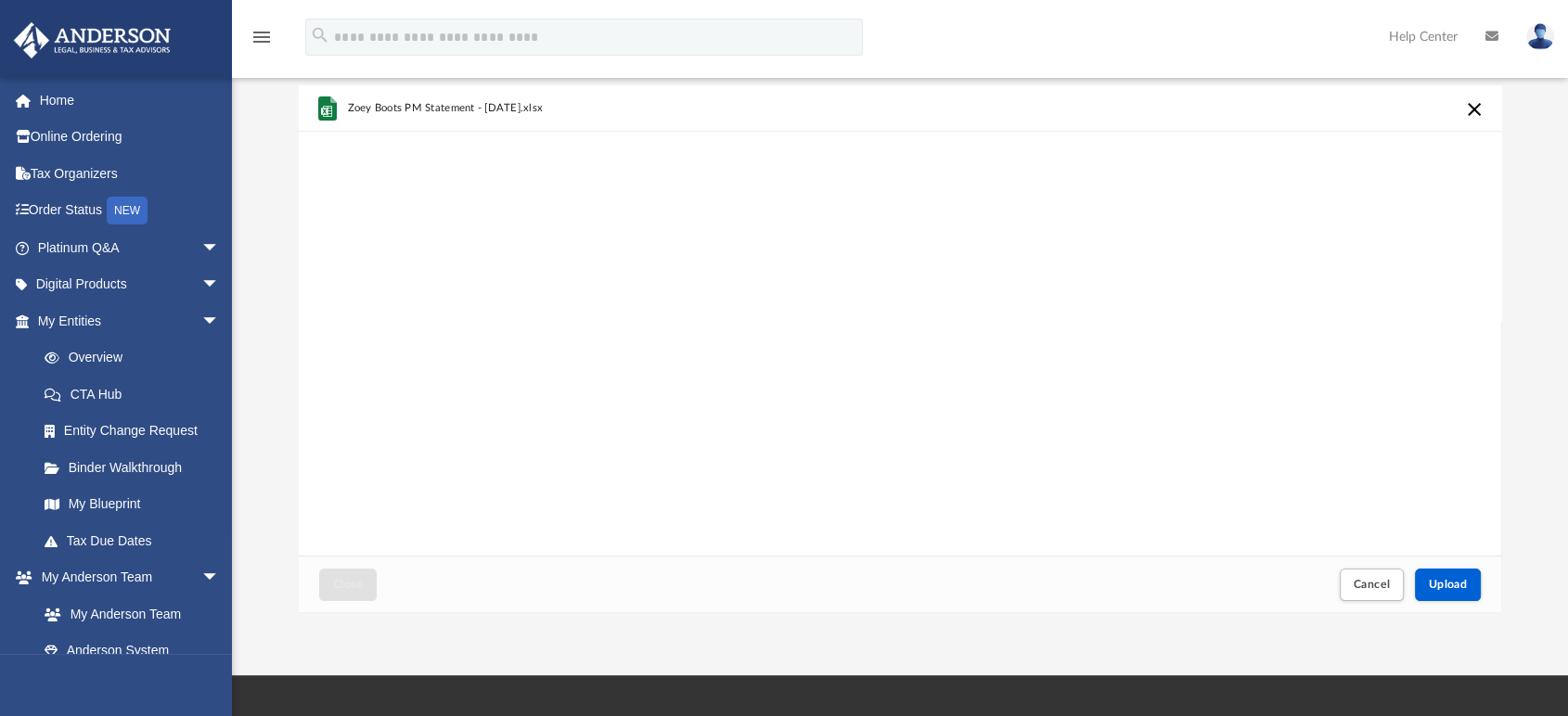
scroll to position [103, 0]
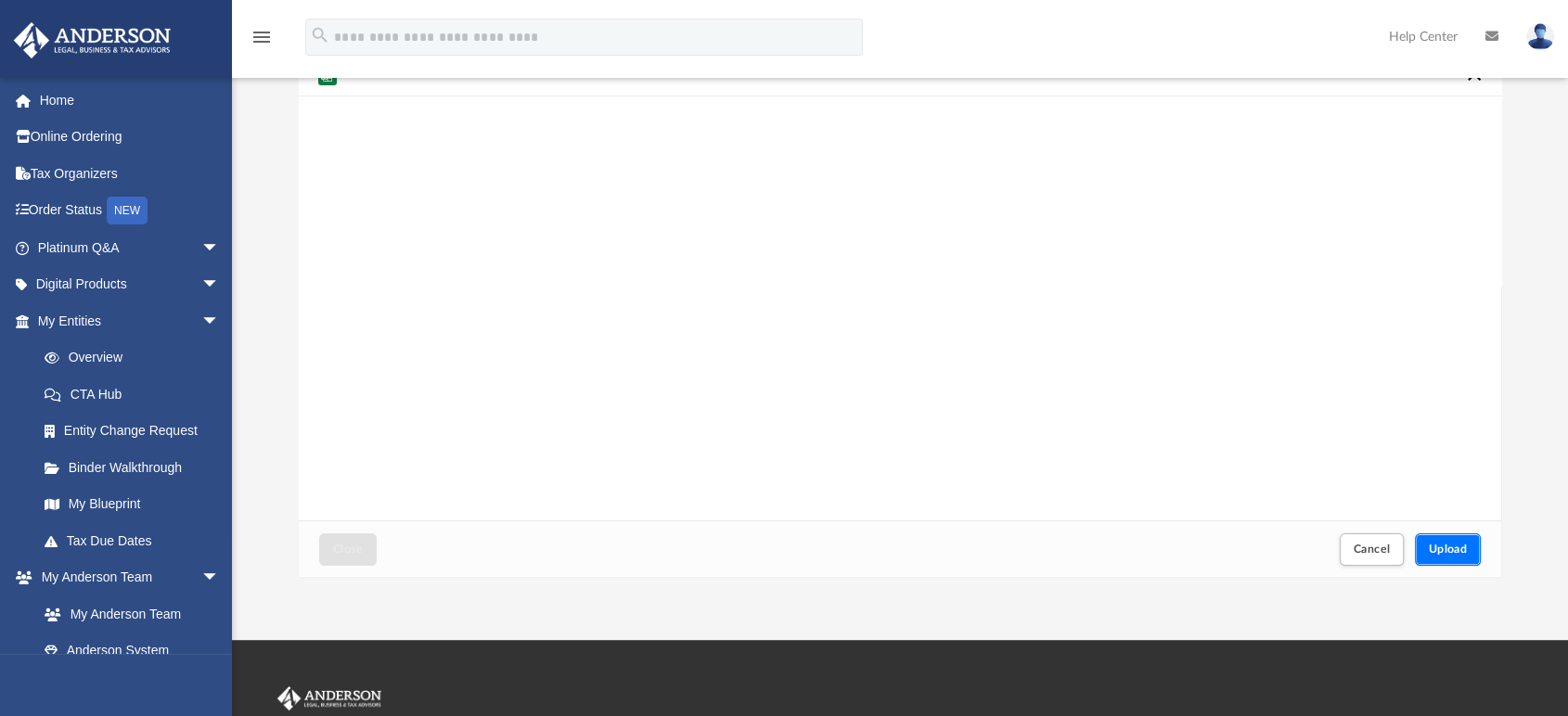
click at [1434, 537] on button "Upload" at bounding box center [1448, 549] width 67 height 32
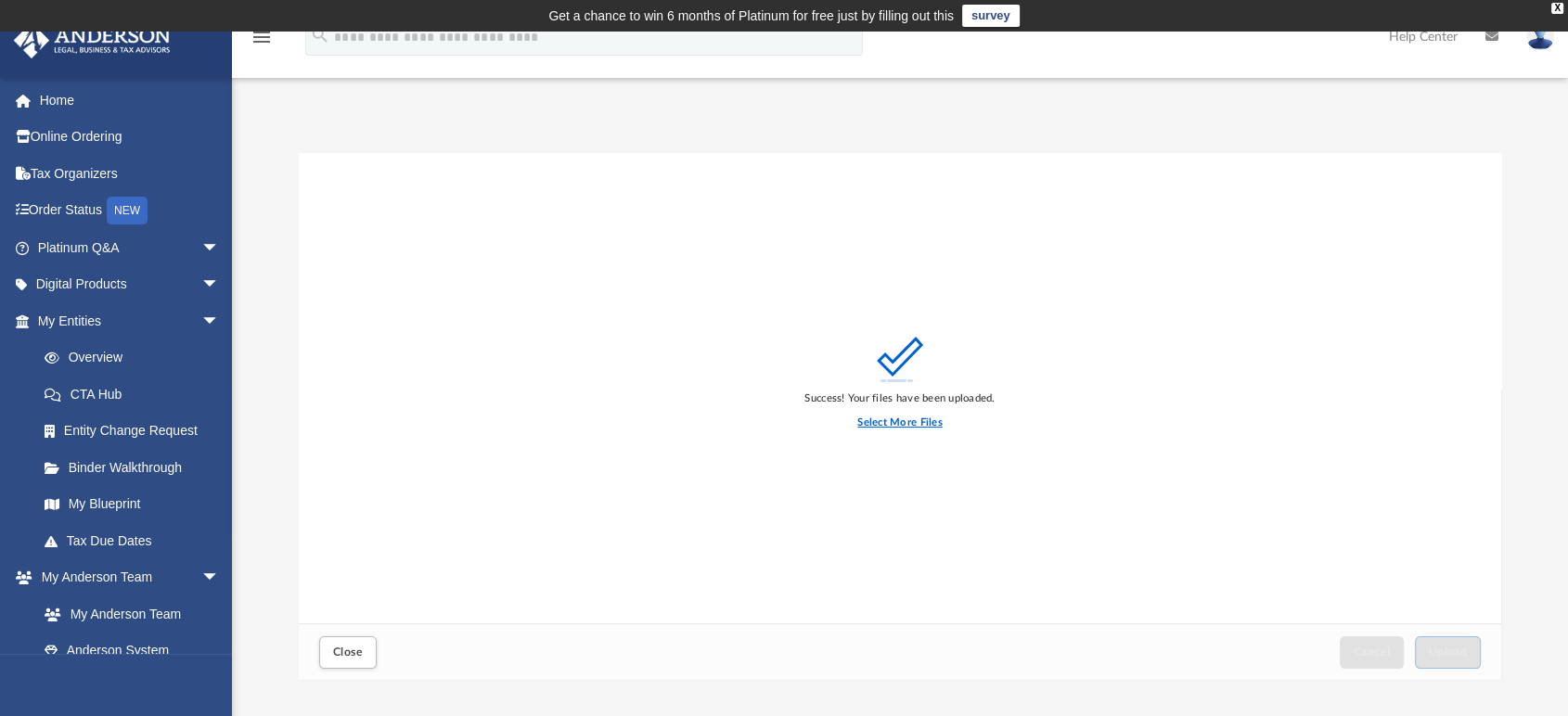
click at [913, 420] on label "Select More Files" at bounding box center [899, 423] width 84 height 17
click at [0, 0] on input "Select More Files" at bounding box center [0, 0] width 0 height 0
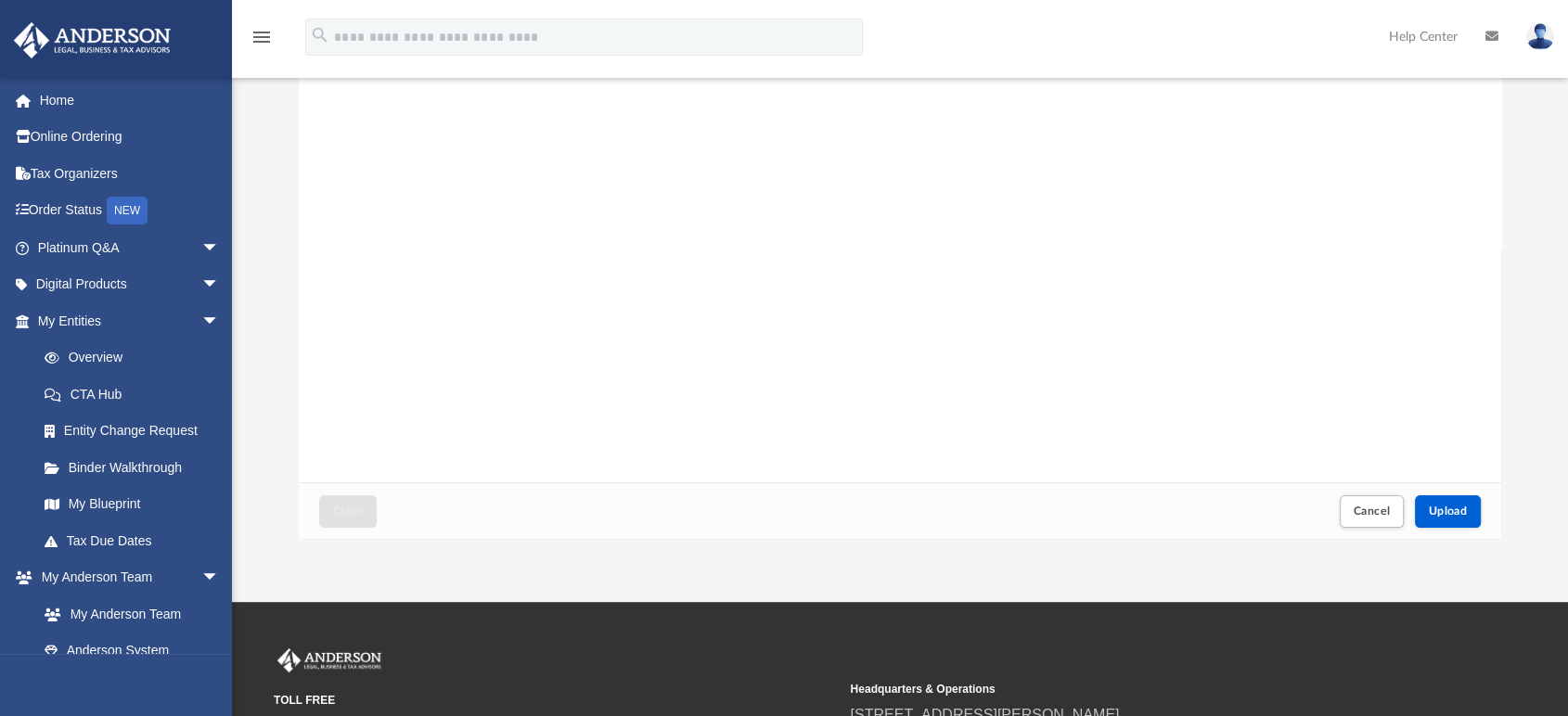
scroll to position [206, 0]
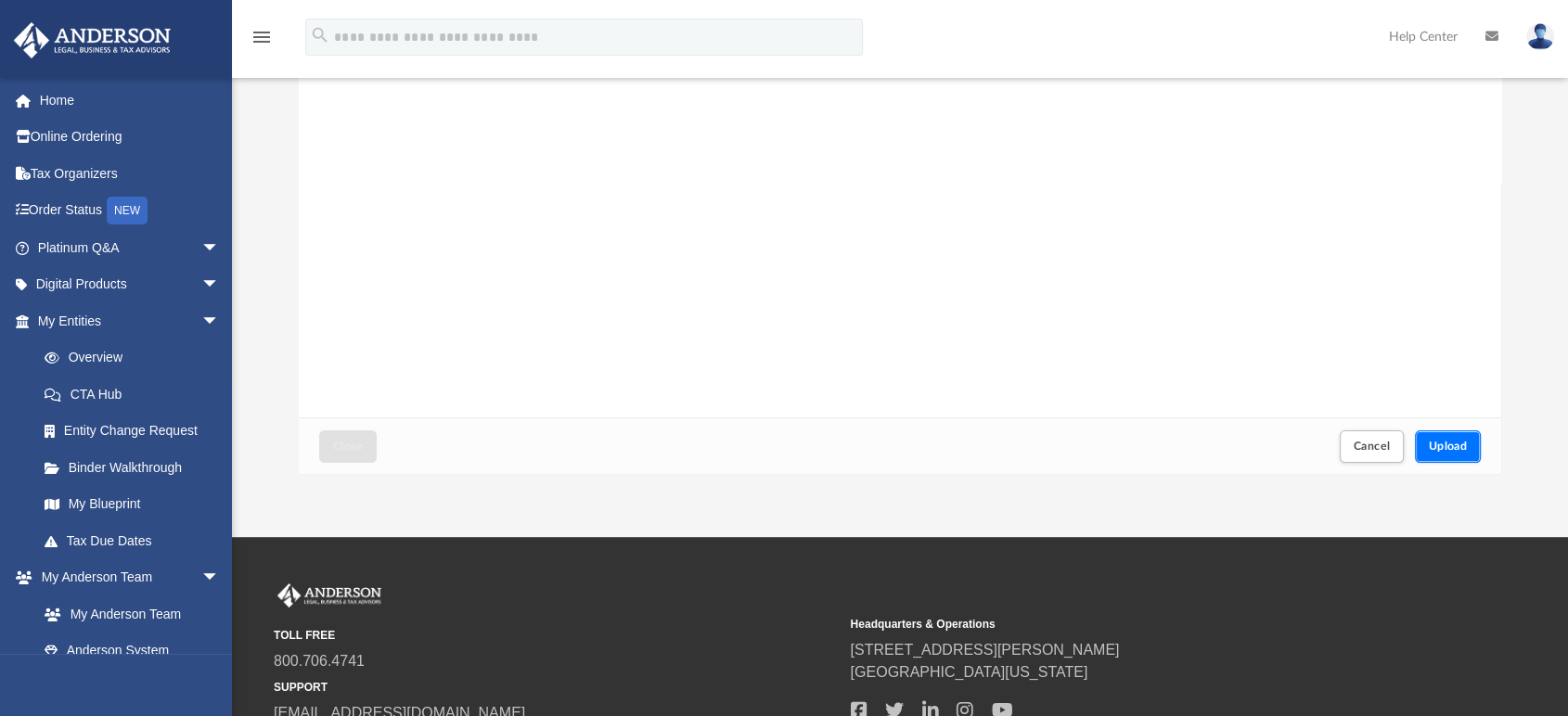
click at [1451, 436] on button "Upload" at bounding box center [1448, 446] width 67 height 32
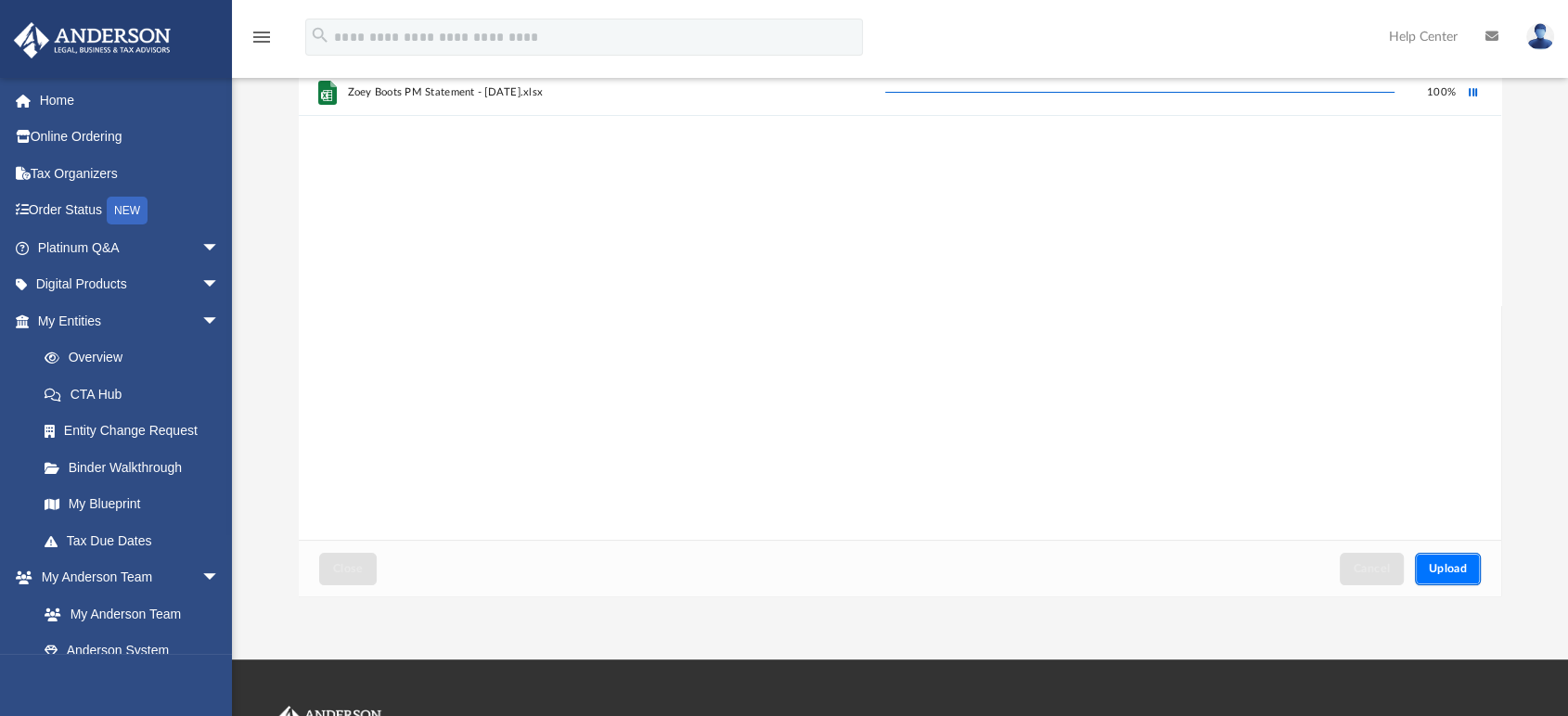
scroll to position [0, 0]
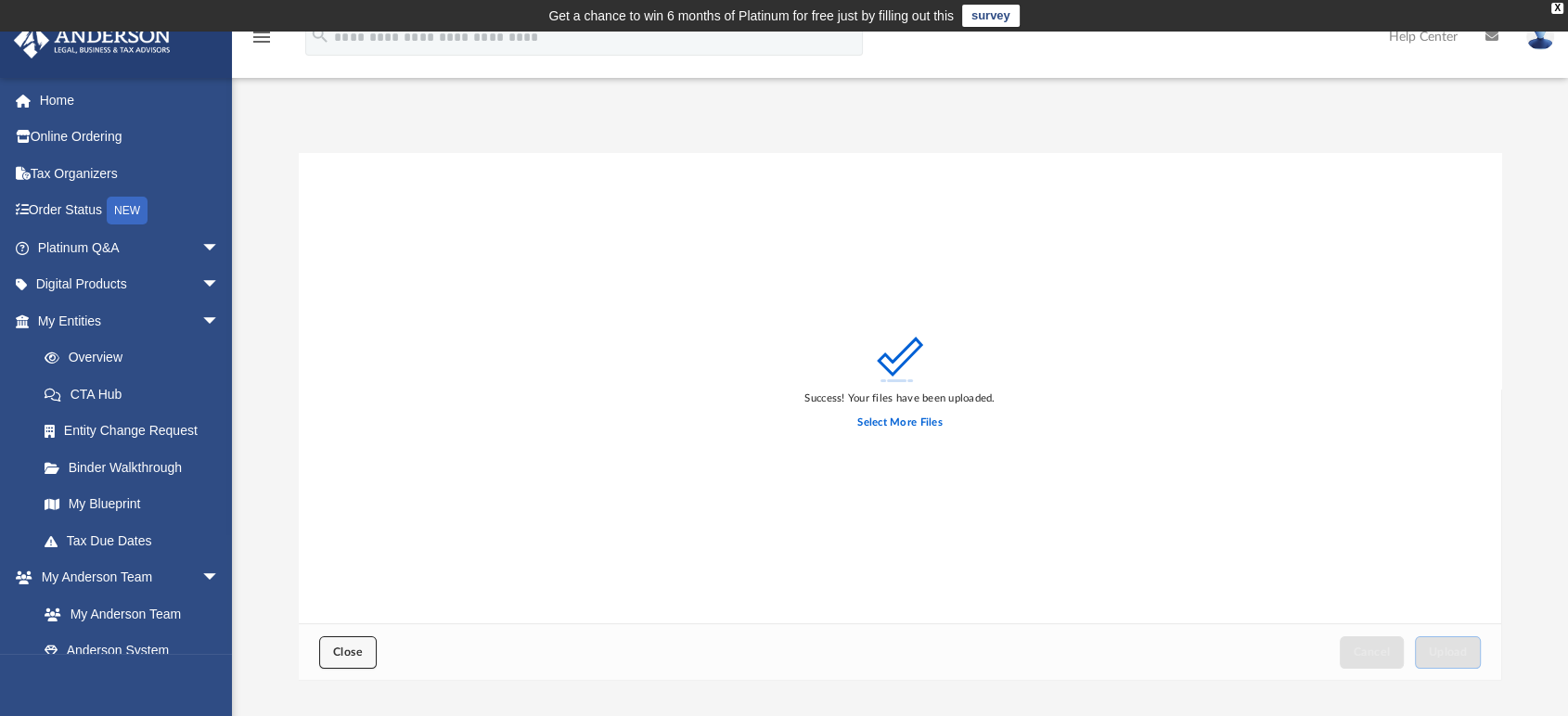
click at [342, 652] on span "Close" at bounding box center [348, 651] width 29 height 11
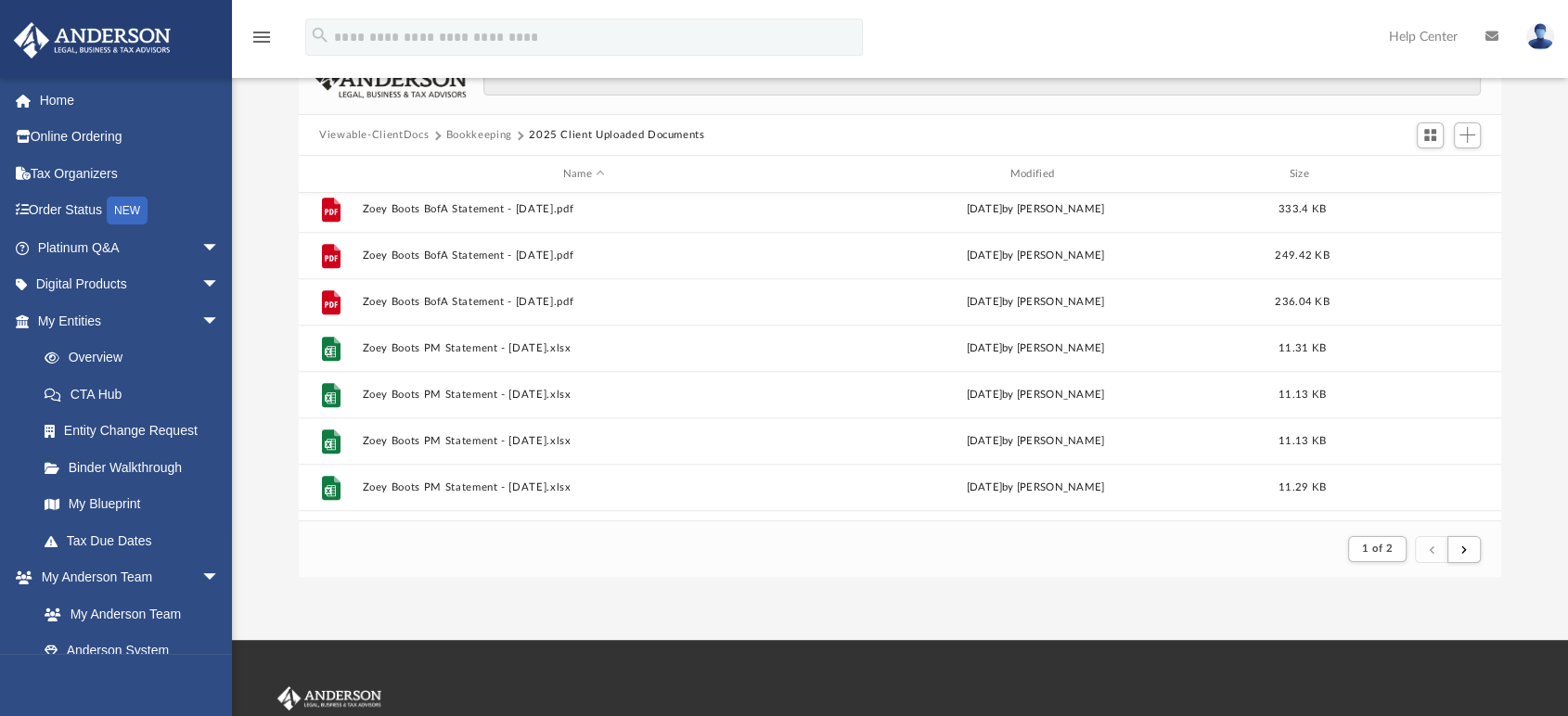
scroll to position [1992, 0]
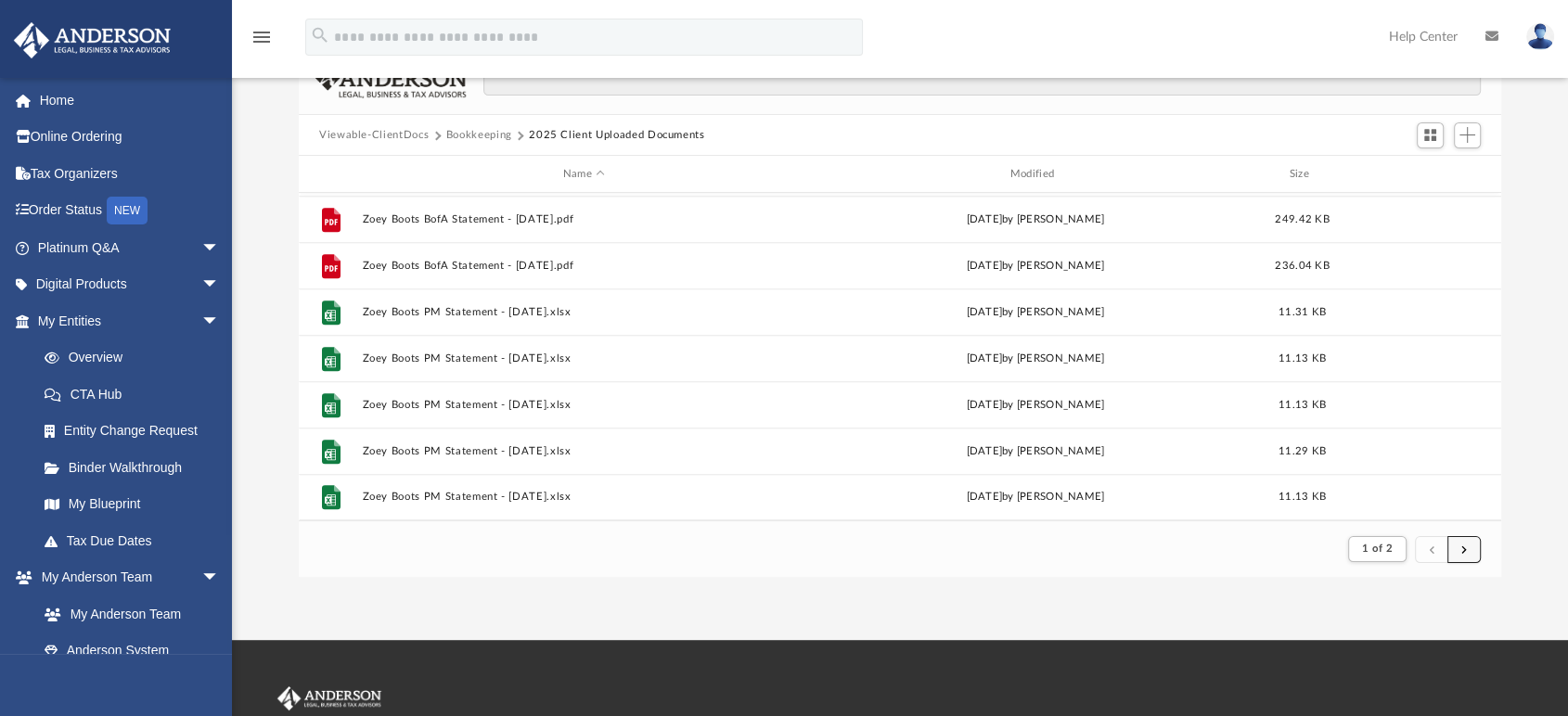
click at [1467, 545] on button "submit" at bounding box center [1464, 549] width 33 height 26
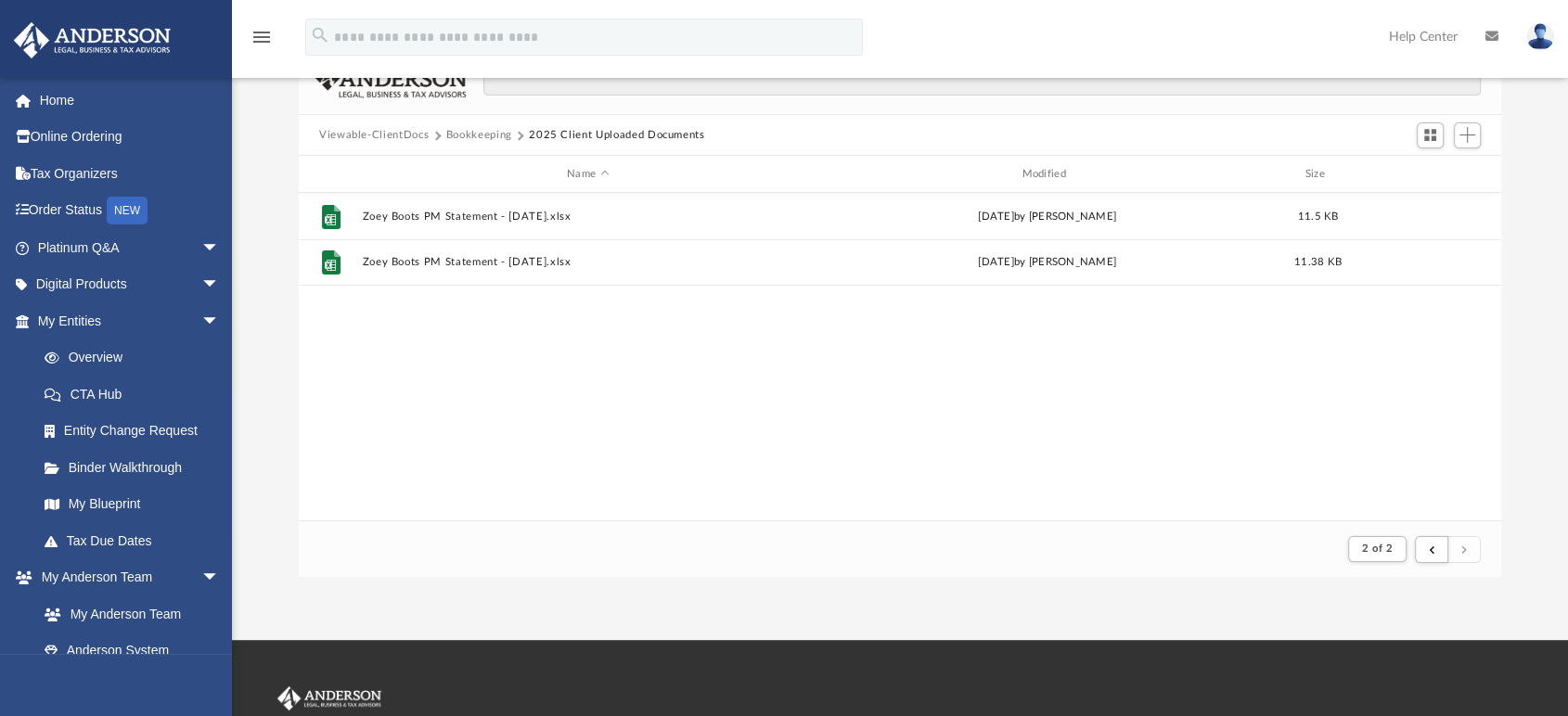
scroll to position [0, 0]
click at [1429, 543] on span "submit" at bounding box center [1432, 548] width 6 height 10
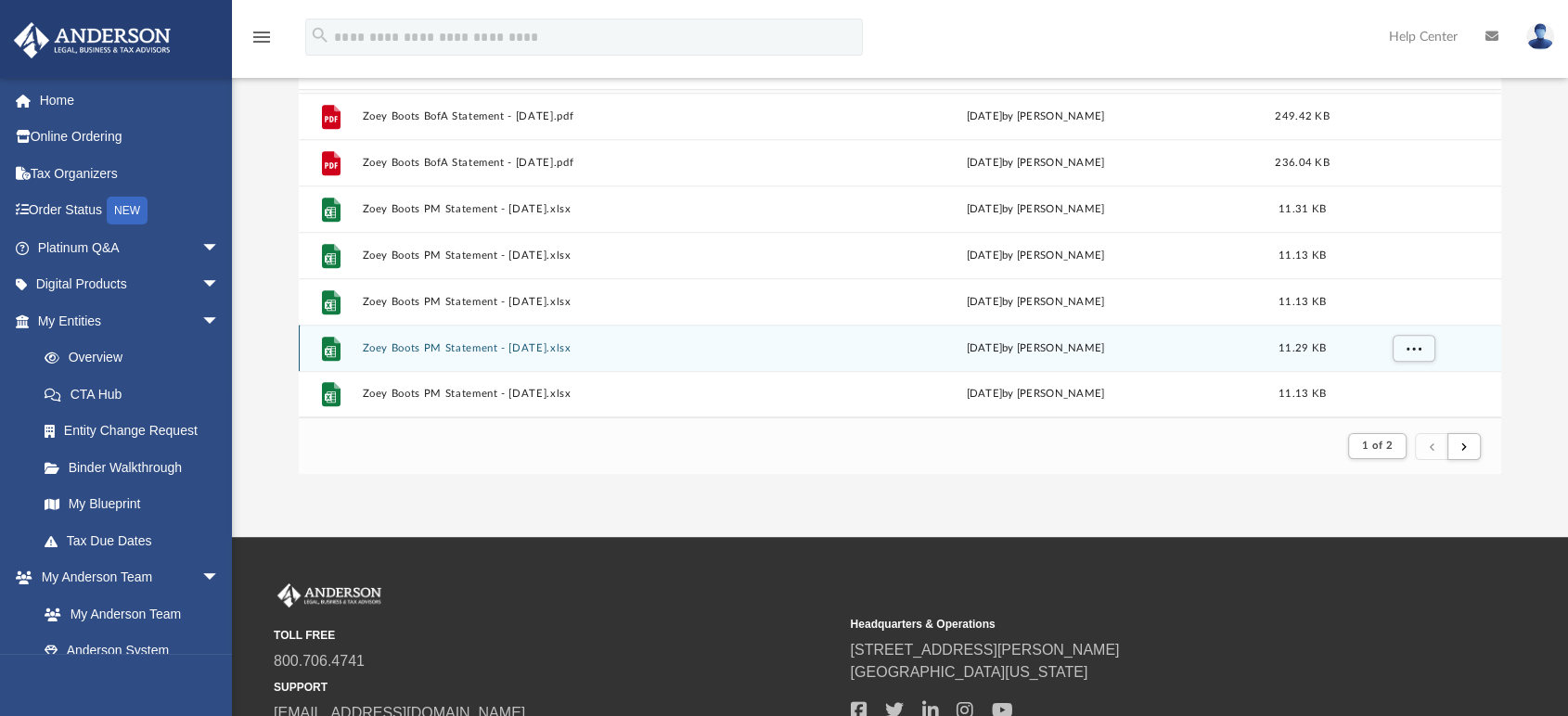
scroll to position [1889, 0]
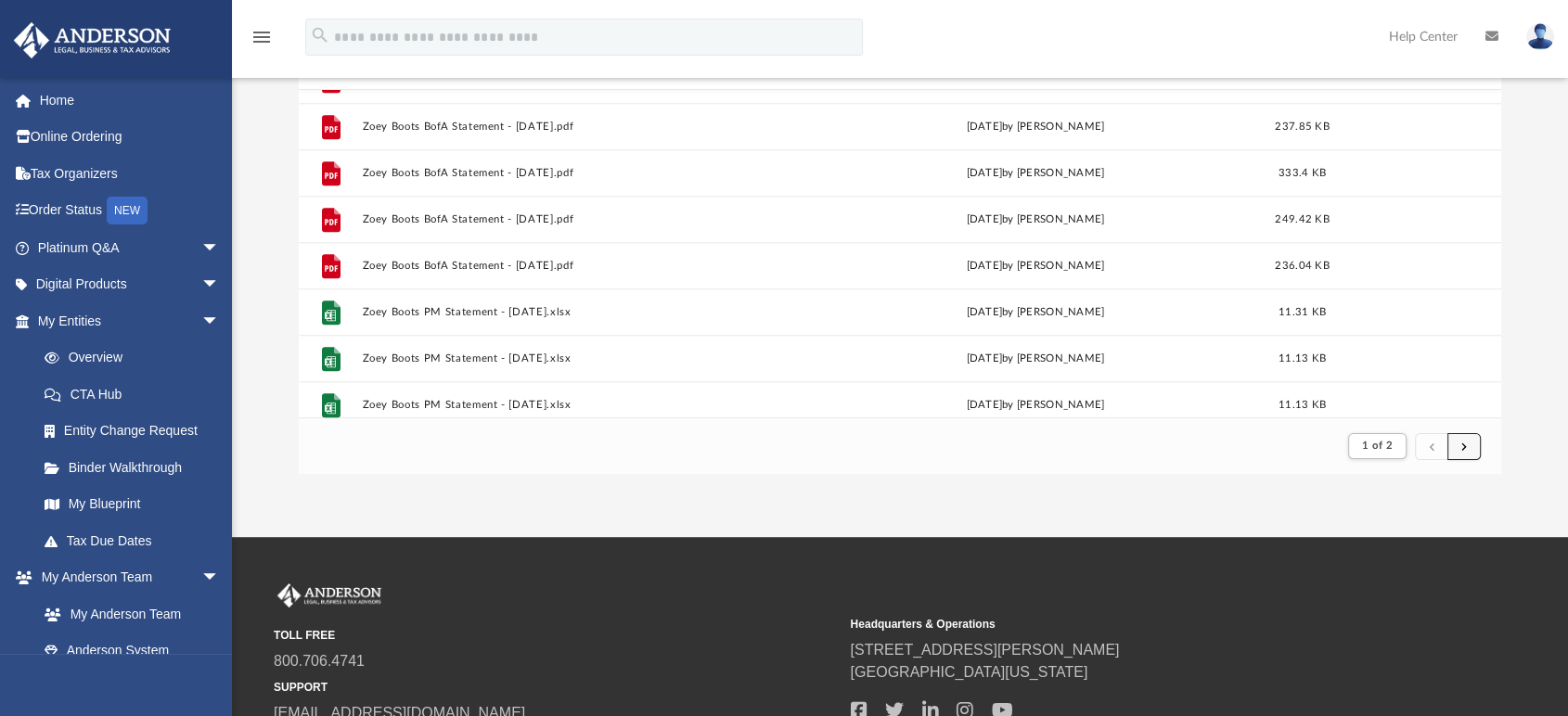
click at [1462, 443] on span "submit" at bounding box center [1464, 445] width 6 height 10
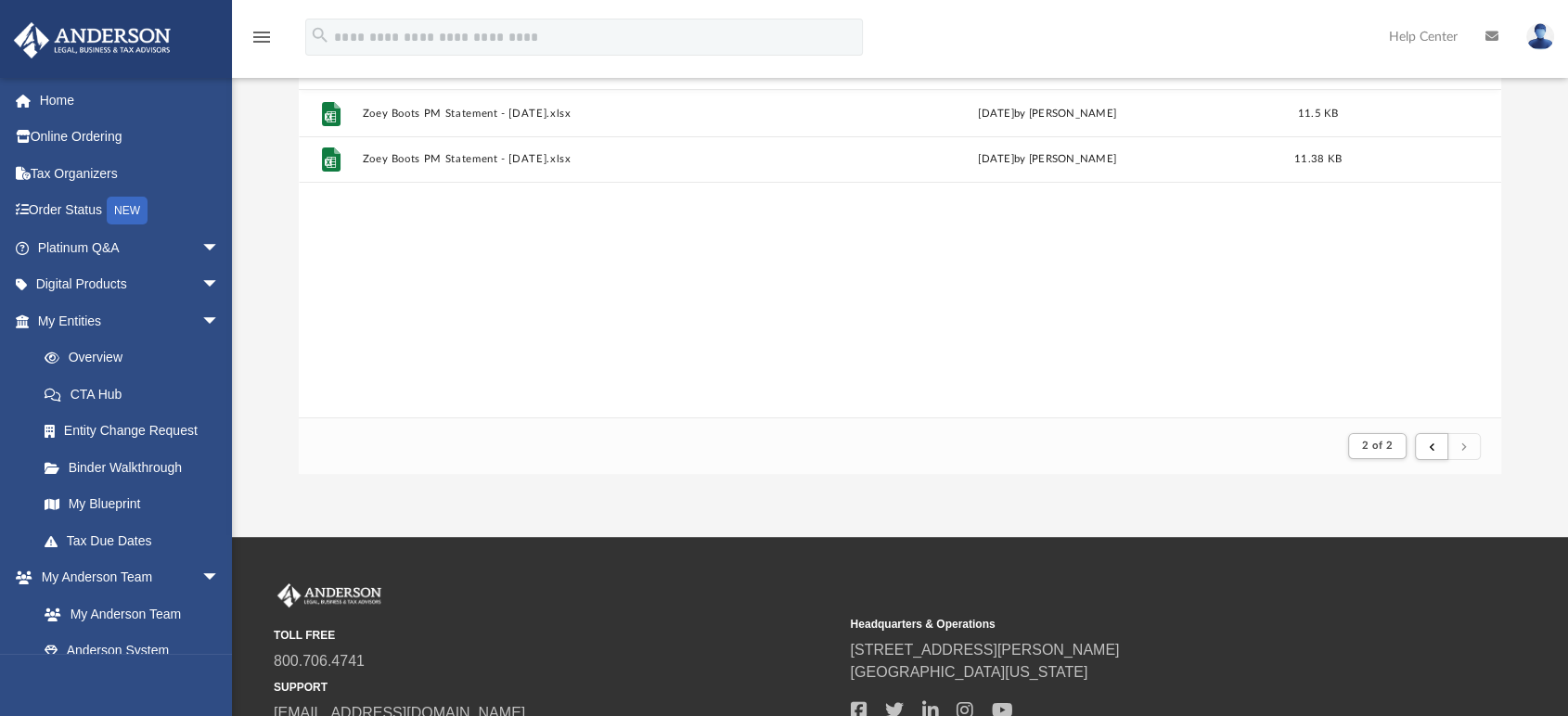
scroll to position [103, 0]
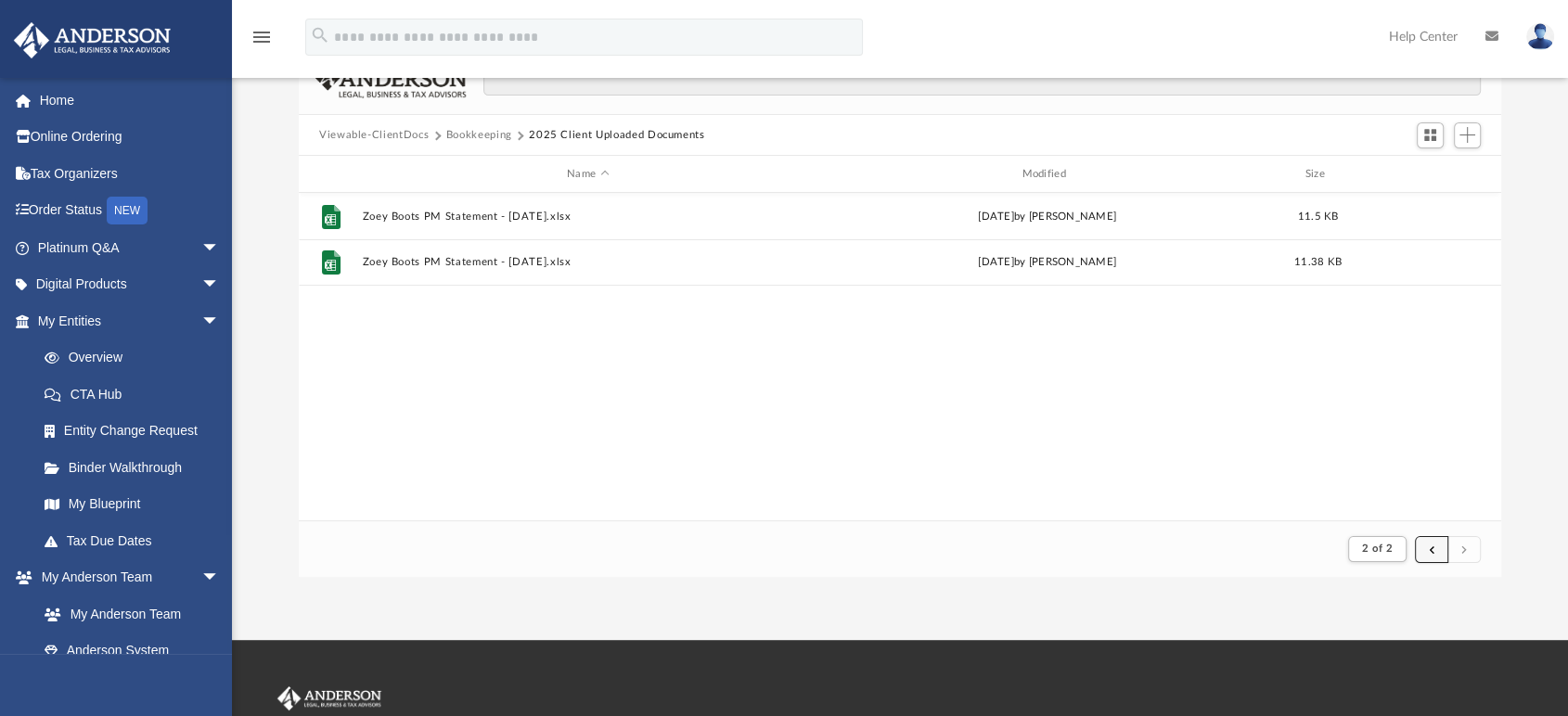
click at [1426, 548] on button "submit" at bounding box center [1432, 549] width 33 height 26
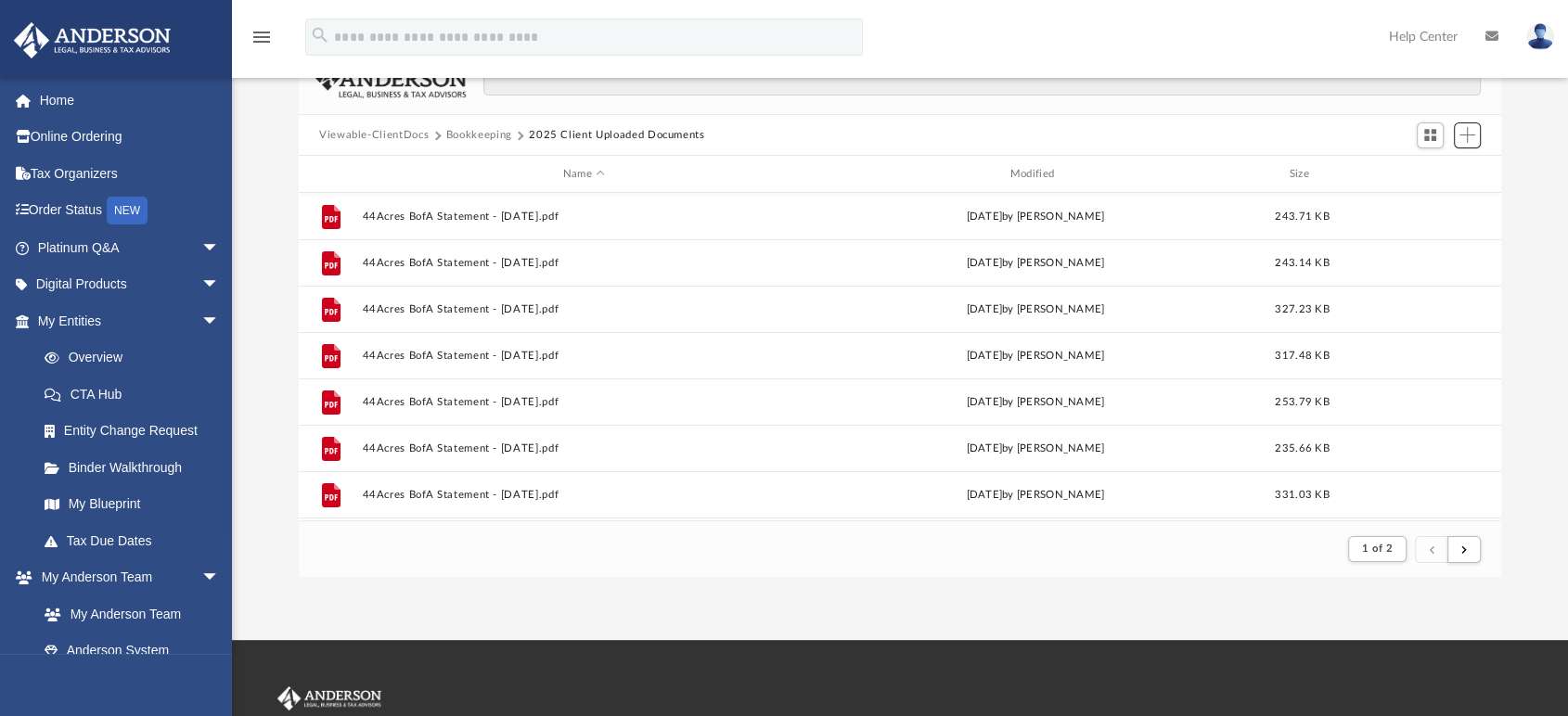
drag, startPoint x: 1469, startPoint y: 138, endPoint x: 1449, endPoint y: 148, distance: 22.4
click at [1469, 138] on span "Add" at bounding box center [1467, 135] width 16 height 16
click at [1449, 167] on li "Upload" at bounding box center [1441, 173] width 60 height 20
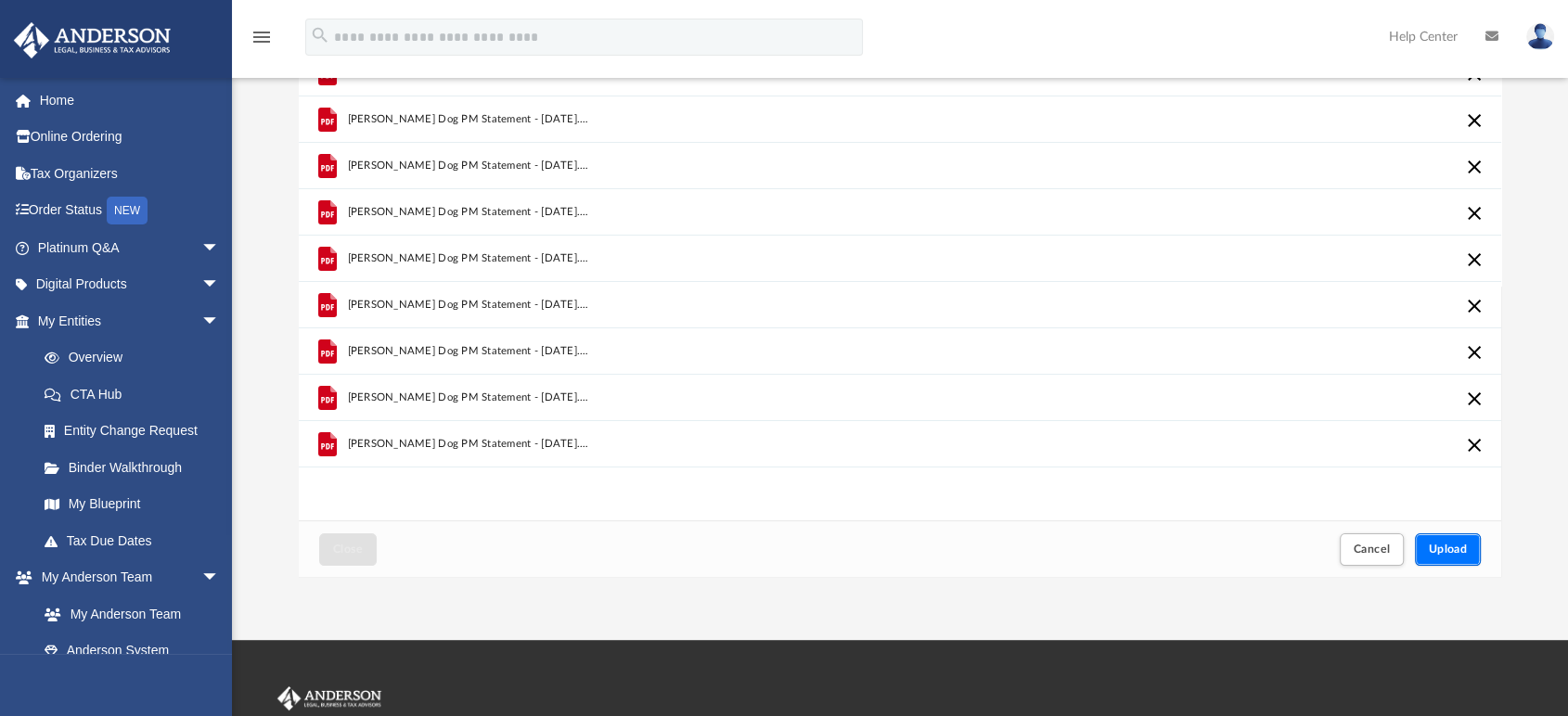
drag, startPoint x: 1464, startPoint y: 540, endPoint x: 1405, endPoint y: 543, distance: 59.1
click at [1464, 541] on button "Upload" at bounding box center [1448, 549] width 67 height 32
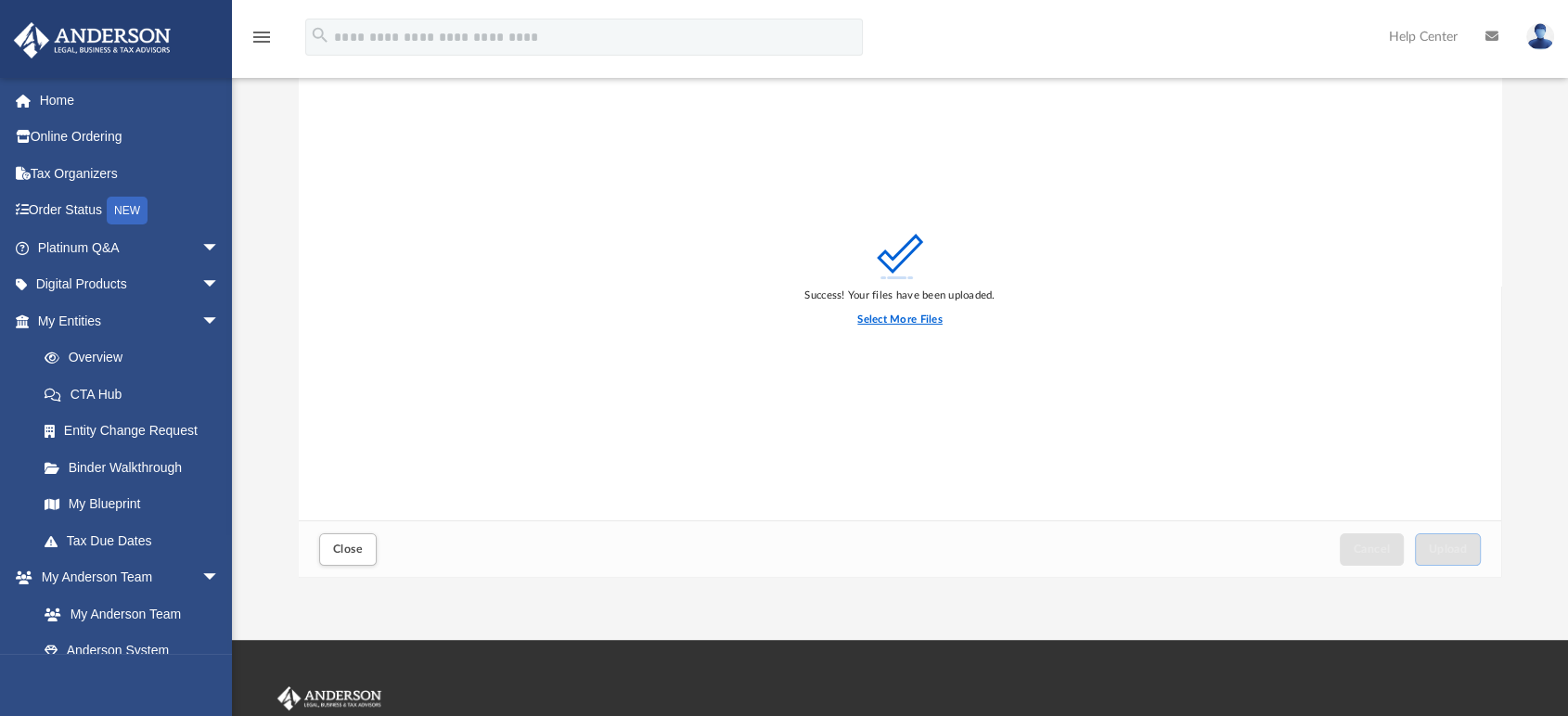
drag, startPoint x: 896, startPoint y: 312, endPoint x: 697, endPoint y: 317, distance: 199.1
click at [896, 312] on label "Select More Files" at bounding box center [899, 320] width 84 height 17
click at [0, 0] on input "Select More Files" at bounding box center [0, 0] width 0 height 0
click at [916, 316] on label "Select More Files" at bounding box center [899, 320] width 84 height 17
click at [0, 0] on input "Select More Files" at bounding box center [0, 0] width 0 height 0
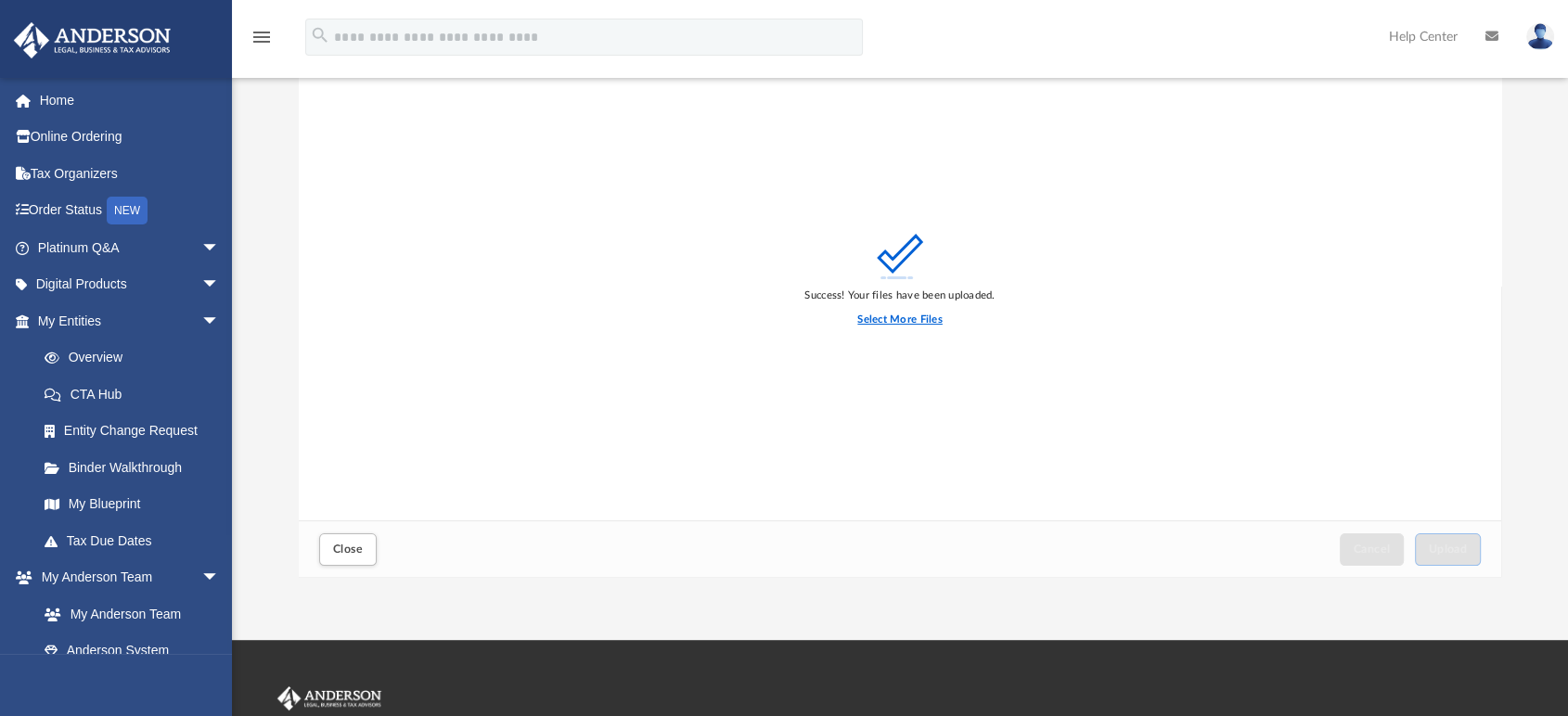
click at [917, 318] on label "Select More Files" at bounding box center [899, 320] width 84 height 17
click at [0, 0] on input "Select More Files" at bounding box center [0, 0] width 0 height 0
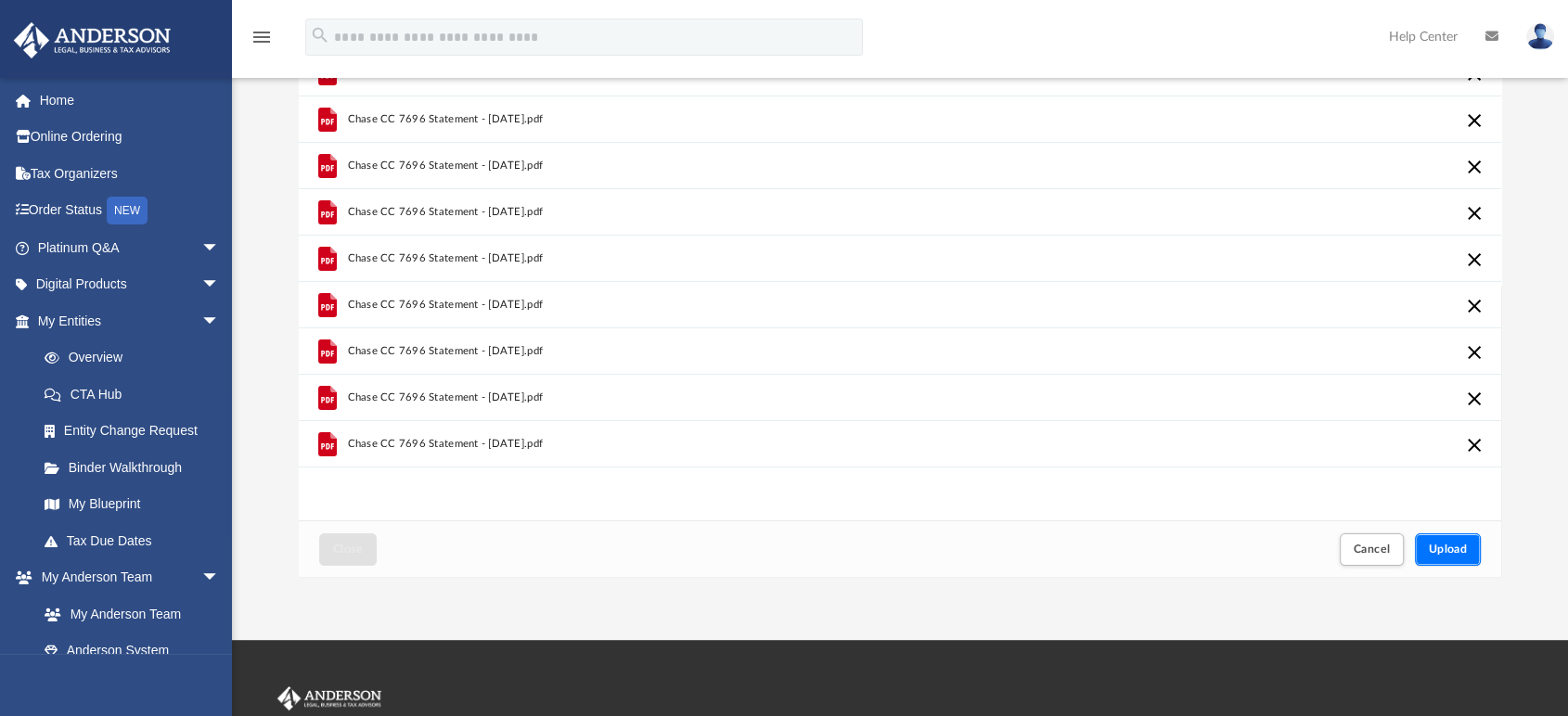
click at [1444, 547] on span "Upload" at bounding box center [1448, 548] width 39 height 11
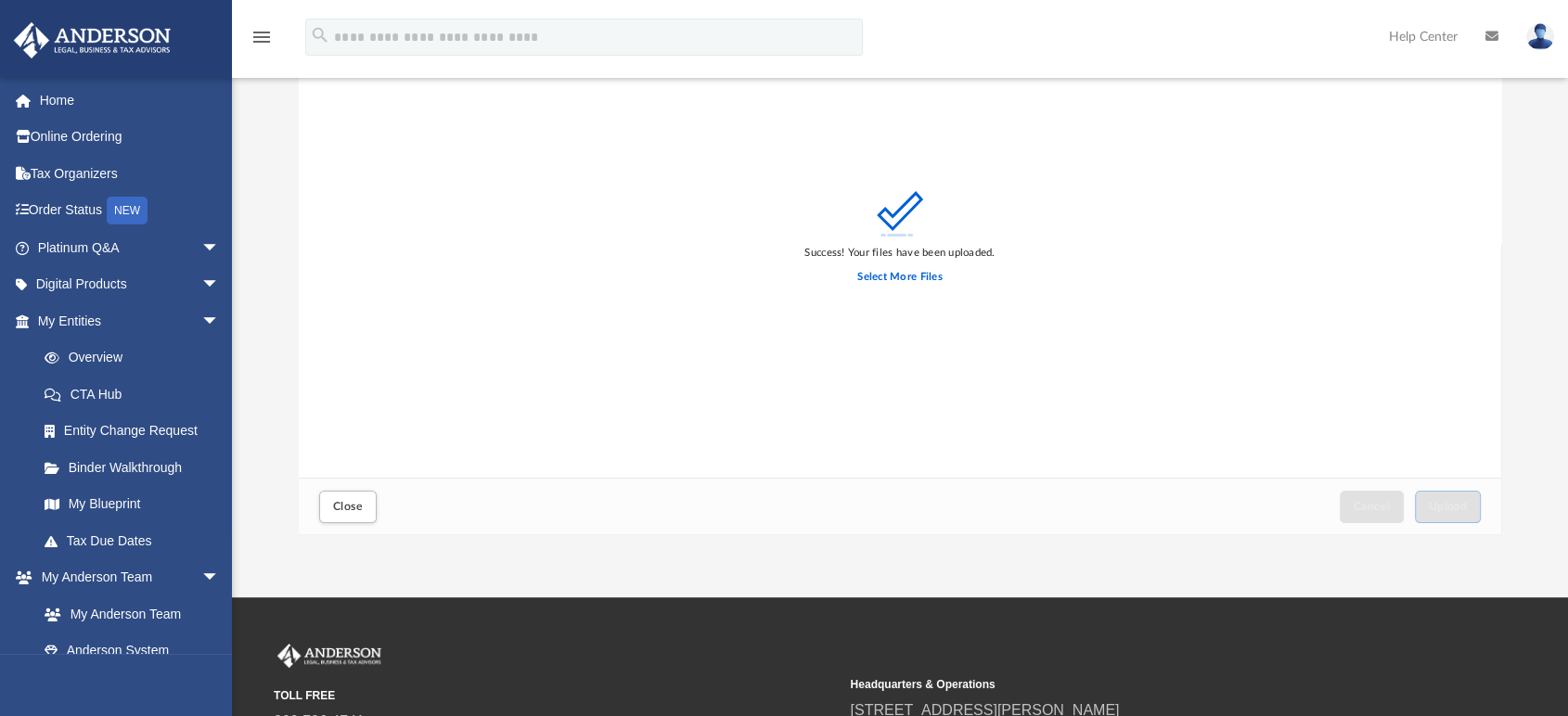
scroll to position [206, 0]
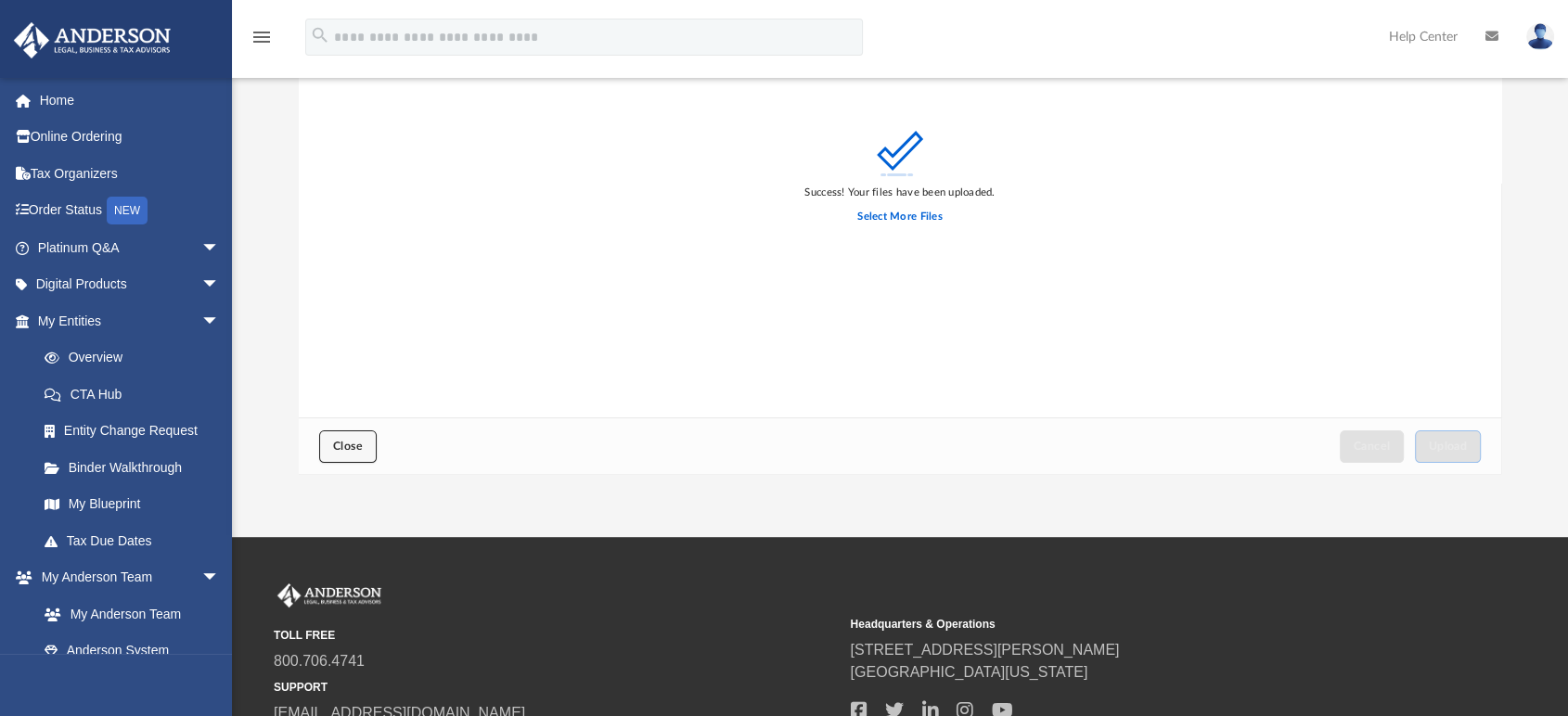
click at [342, 454] on button "Close" at bounding box center [347, 446] width 58 height 32
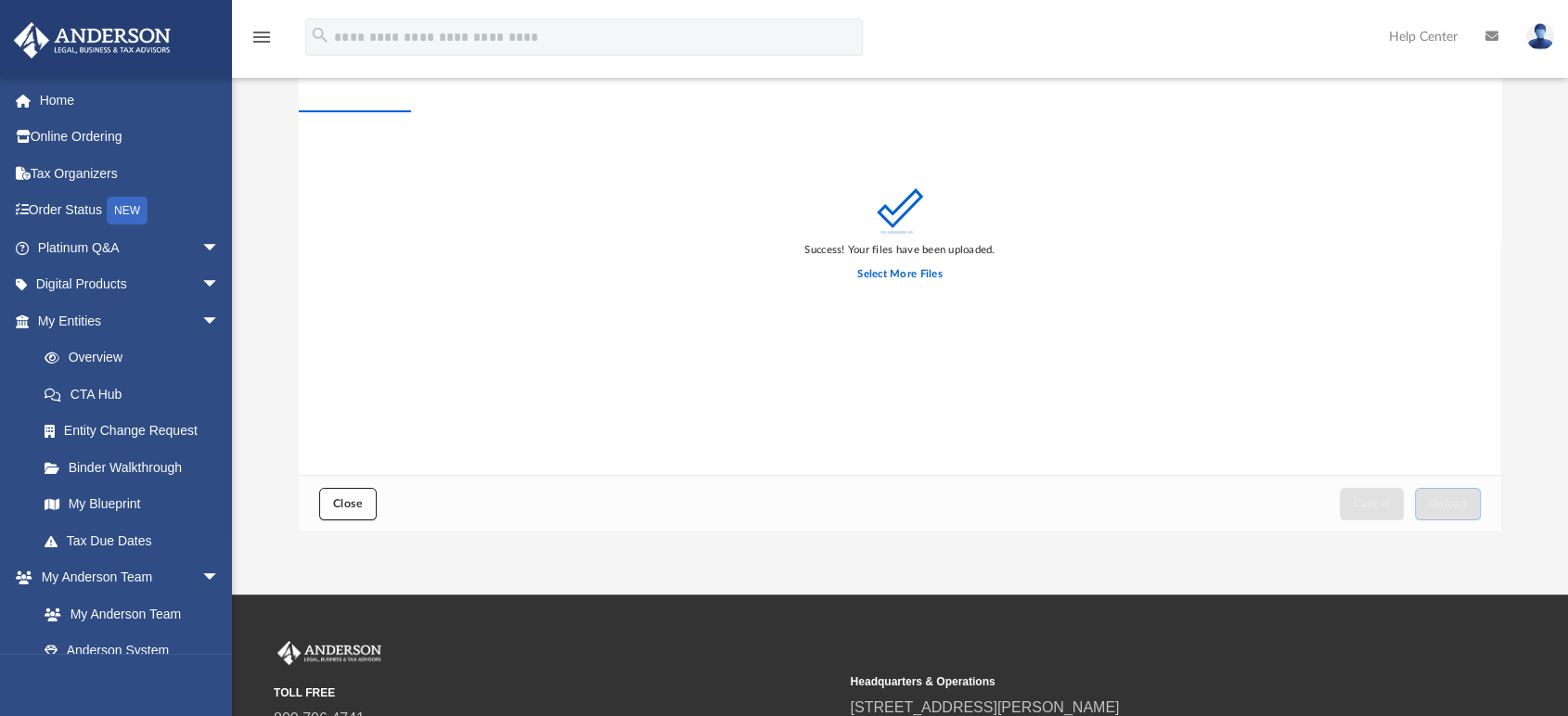
scroll to position [0, 0]
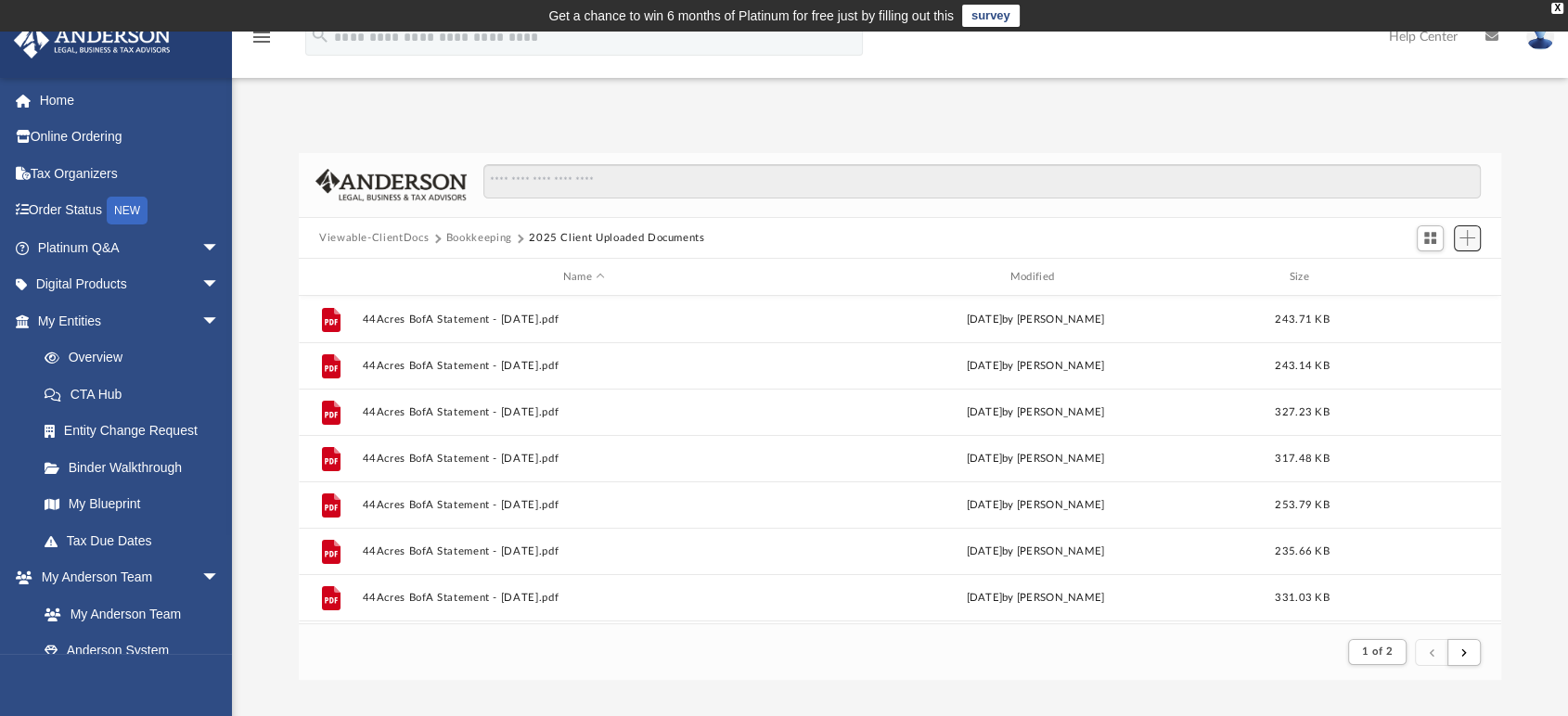
click at [1480, 231] on button "Add" at bounding box center [1467, 238] width 27 height 26
click at [1438, 265] on ul "Upload New Folder" at bounding box center [1441, 294] width 80 height 79
click at [1438, 275] on li "Upload" at bounding box center [1441, 276] width 60 height 20
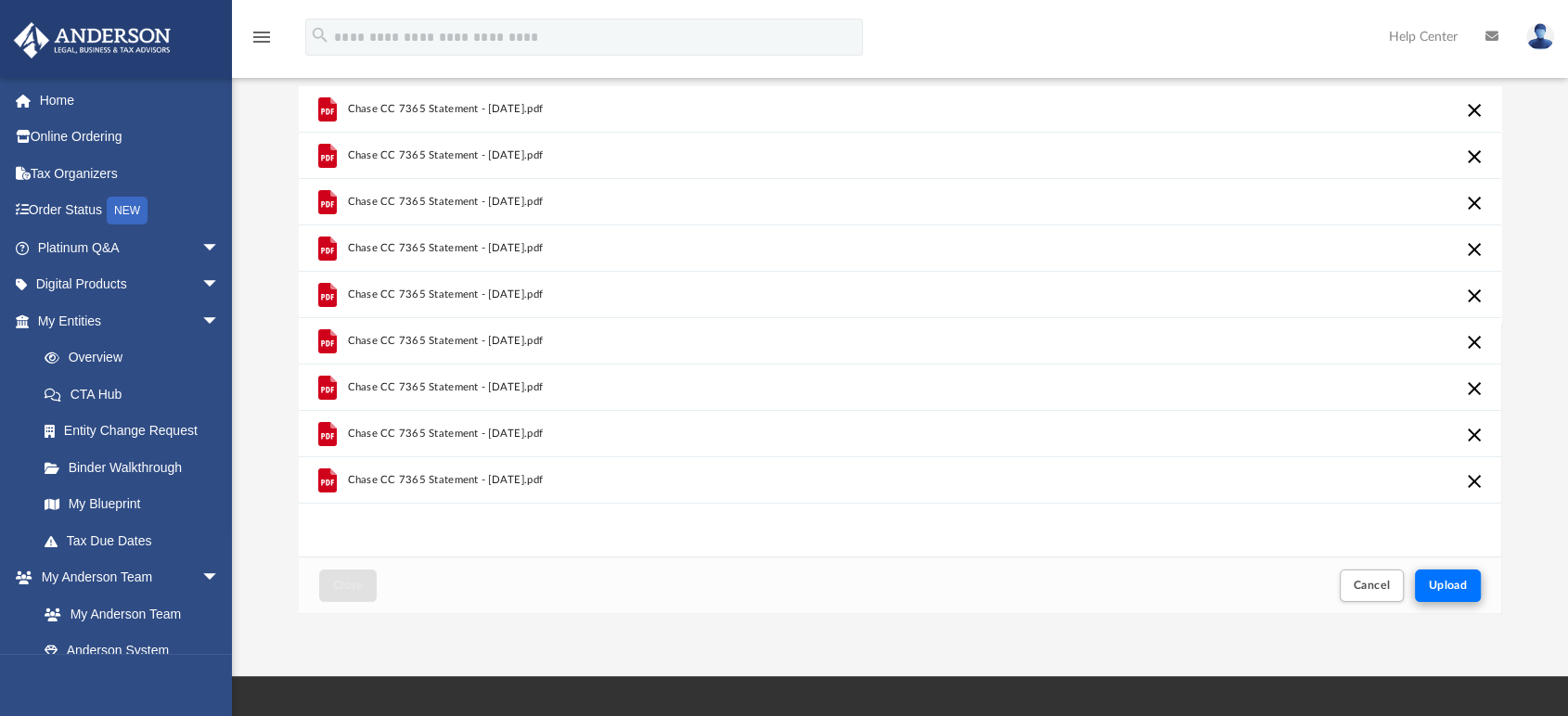
scroll to position [103, 0]
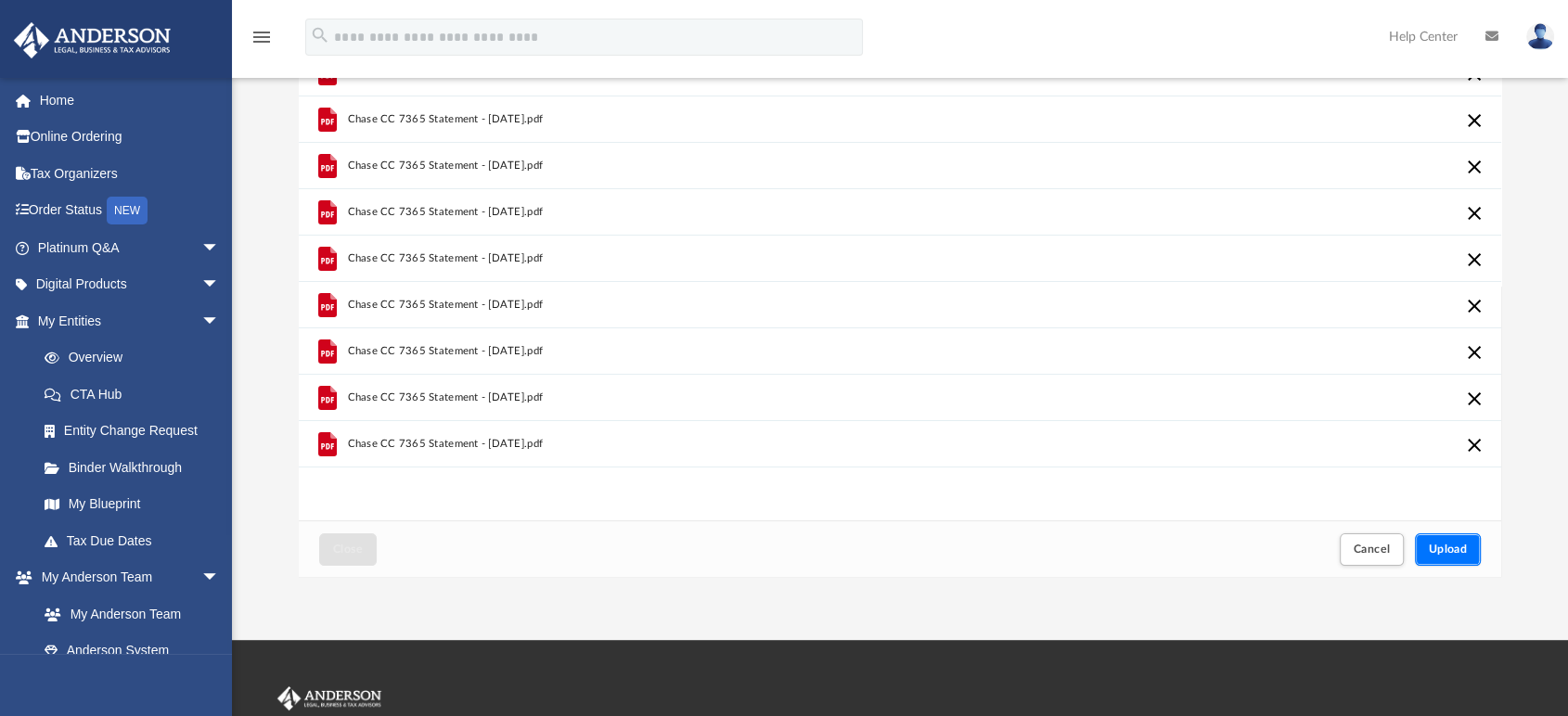
click at [1429, 540] on button "Upload" at bounding box center [1448, 549] width 67 height 32
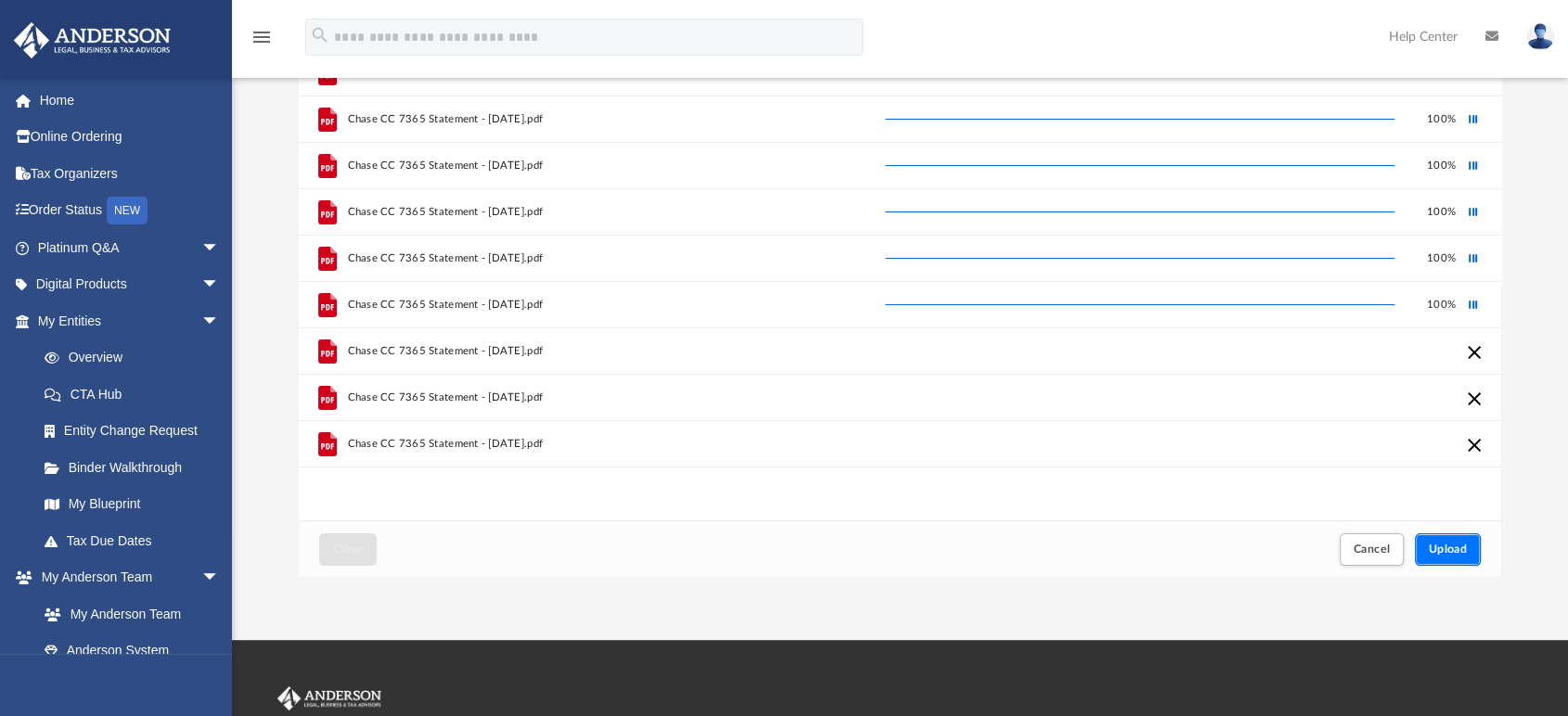
scroll to position [0, 0]
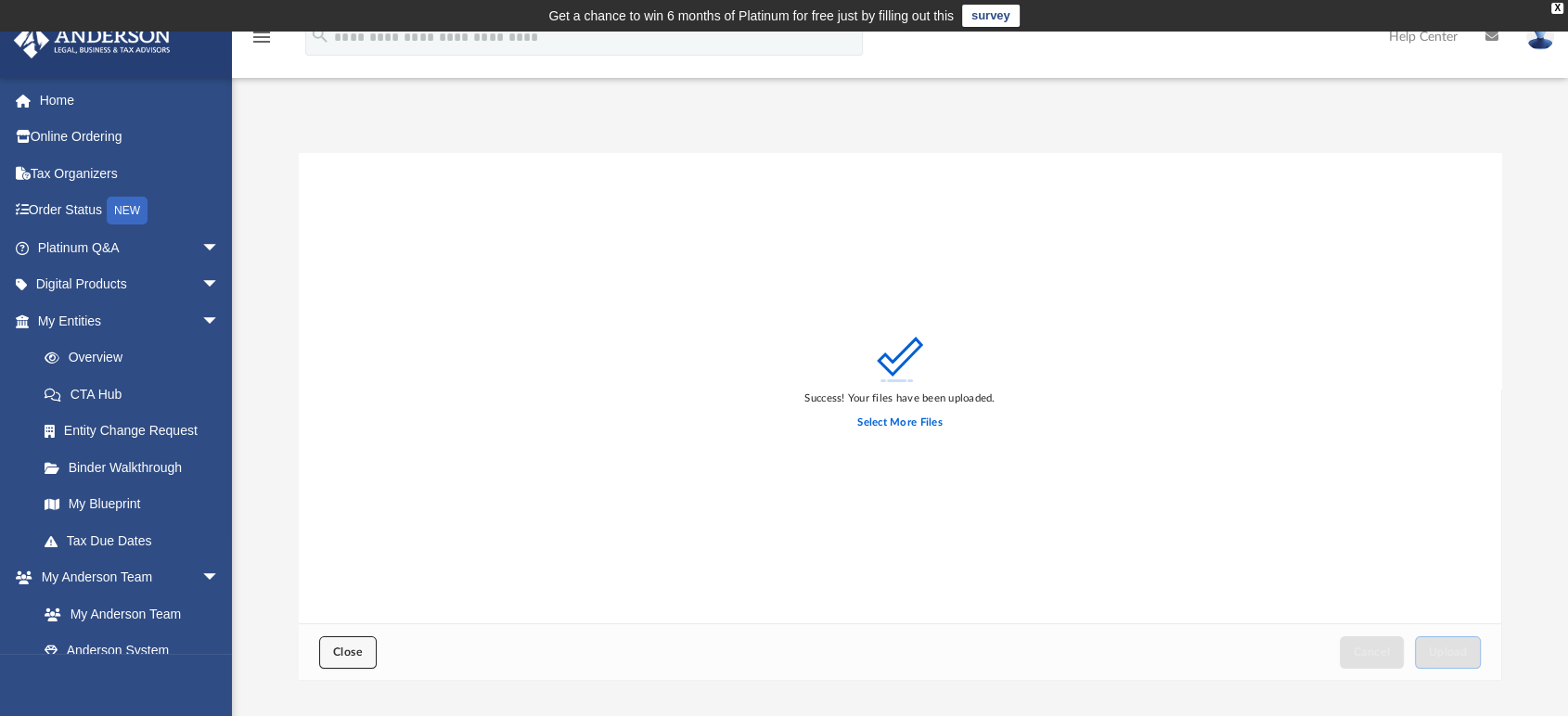
click at [351, 647] on span "Close" at bounding box center [348, 651] width 29 height 11
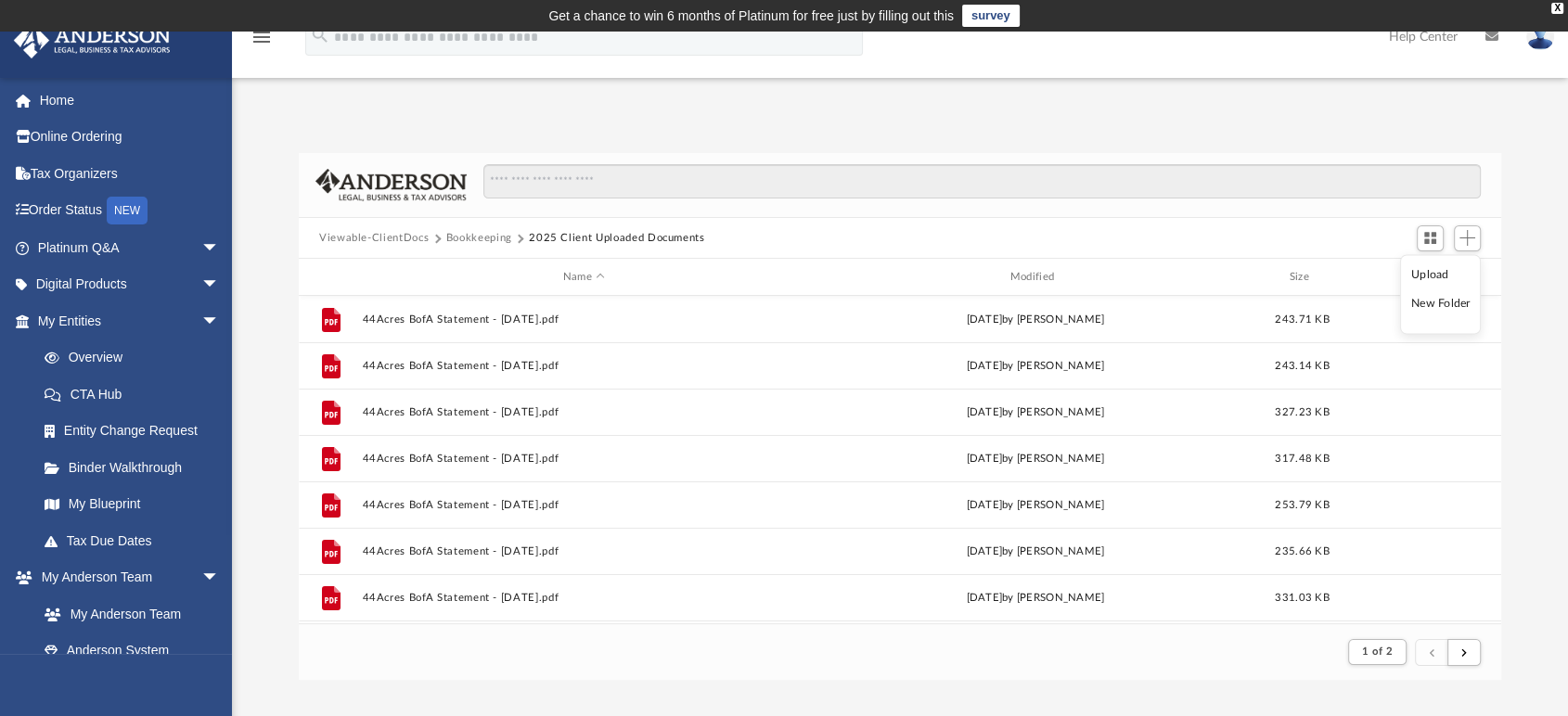
click at [1436, 270] on li "Upload" at bounding box center [1441, 276] width 60 height 20
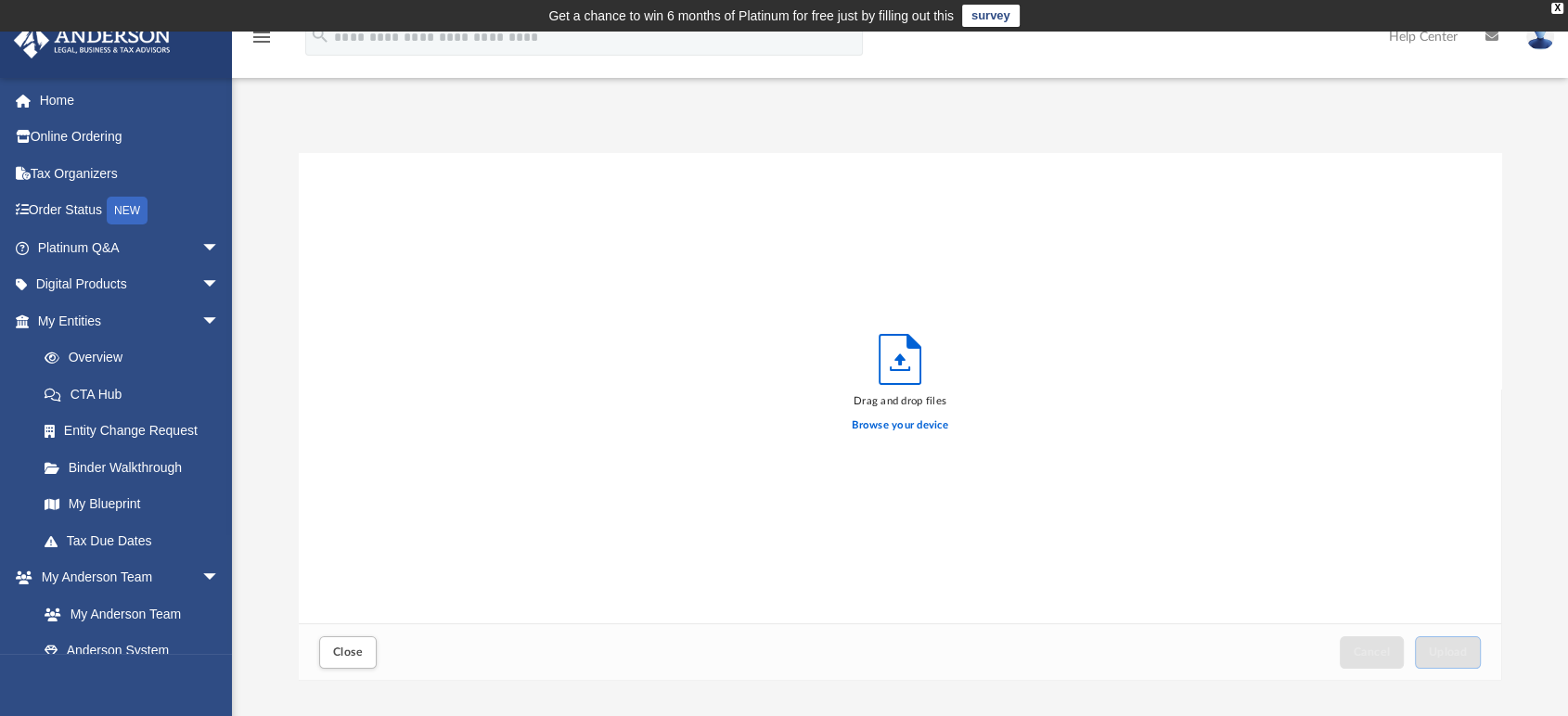
scroll to position [455, 1187]
click at [914, 430] on label "Browse your device" at bounding box center [899, 426] width 96 height 17
click at [0, 0] on input "Browse your device" at bounding box center [0, 0] width 0 height 0
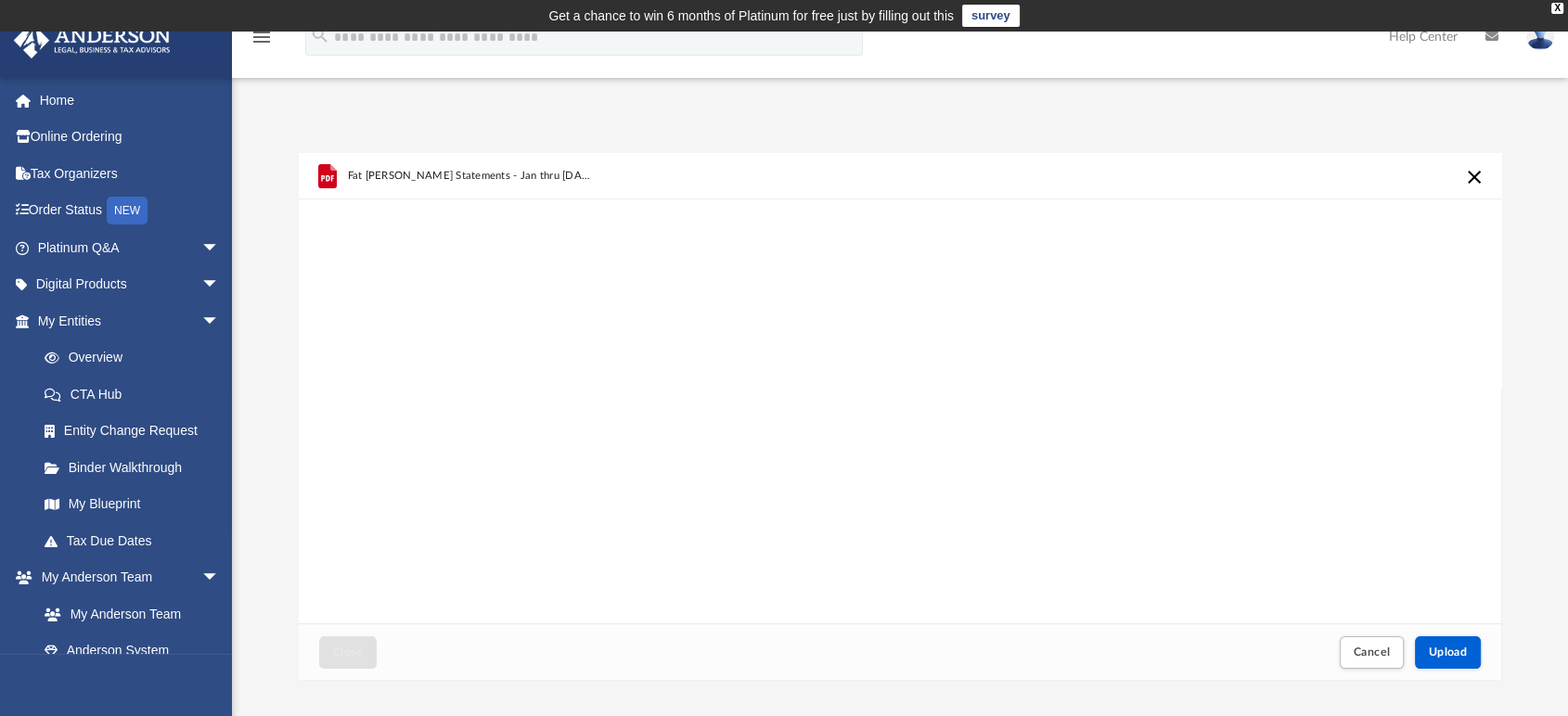
scroll to position [206, 0]
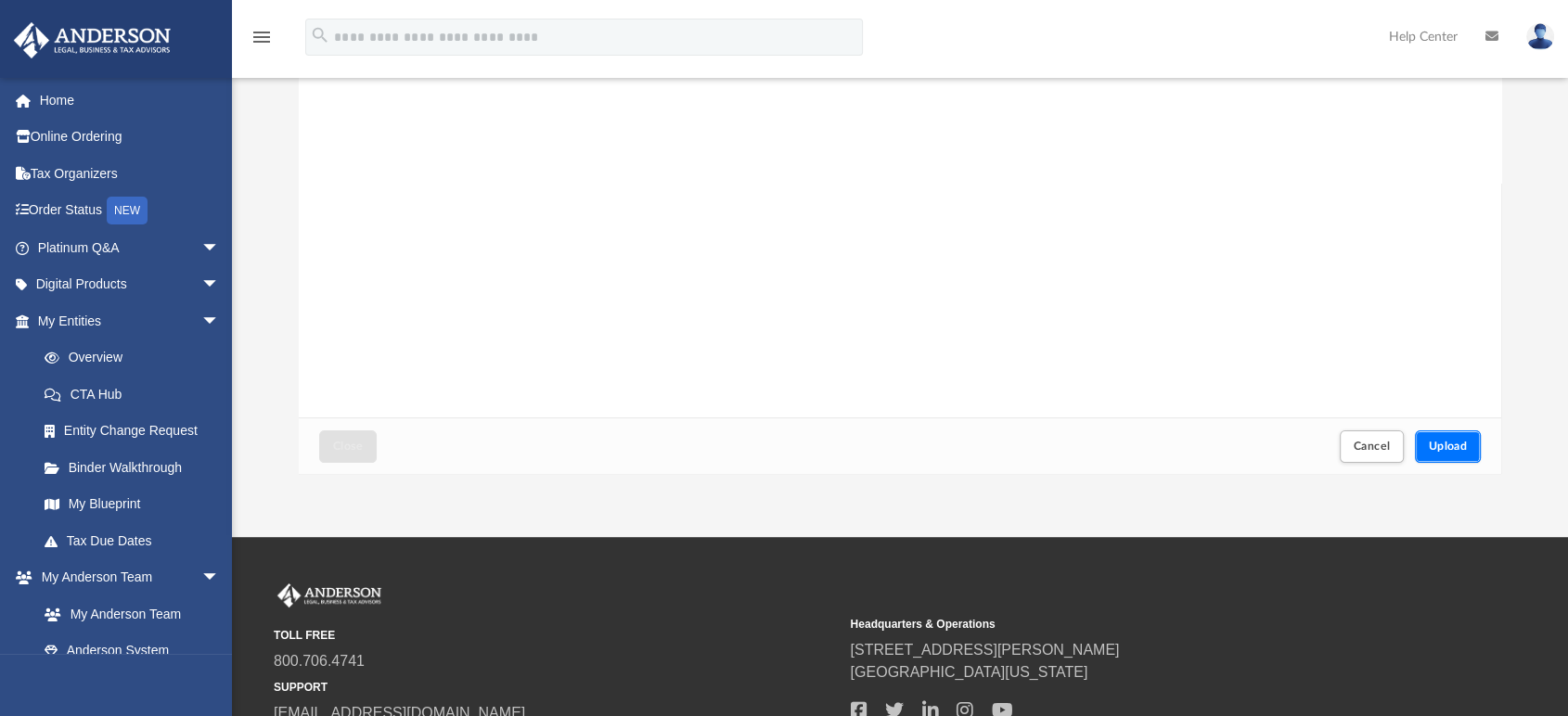
click at [1458, 456] on button "Upload" at bounding box center [1448, 446] width 67 height 32
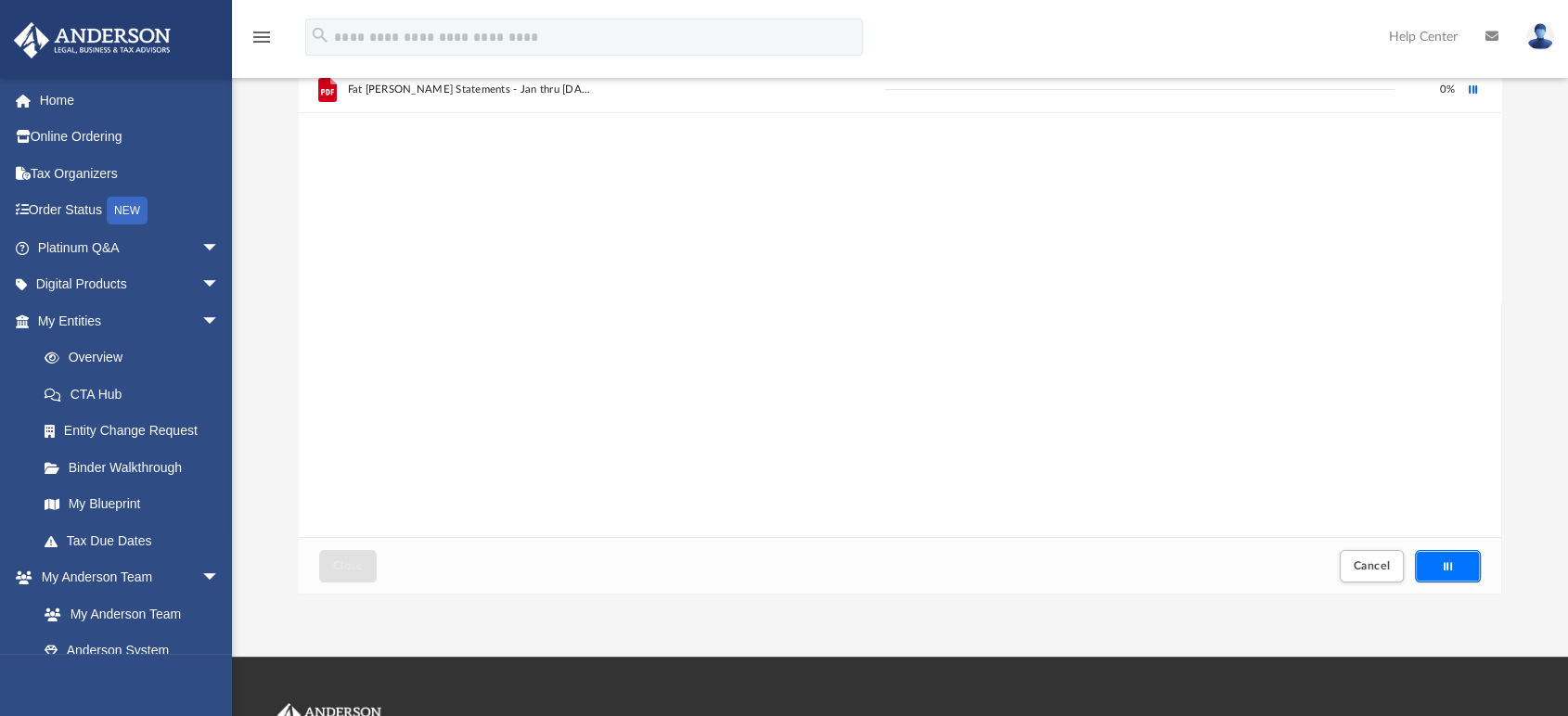
scroll to position [0, 0]
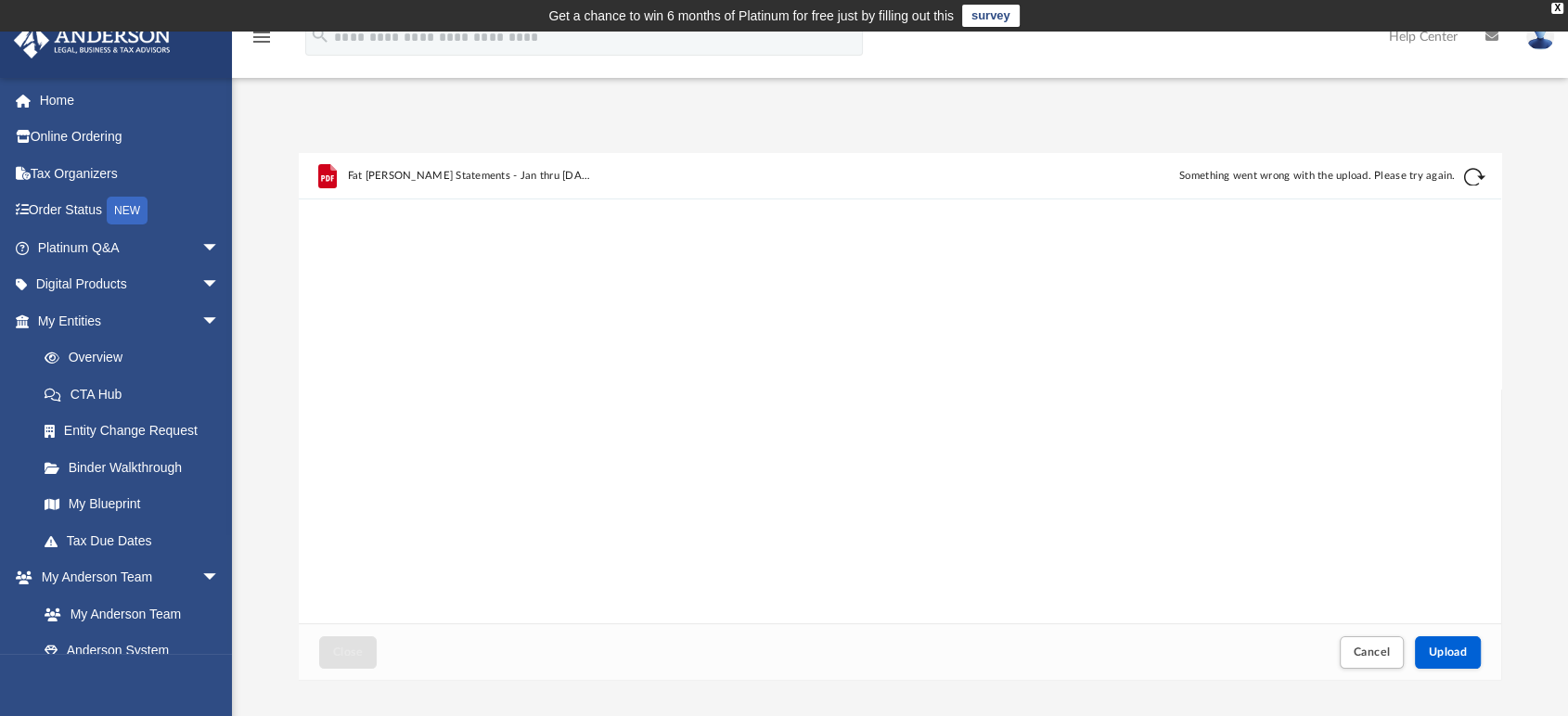
click at [1477, 175] on button "Retry" at bounding box center [1474, 177] width 23 height 23
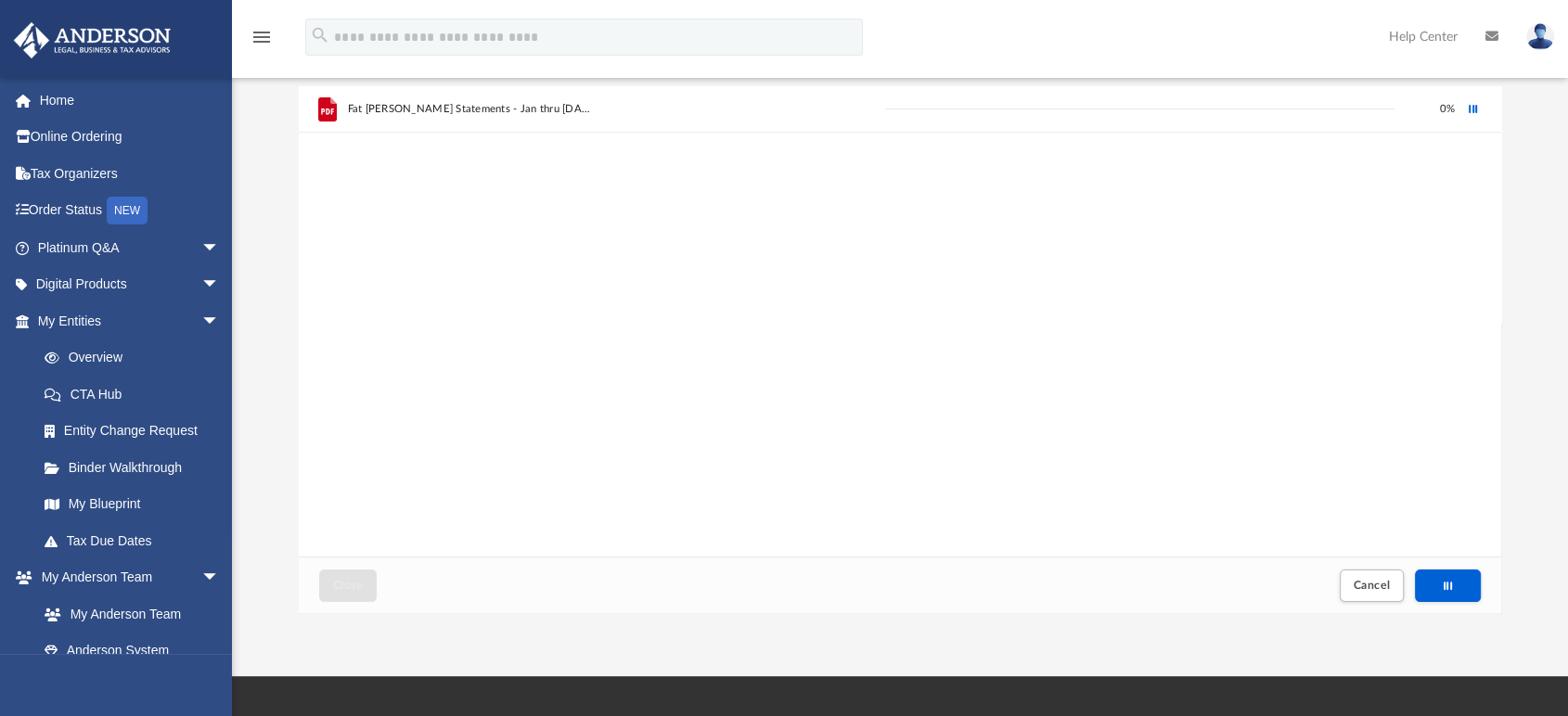
scroll to position [103, 0]
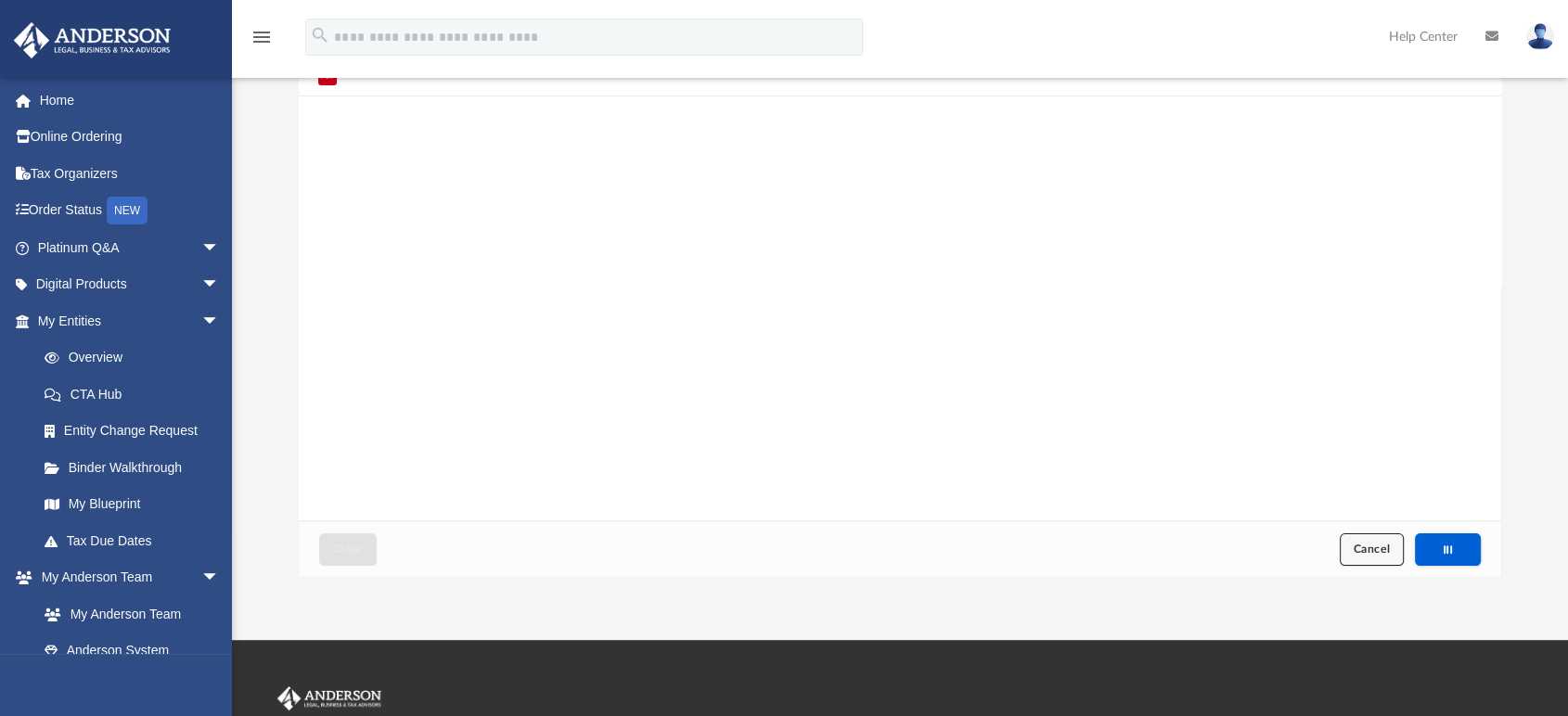
click at [1361, 547] on span "Cancel" at bounding box center [1372, 548] width 37 height 11
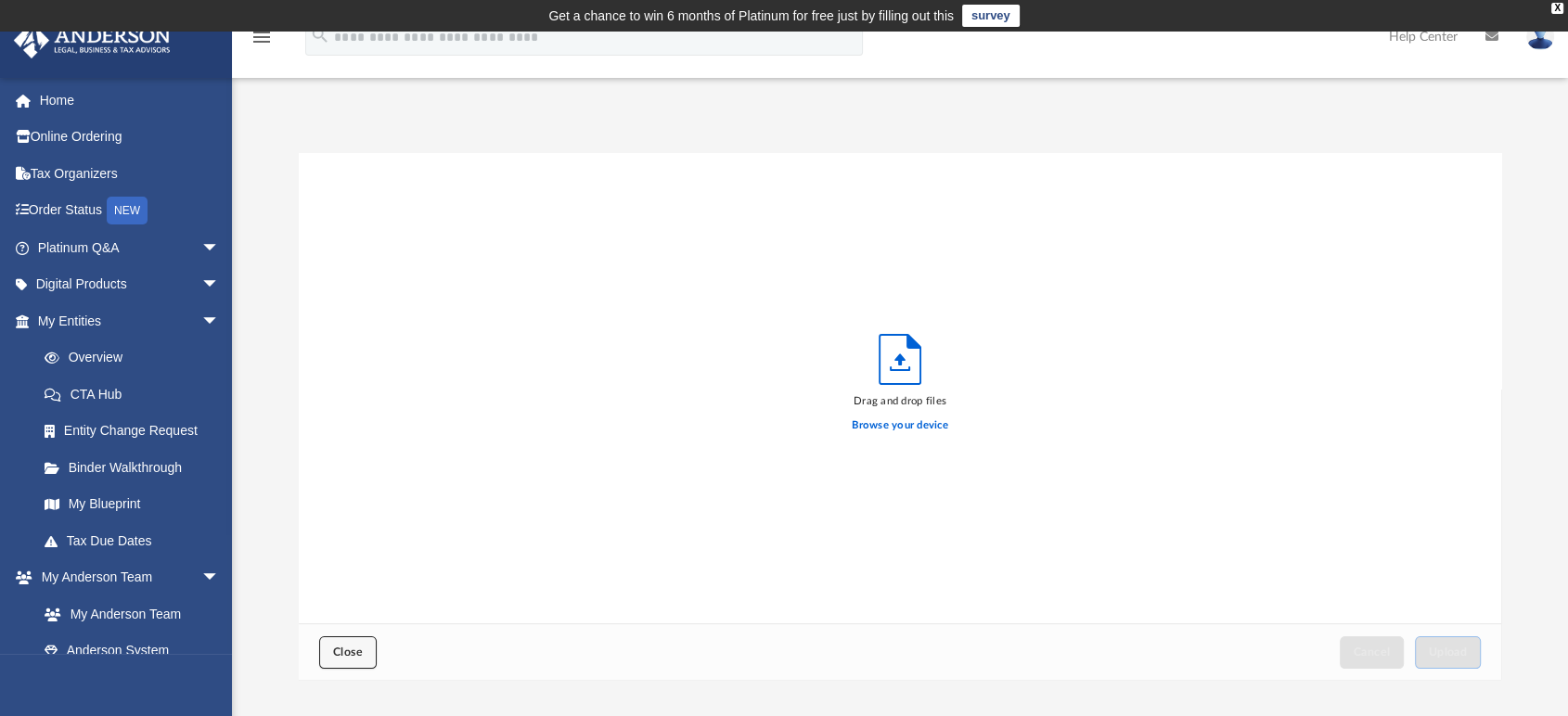
click at [352, 659] on button "Close" at bounding box center [347, 652] width 58 height 32
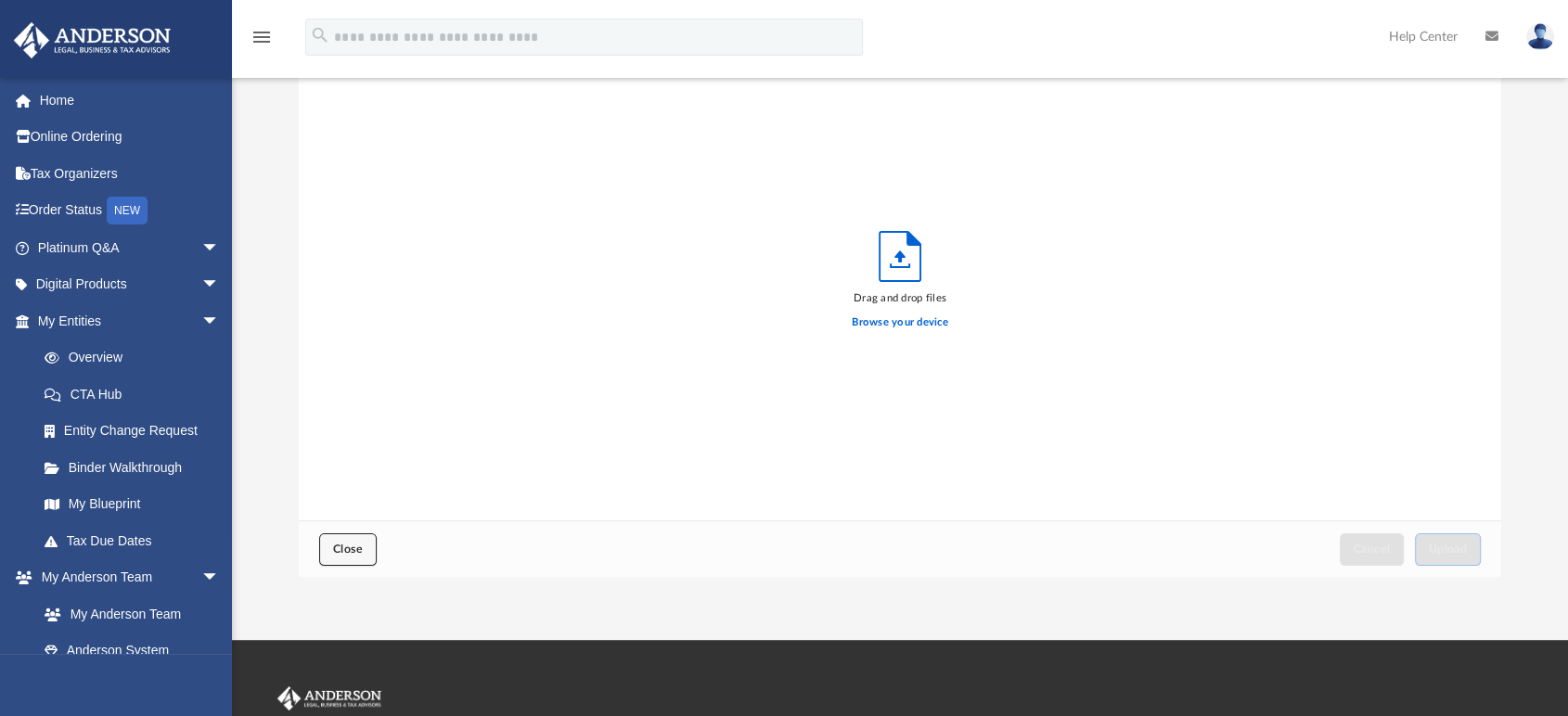
click at [352, 551] on span "Close" at bounding box center [348, 548] width 29 height 11
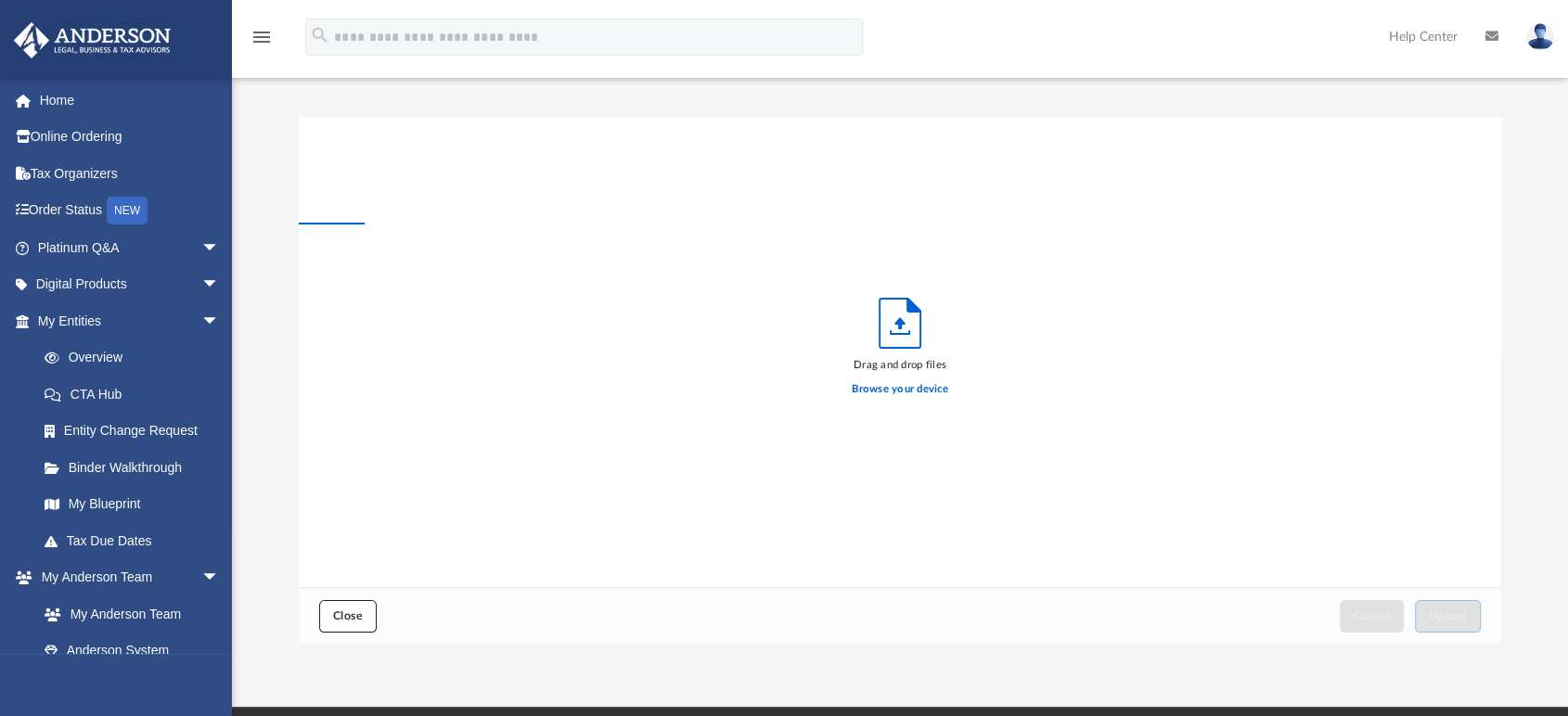
scroll to position [0, 0]
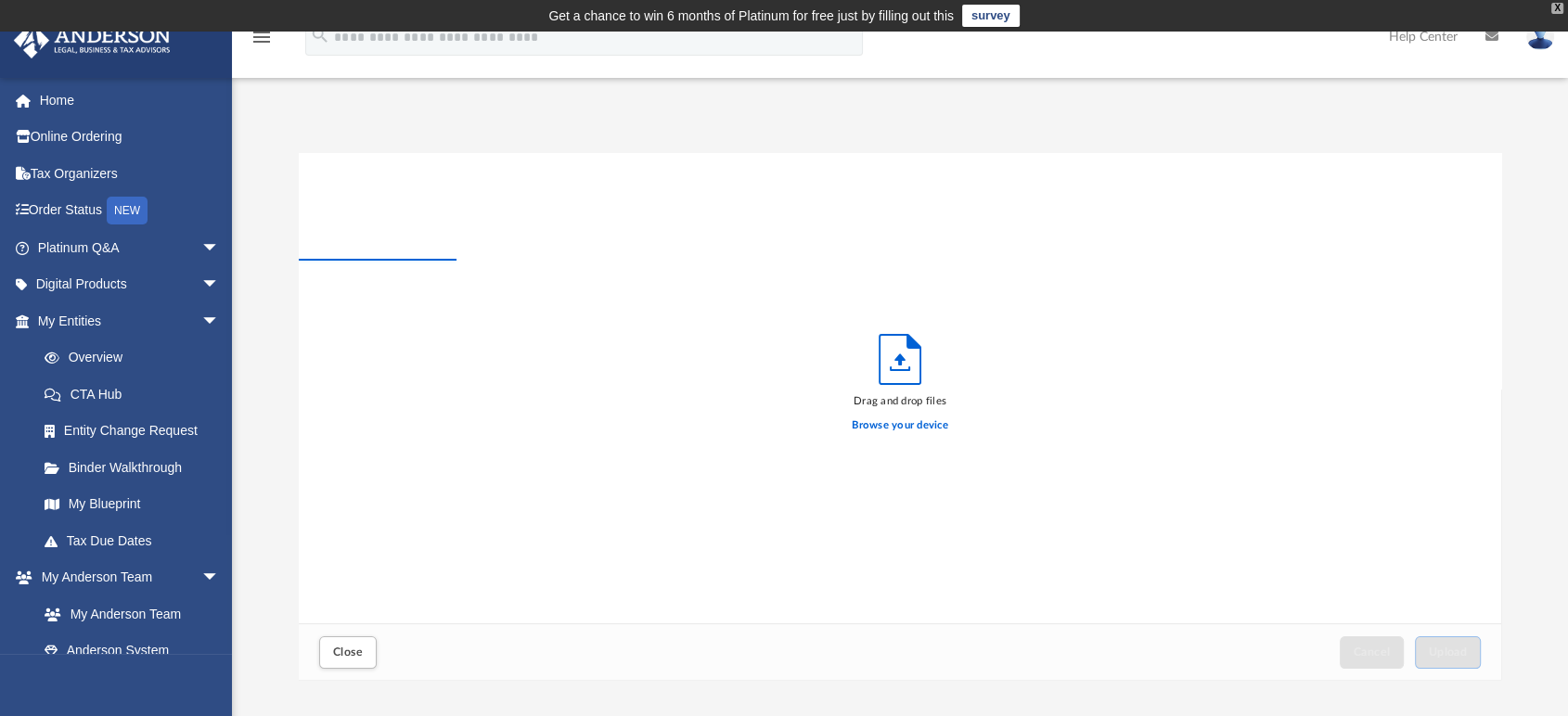
click at [1552, 9] on div "X" at bounding box center [1557, 8] width 12 height 11
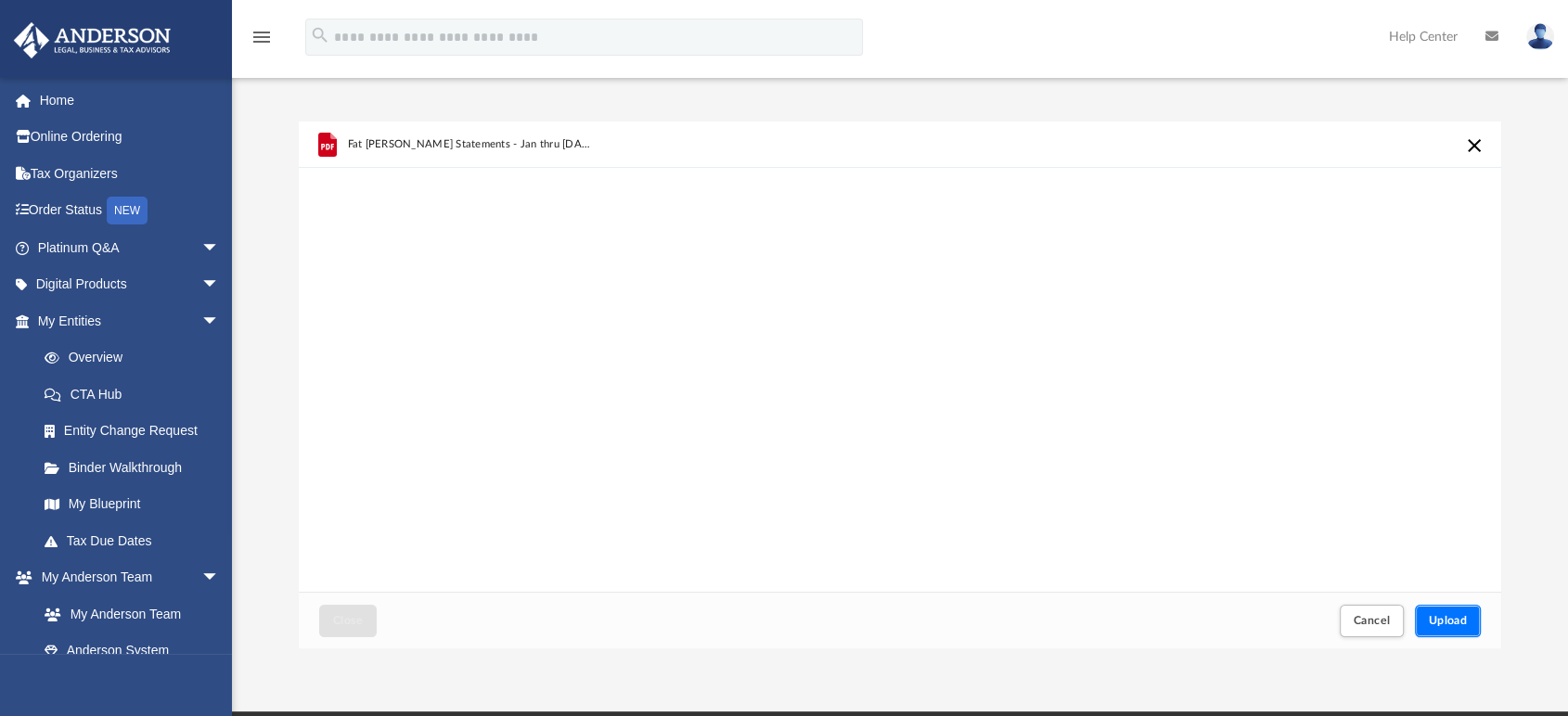
click at [1456, 611] on button "Upload" at bounding box center [1448, 621] width 67 height 32
drag, startPoint x: 1367, startPoint y: 610, endPoint x: 1127, endPoint y: 558, distance: 245.6
click at [1367, 610] on button "Cancel" at bounding box center [1372, 621] width 65 height 32
click at [1452, 617] on span "Upload" at bounding box center [1448, 620] width 39 height 11
drag, startPoint x: 1367, startPoint y: 620, endPoint x: 1049, endPoint y: 564, distance: 322.9
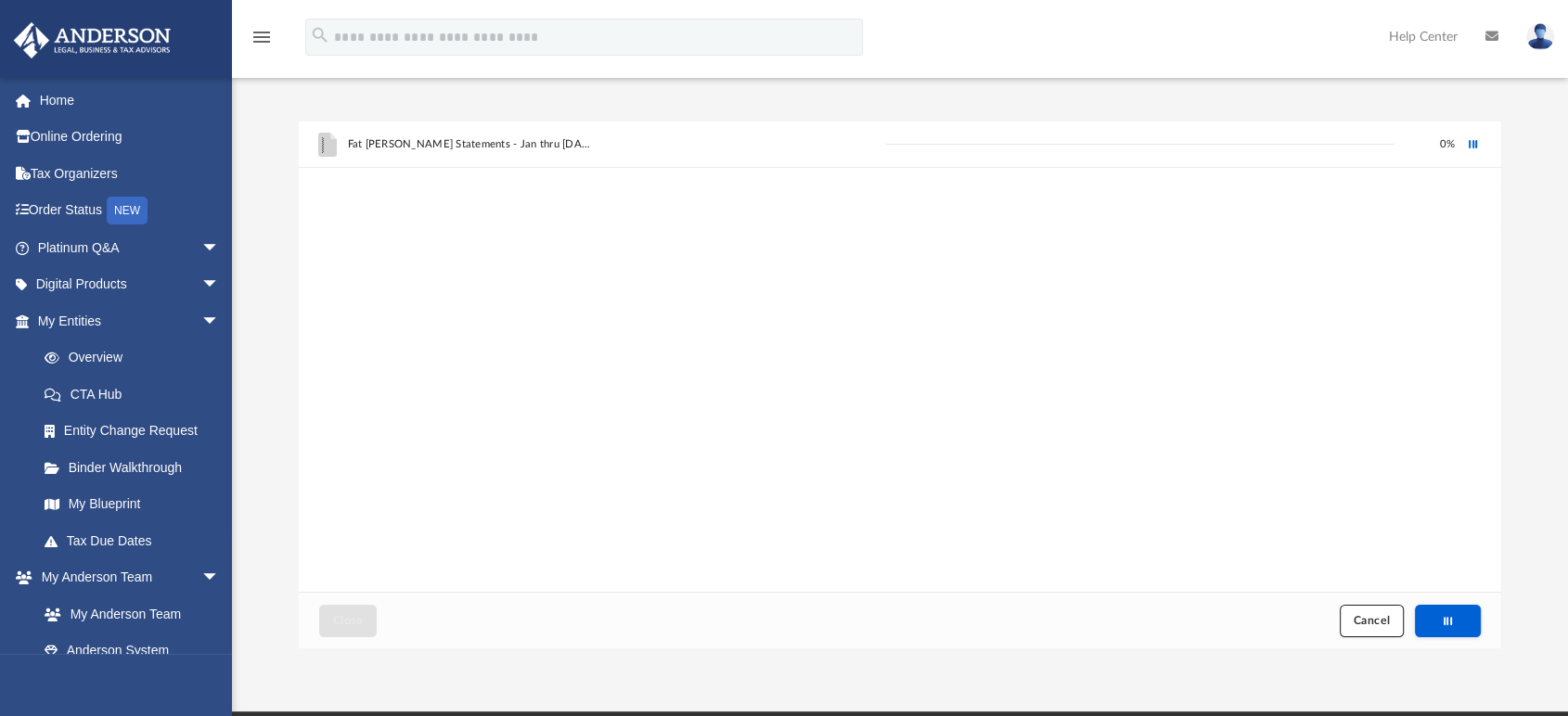
click at [1367, 620] on span "Cancel" at bounding box center [1372, 620] width 37 height 11
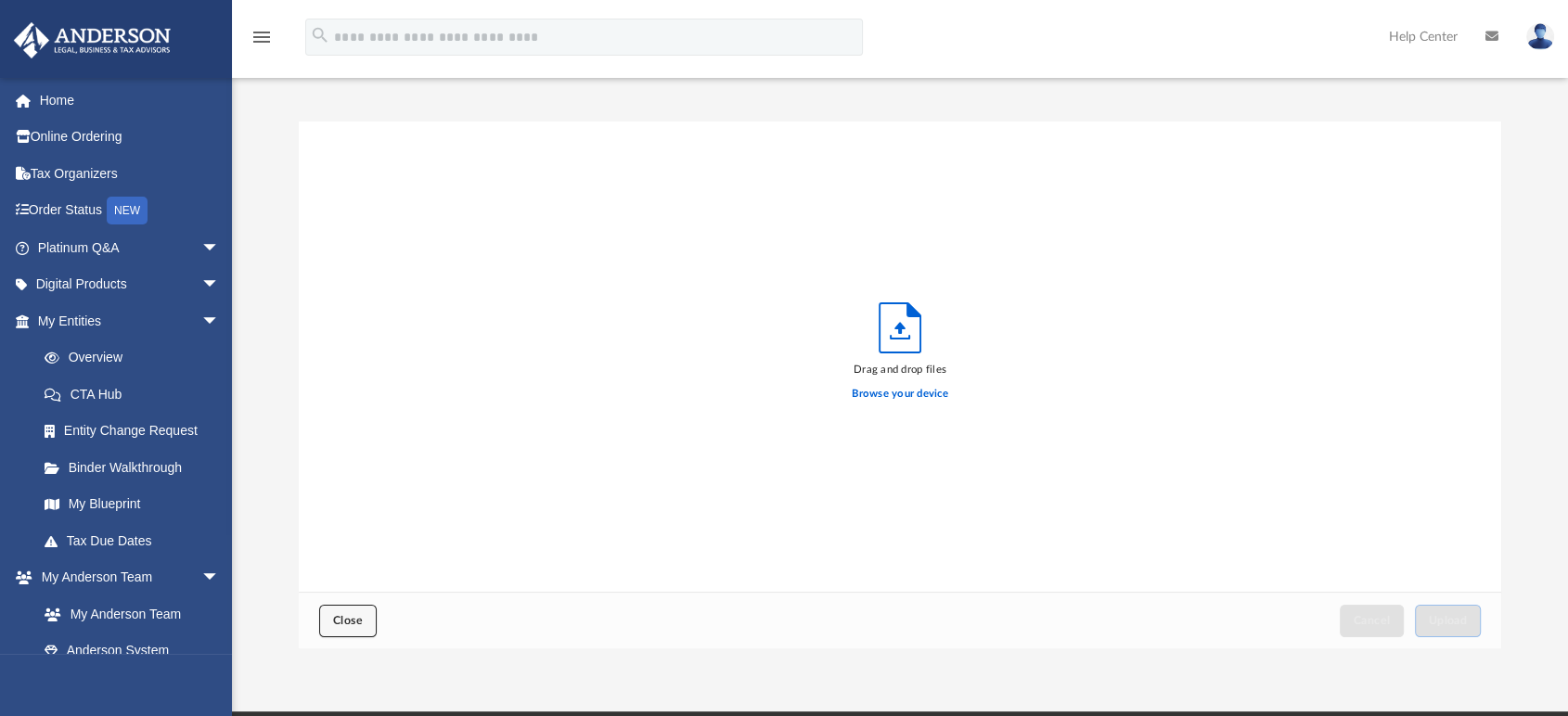
click at [341, 626] on span "Close" at bounding box center [348, 620] width 29 height 11
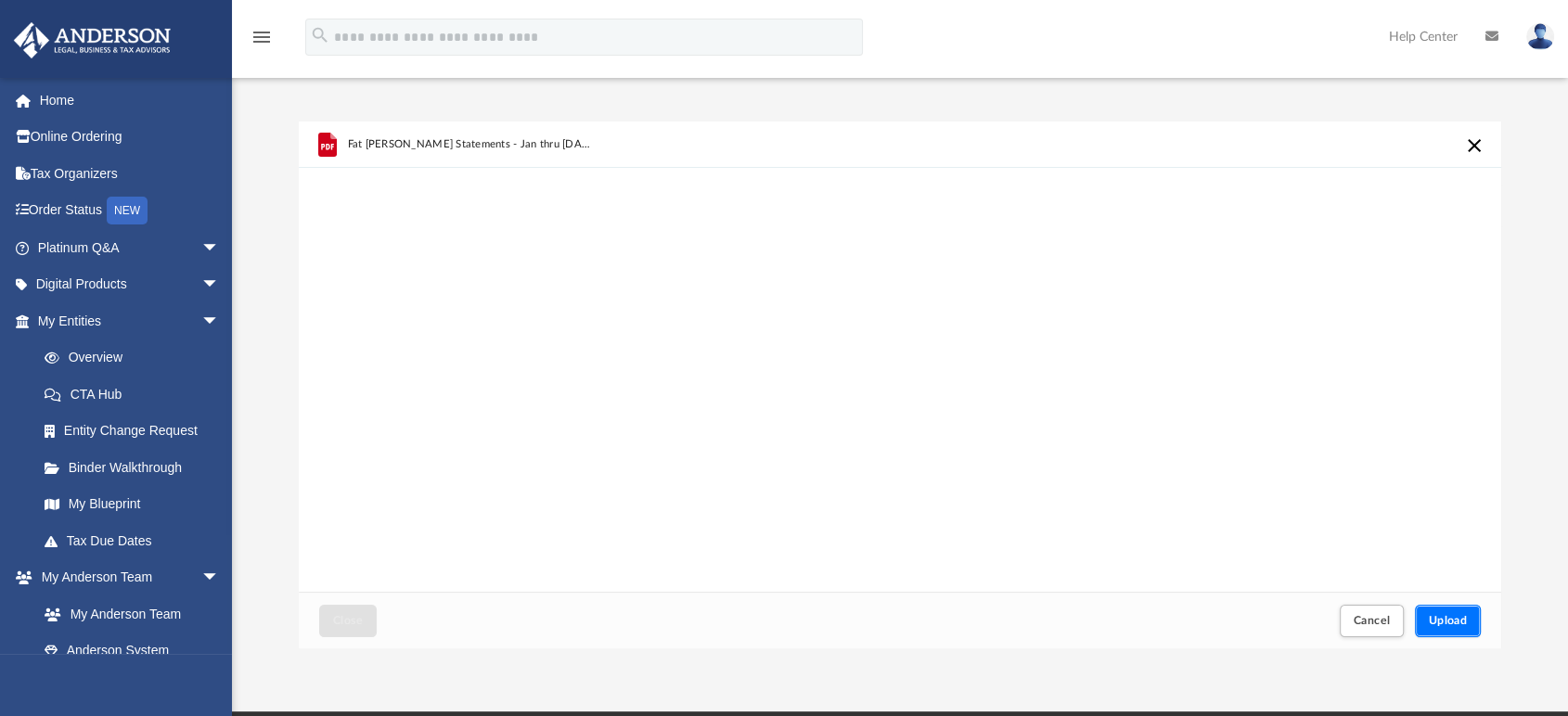
click at [1446, 611] on button "Upload" at bounding box center [1448, 621] width 67 height 32
click at [1368, 617] on span "Cancel" at bounding box center [1372, 620] width 37 height 11
click at [1454, 620] on iframe at bounding box center [1462, 657] width 167 height 75
click at [1457, 615] on span "Upload" at bounding box center [1448, 620] width 39 height 11
click at [1381, 252] on div "Fat [PERSON_NAME] Statements - Jan Feb [DATE].pdf Something went wrong with the…" at bounding box center [900, 357] width 1202 height 472
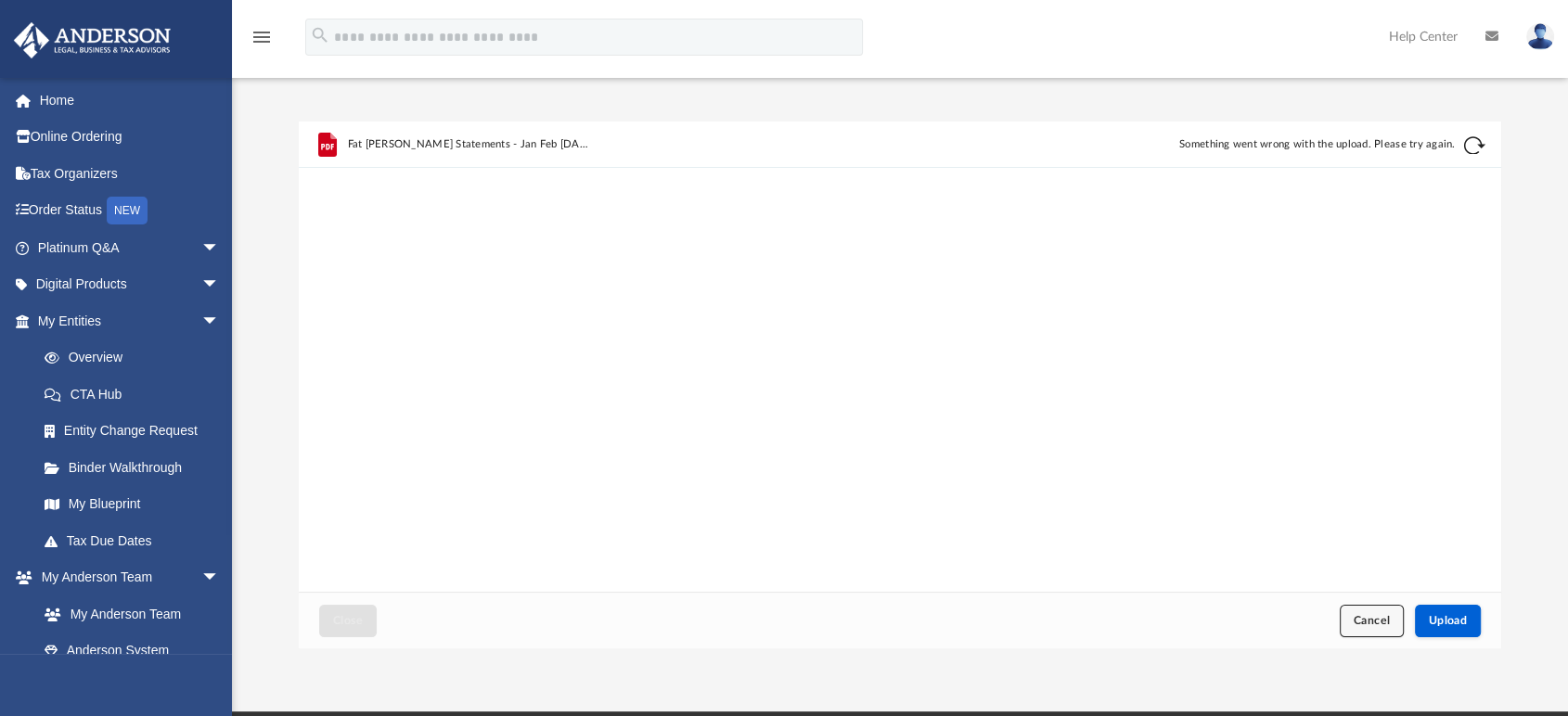
click at [1358, 615] on span "Cancel" at bounding box center [1372, 620] width 37 height 11
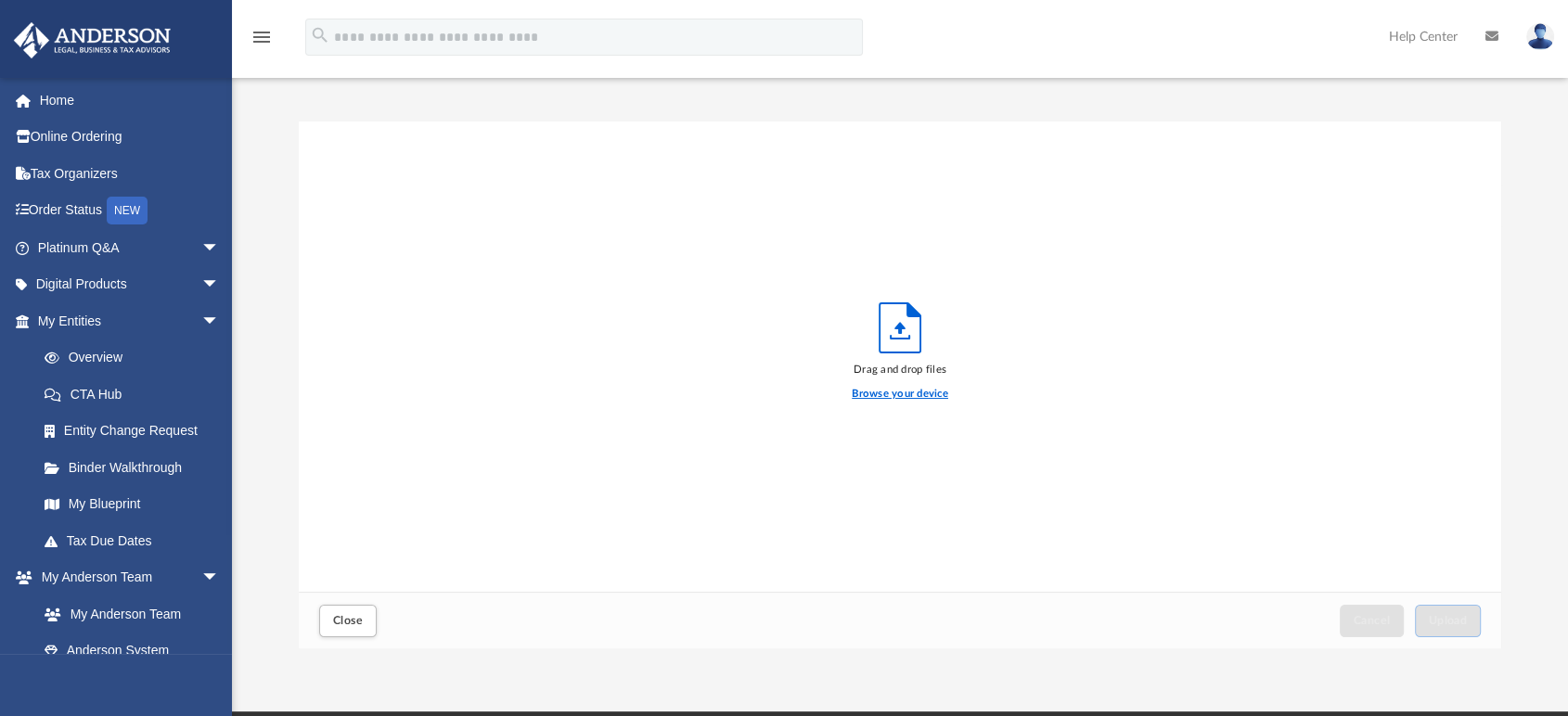
click at [905, 393] on label "Browse your device" at bounding box center [899, 394] width 96 height 17
click at [0, 0] on input "Browse your device" at bounding box center [0, 0] width 0 height 0
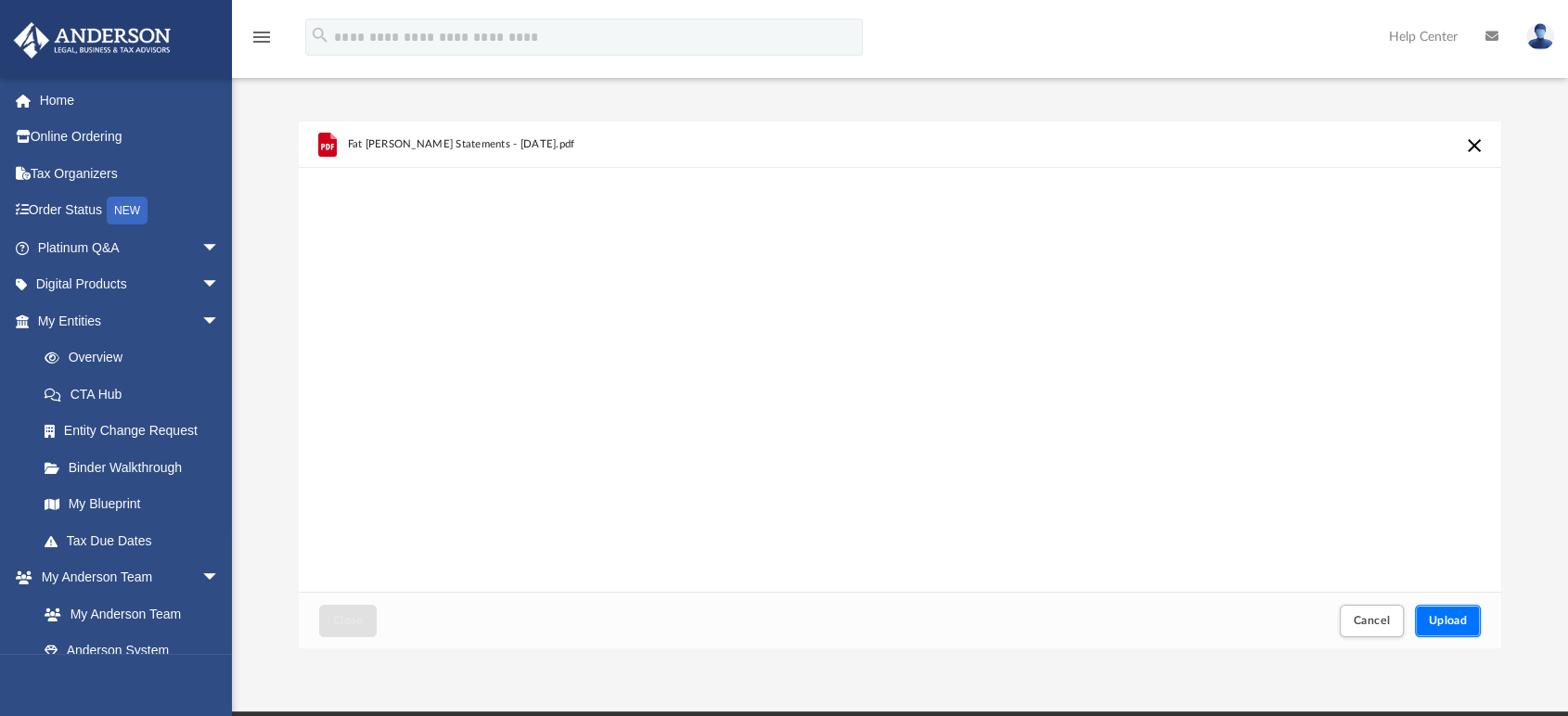
click at [1440, 613] on button "Upload" at bounding box center [1448, 621] width 67 height 32
drag, startPoint x: 1352, startPoint y: 610, endPoint x: 1213, endPoint y: 530, distance: 160.4
click at [1352, 610] on button "Cancel" at bounding box center [1372, 621] width 65 height 32
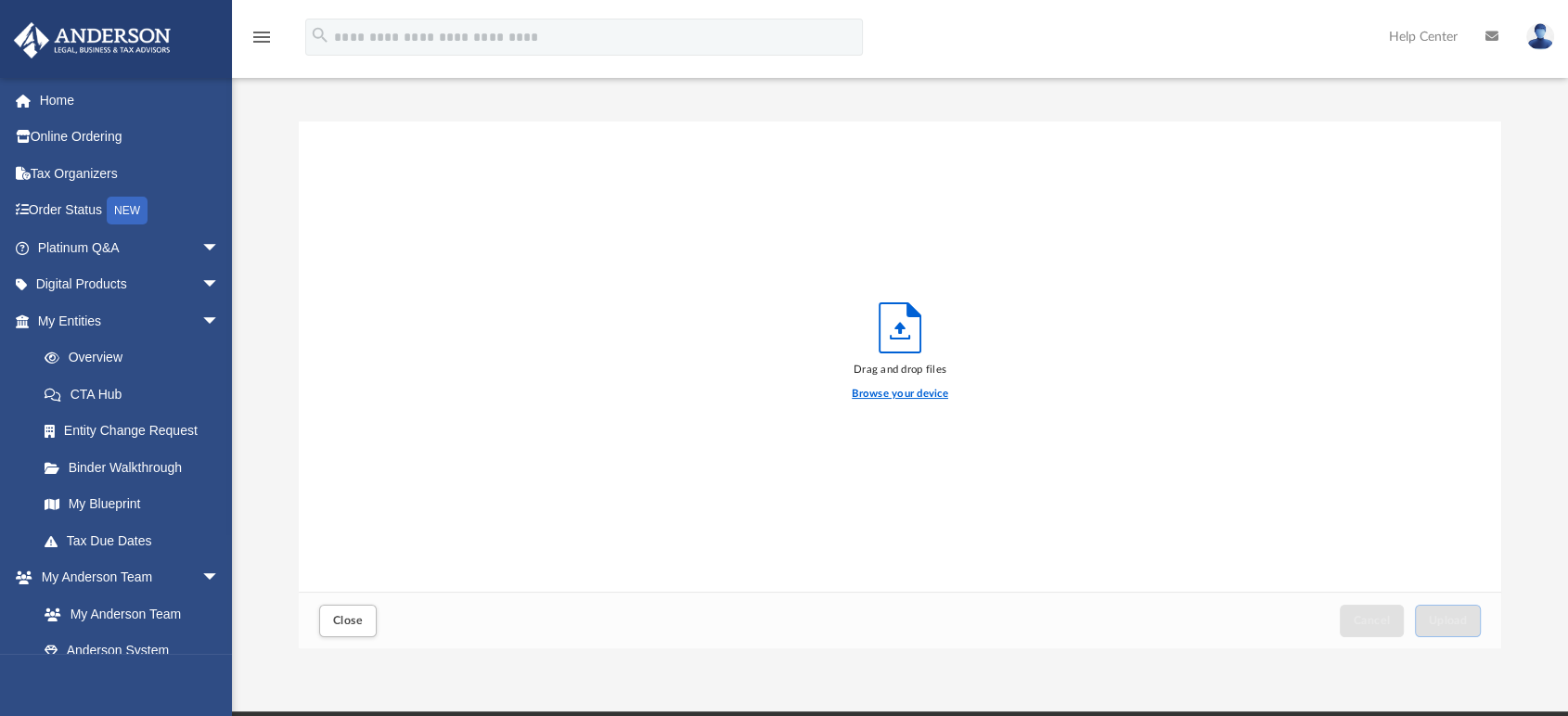
click at [917, 393] on label "Browse your device" at bounding box center [899, 394] width 96 height 17
click at [0, 0] on input "Browse your device" at bounding box center [0, 0] width 0 height 0
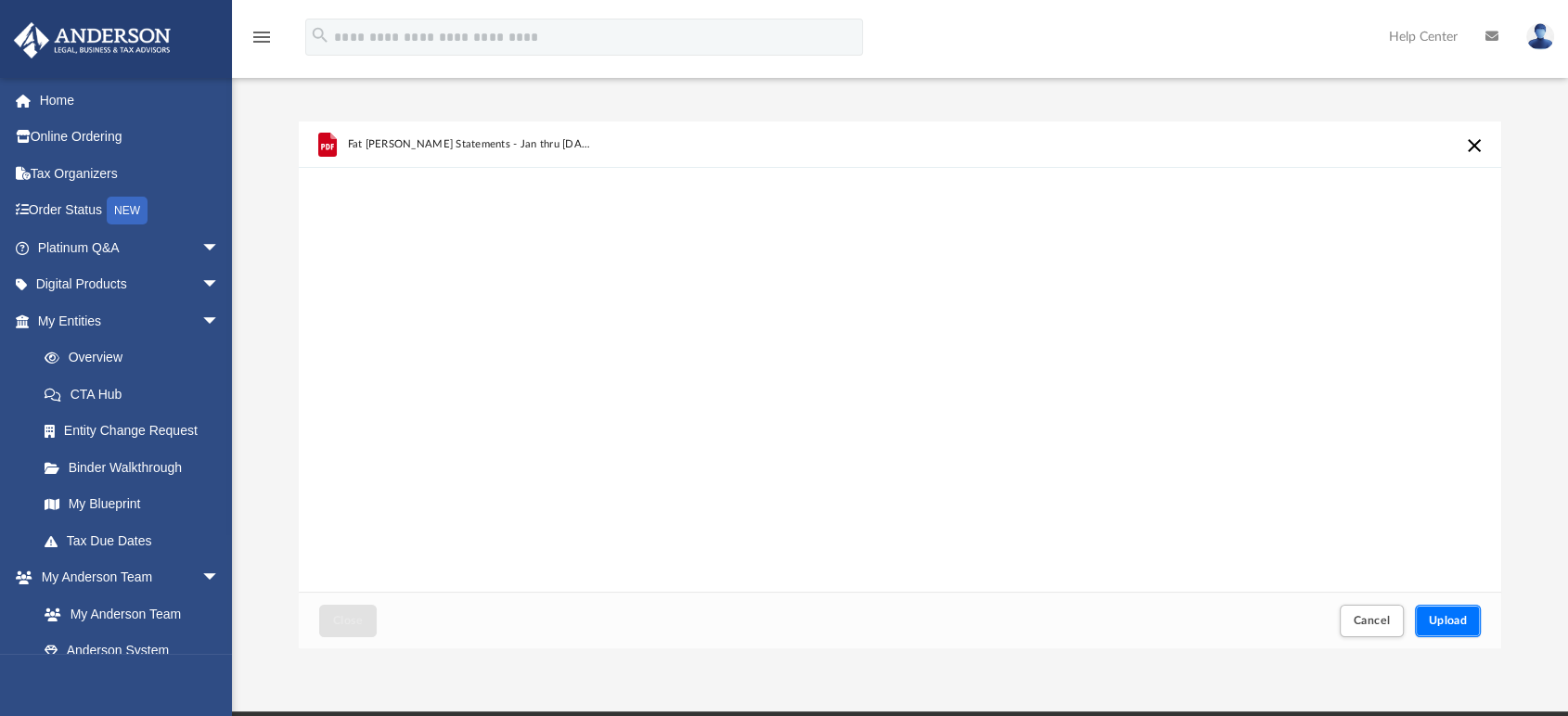
click at [1433, 613] on button "Upload" at bounding box center [1448, 621] width 67 height 32
drag, startPoint x: 1373, startPoint y: 618, endPoint x: 1342, endPoint y: 614, distance: 31.3
click at [1373, 617] on span "Cancel" at bounding box center [1372, 620] width 37 height 11
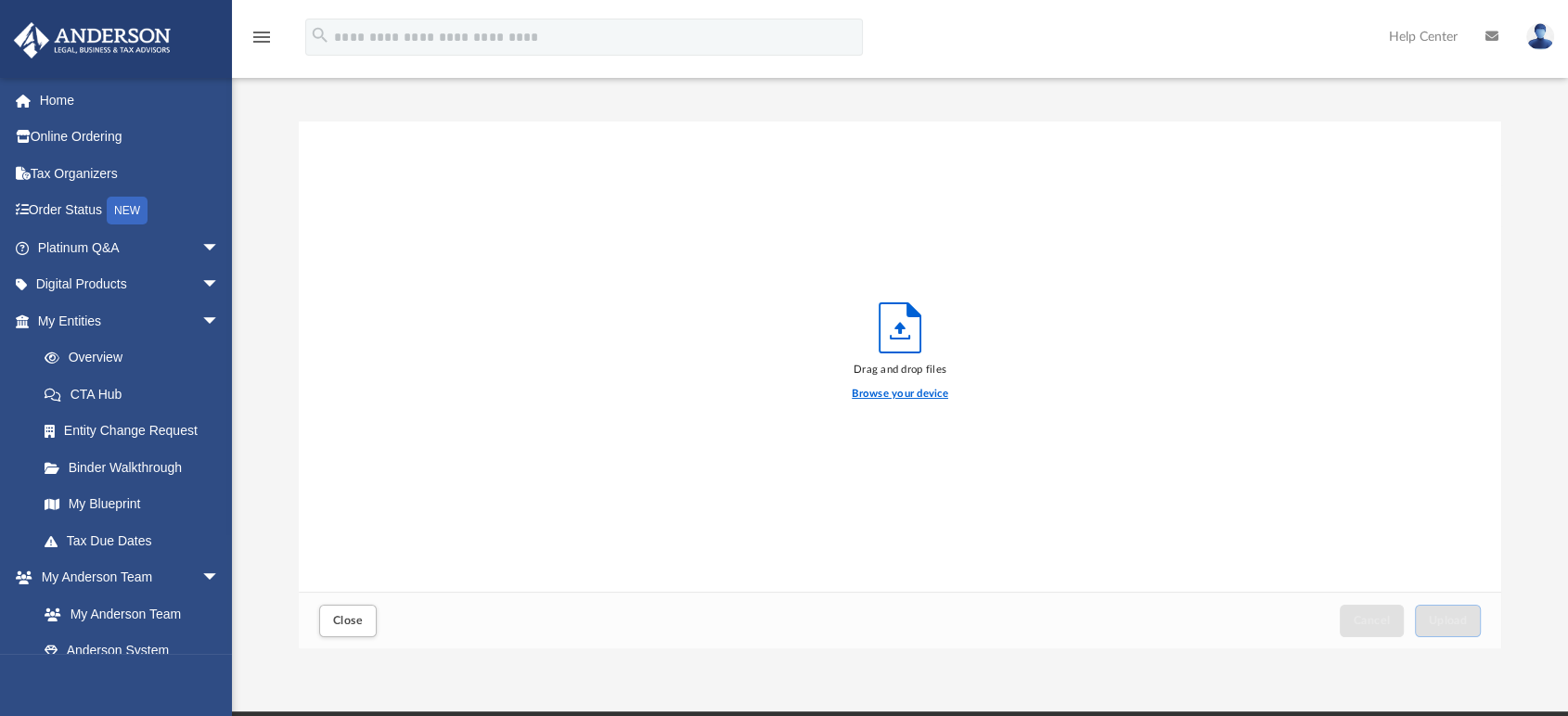
click at [923, 391] on label "Browse your device" at bounding box center [899, 394] width 96 height 17
click at [0, 0] on input "Browse your device" at bounding box center [0, 0] width 0 height 0
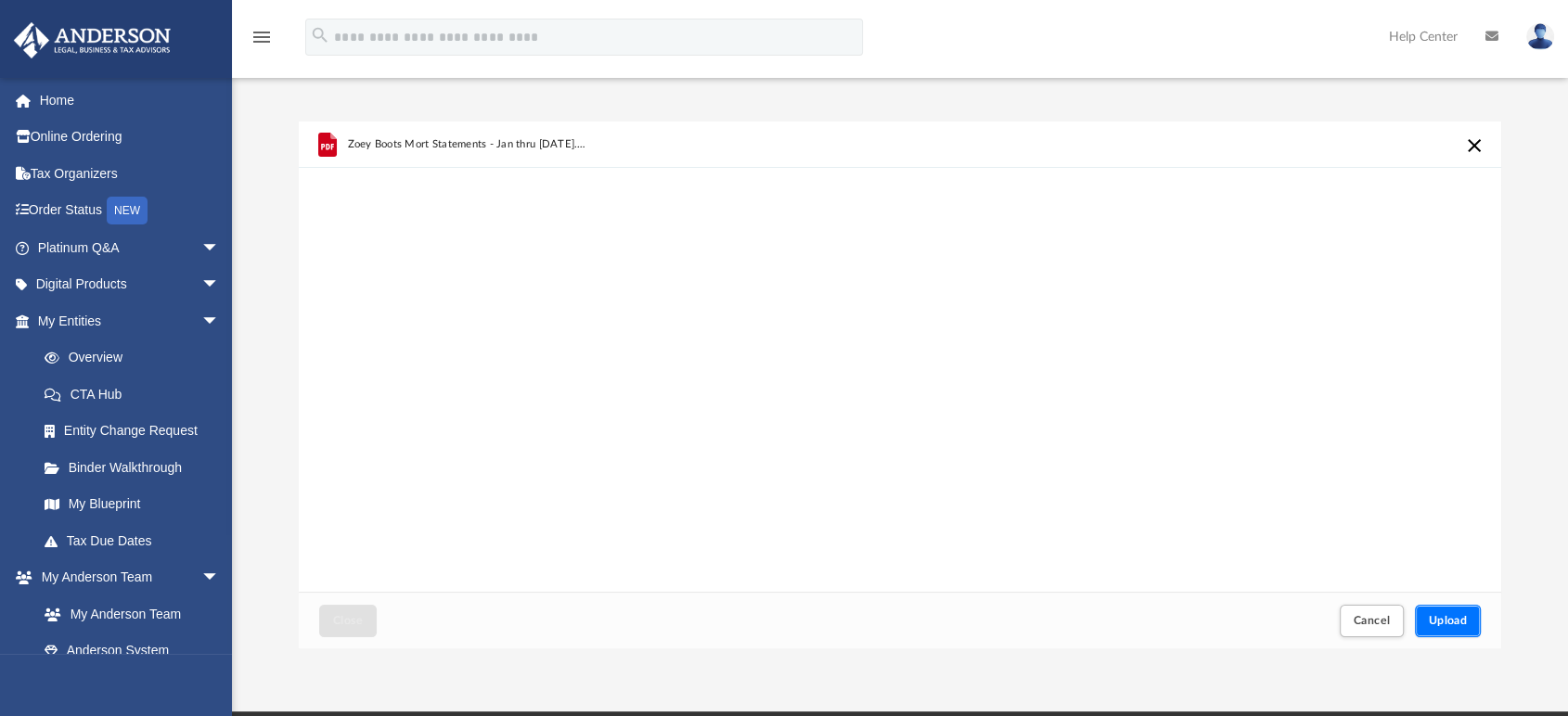
click at [1442, 610] on button "Upload" at bounding box center [1448, 621] width 67 height 32
click at [1373, 625] on span "Cancel" at bounding box center [1372, 620] width 37 height 11
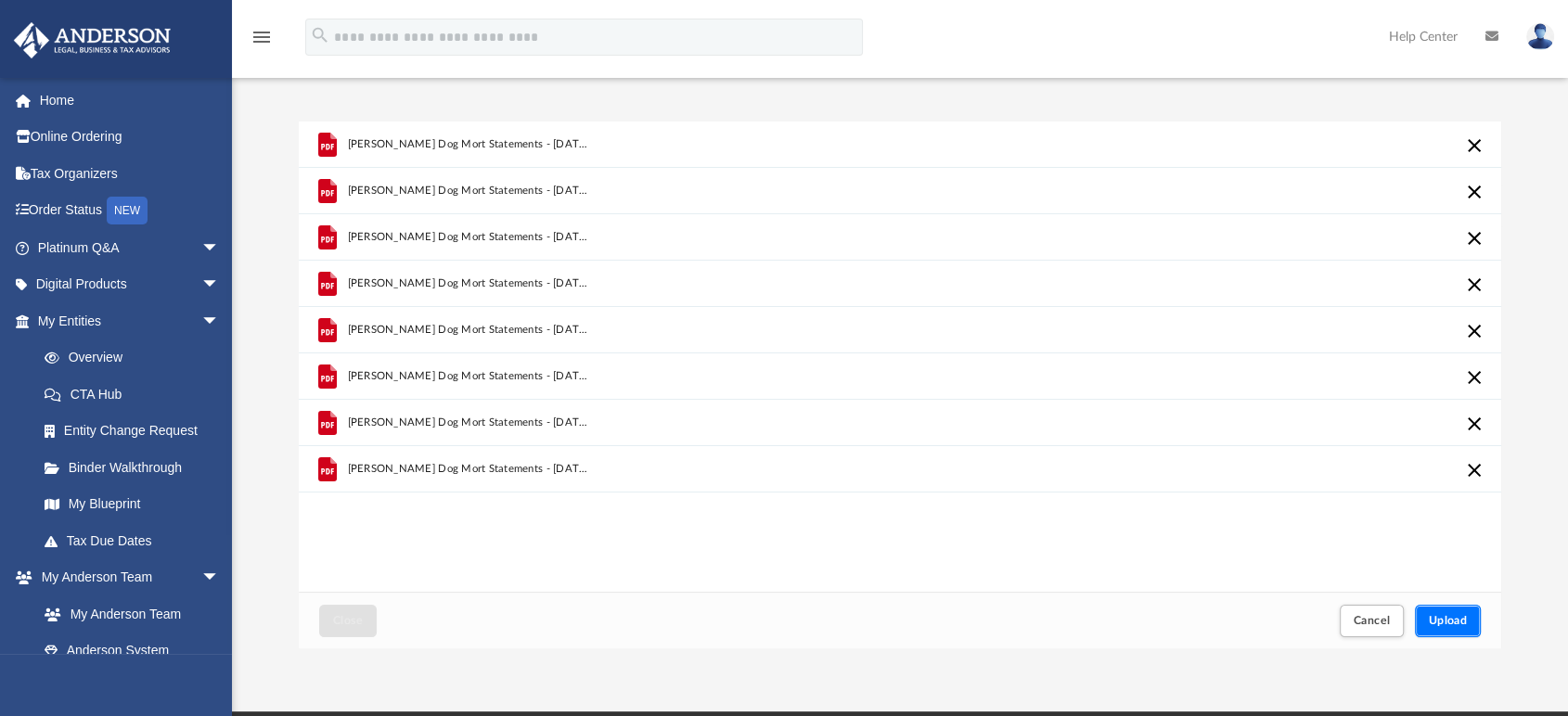
click at [1448, 611] on button "Upload" at bounding box center [1448, 621] width 67 height 32
click at [1351, 617] on button "Cancel" at bounding box center [1372, 621] width 65 height 32
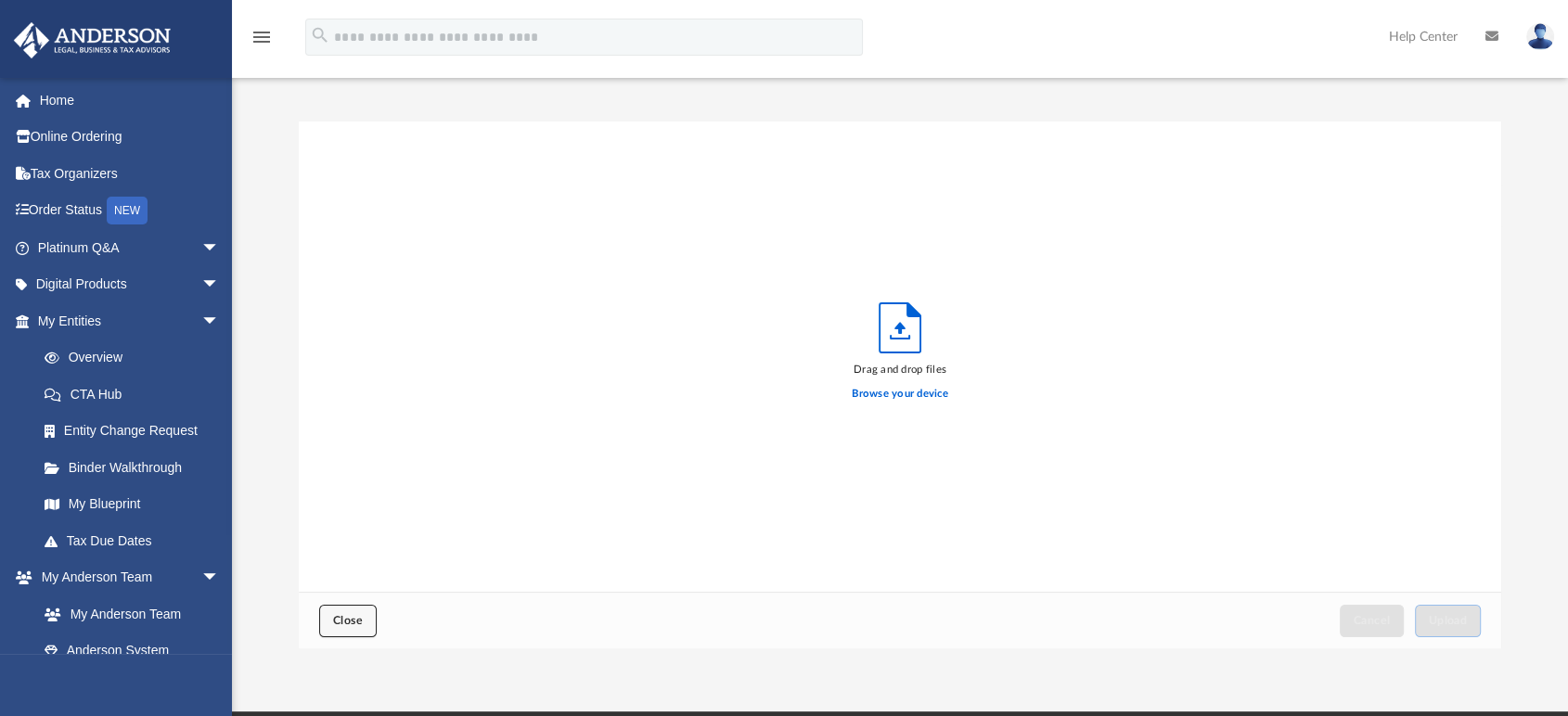
click at [342, 621] on span "Close" at bounding box center [348, 620] width 29 height 11
click at [356, 618] on span "Close" at bounding box center [348, 620] width 29 height 11
click at [349, 619] on span "Close" at bounding box center [348, 620] width 29 height 11
click at [333, 624] on span "Close" at bounding box center [348, 620] width 29 height 11
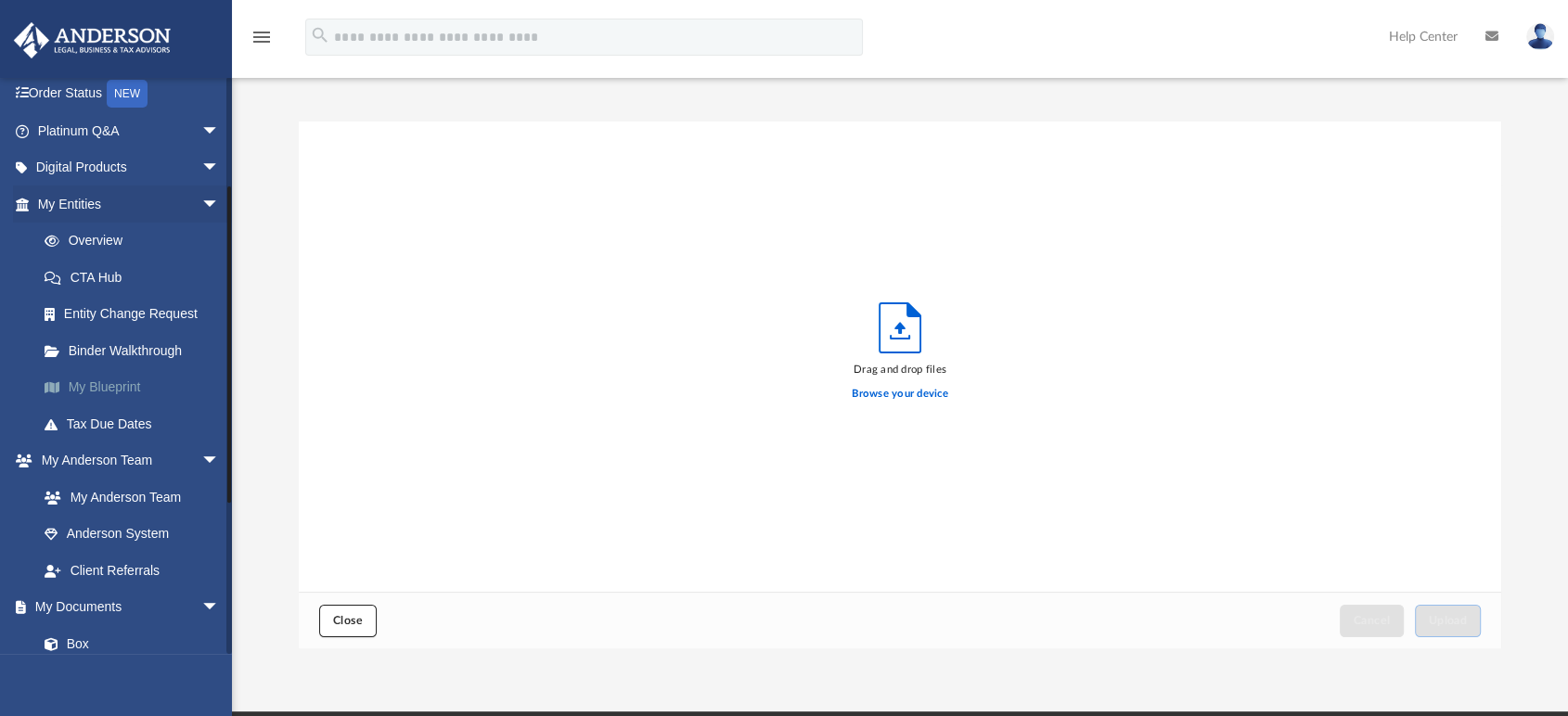
scroll to position [206, 0]
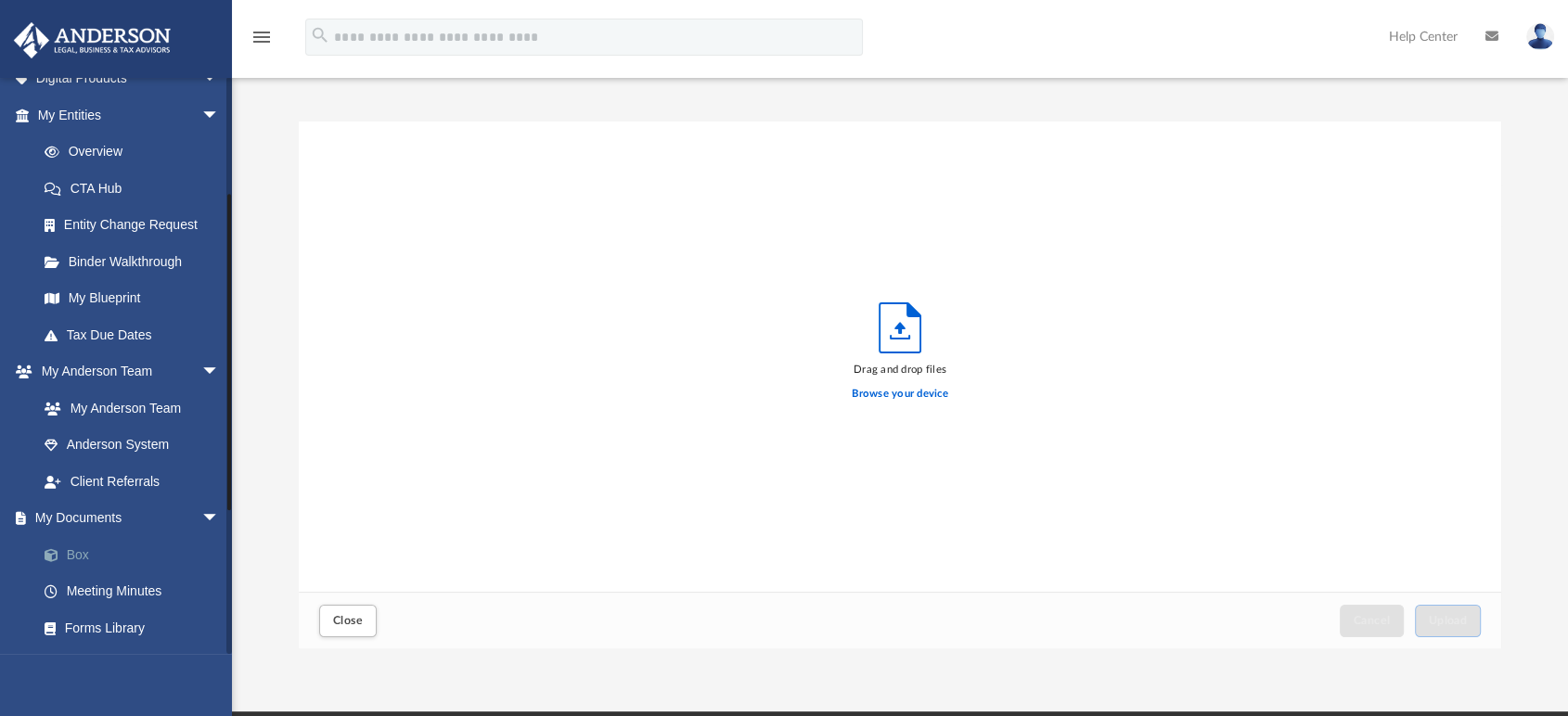
click at [82, 555] on link "Box" at bounding box center [136, 555] width 222 height 37
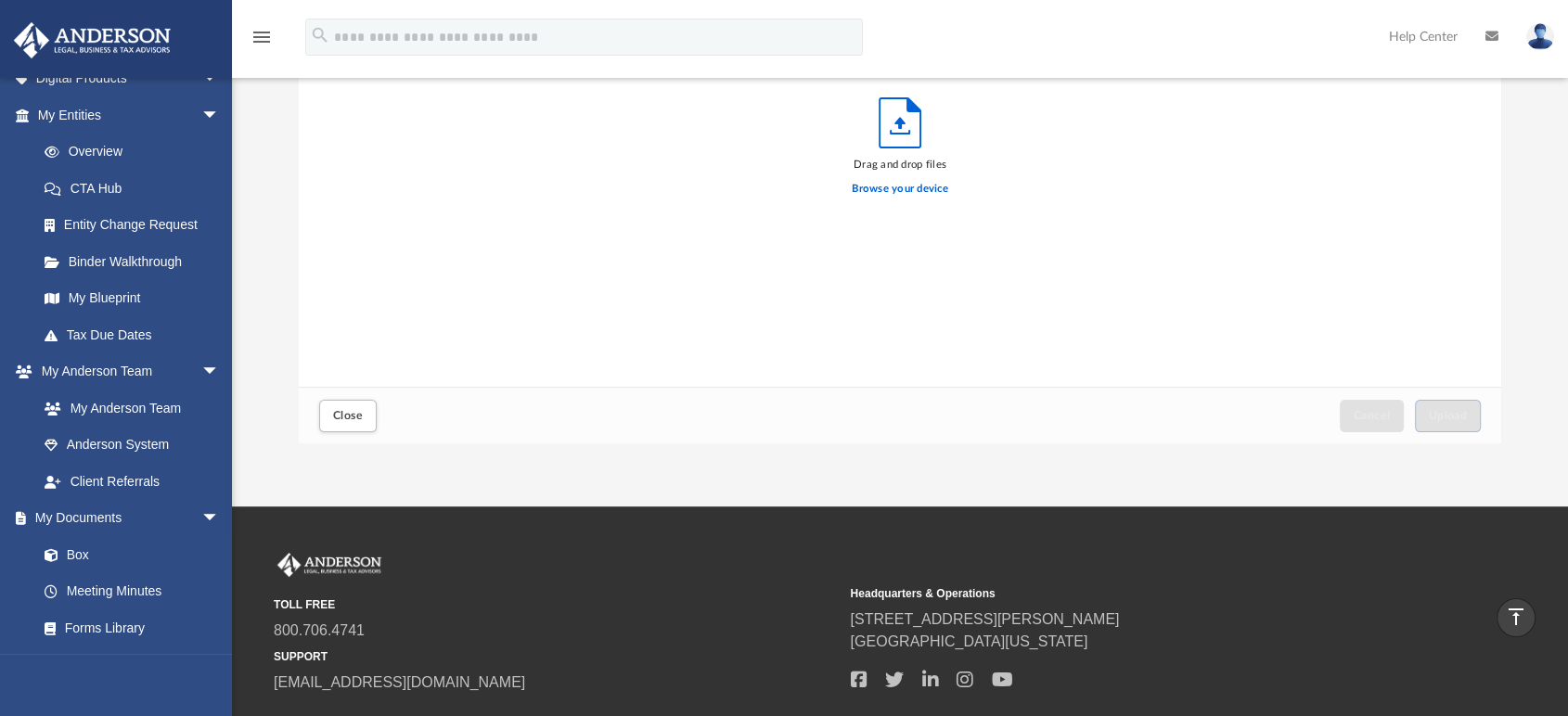
scroll to position [0, 0]
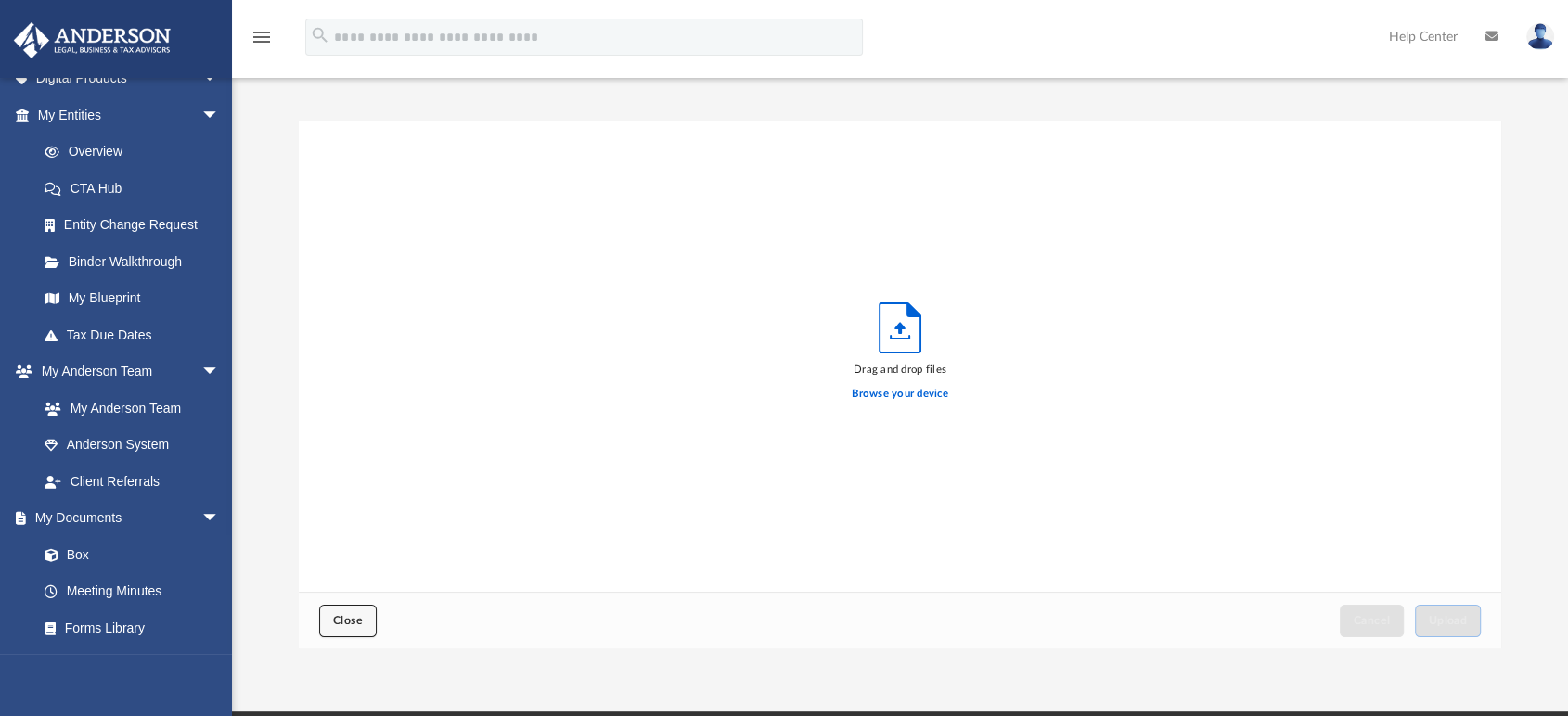
click at [364, 614] on button "Close" at bounding box center [347, 621] width 58 height 32
click at [81, 539] on link "Box" at bounding box center [136, 555] width 222 height 37
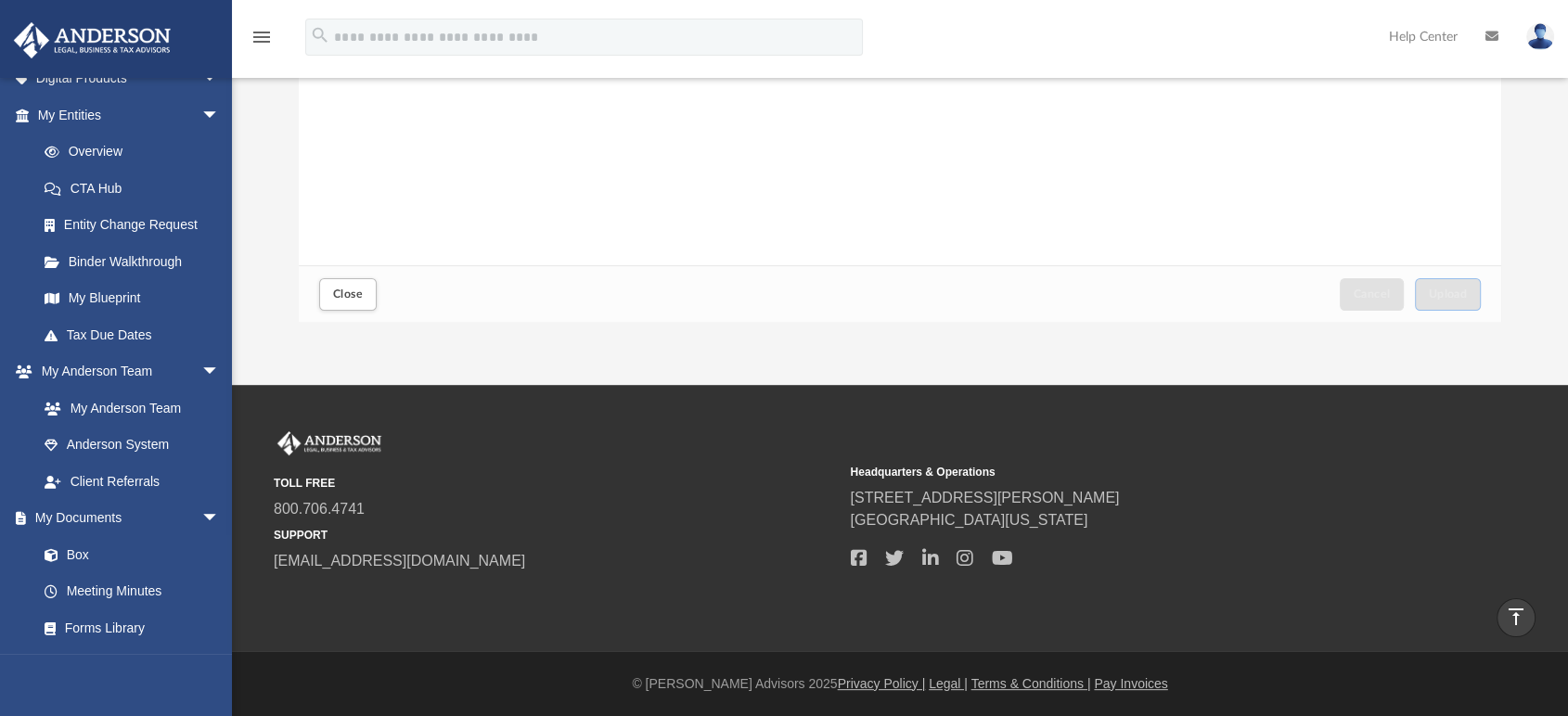
scroll to position [0, 0]
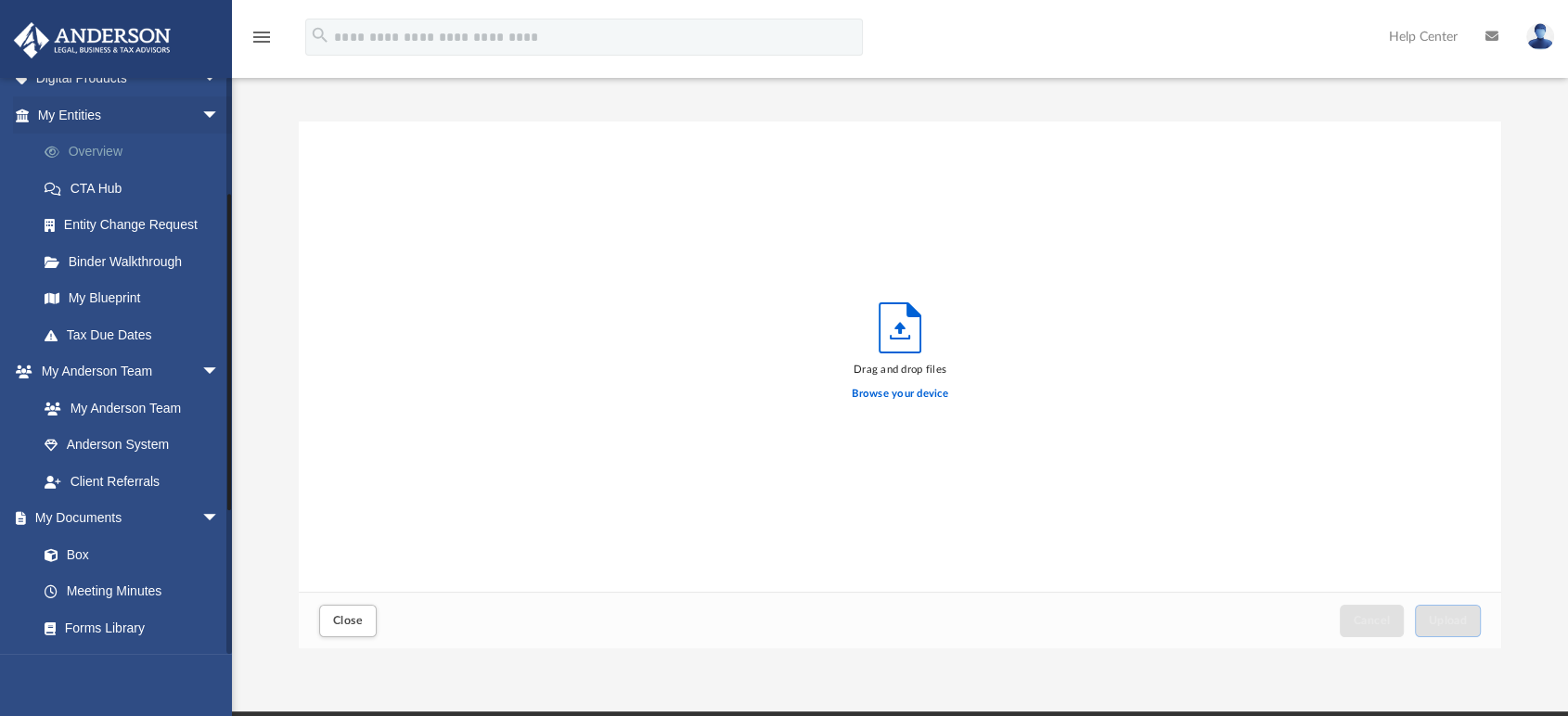
click at [99, 147] on link "Overview" at bounding box center [136, 152] width 222 height 37
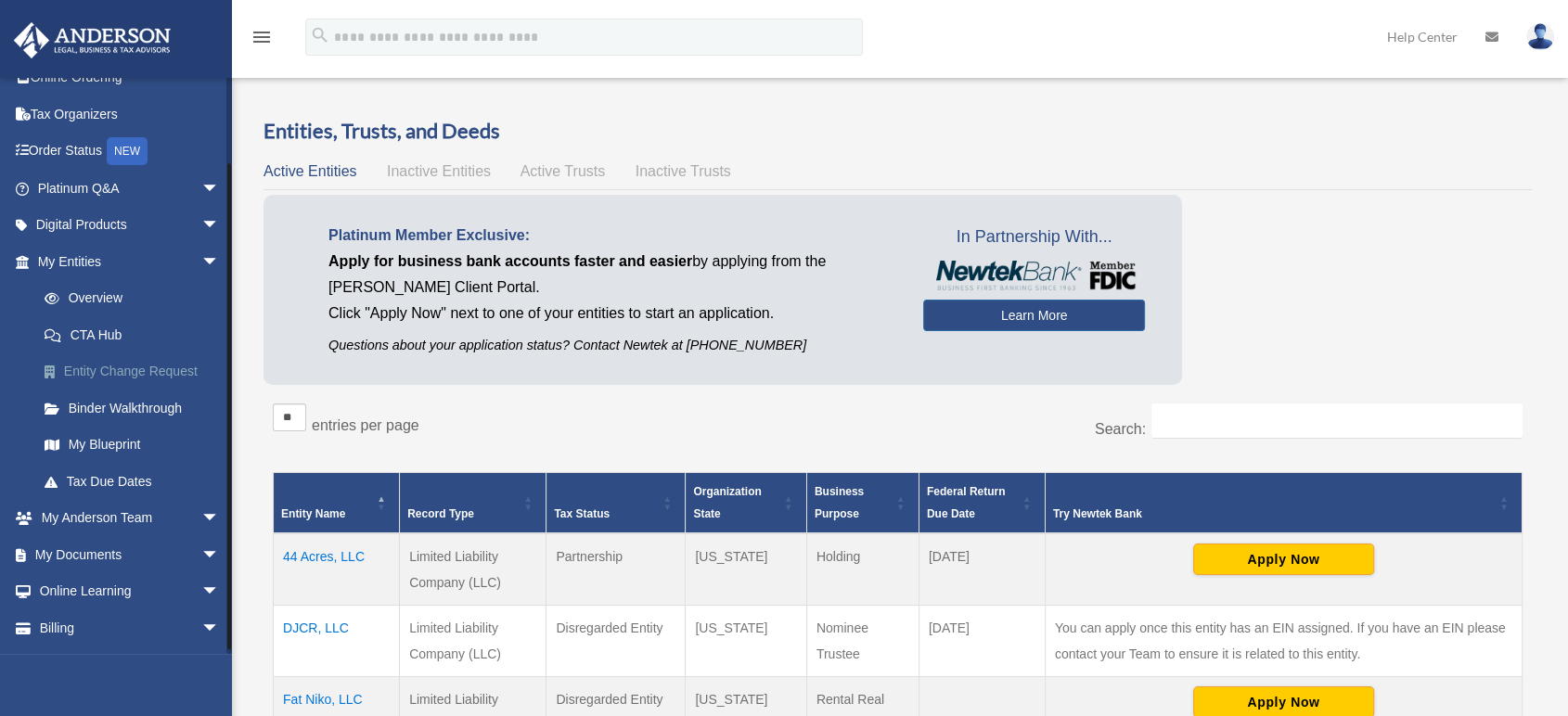
scroll to position [92, 0]
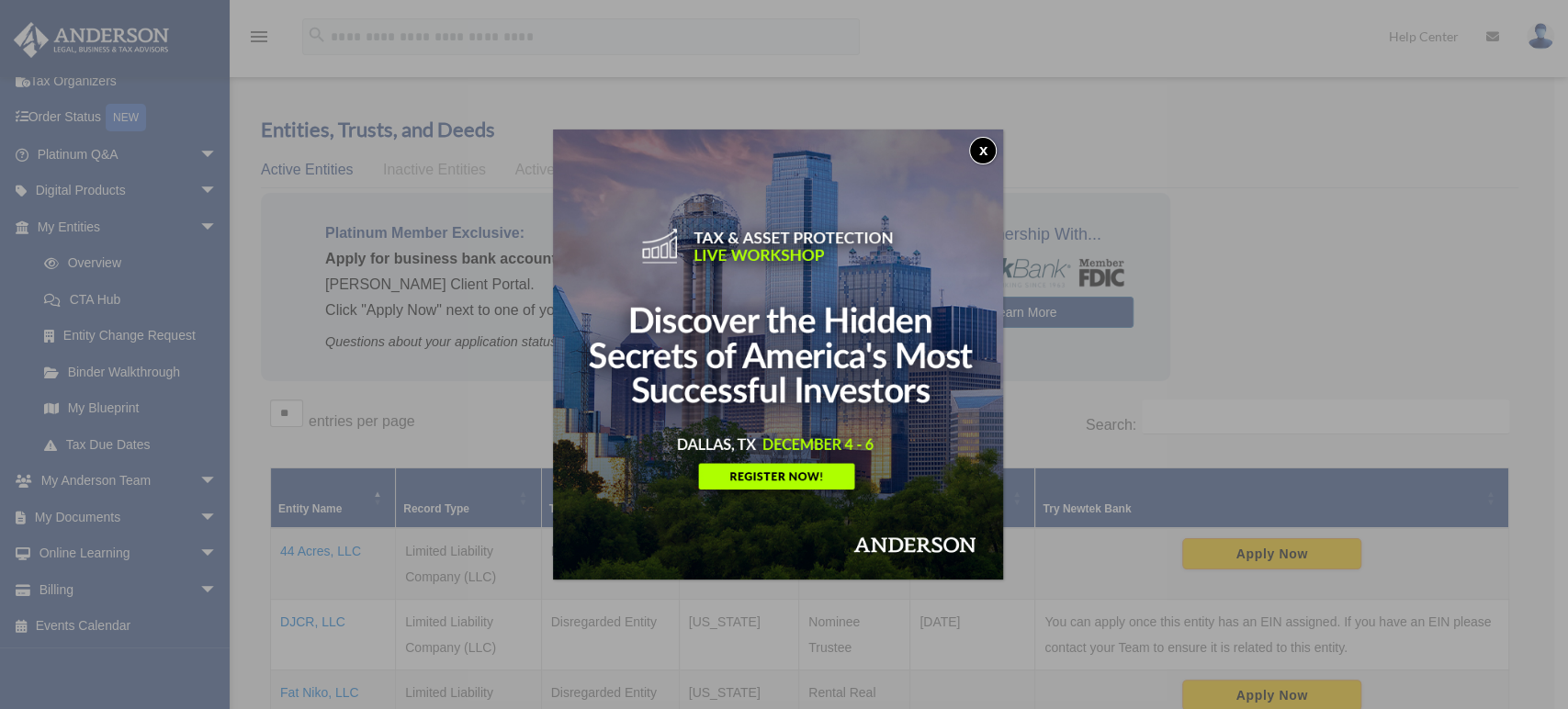
click at [83, 515] on div "x" at bounding box center [784, 354] width 1568 height 709
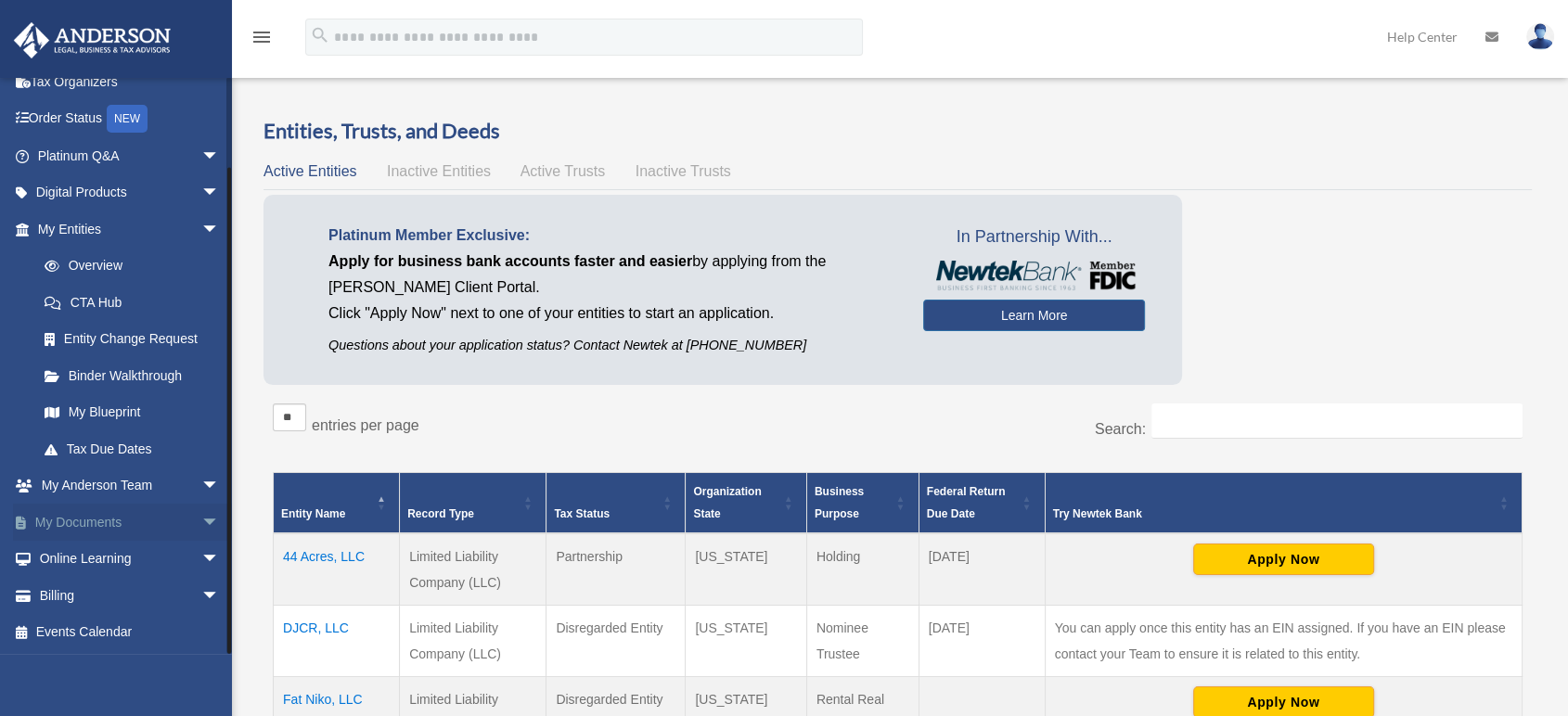
click at [201, 522] on span "arrow_drop_down" at bounding box center [220, 523] width 37 height 38
click at [113, 552] on link "Box" at bounding box center [136, 560] width 222 height 37
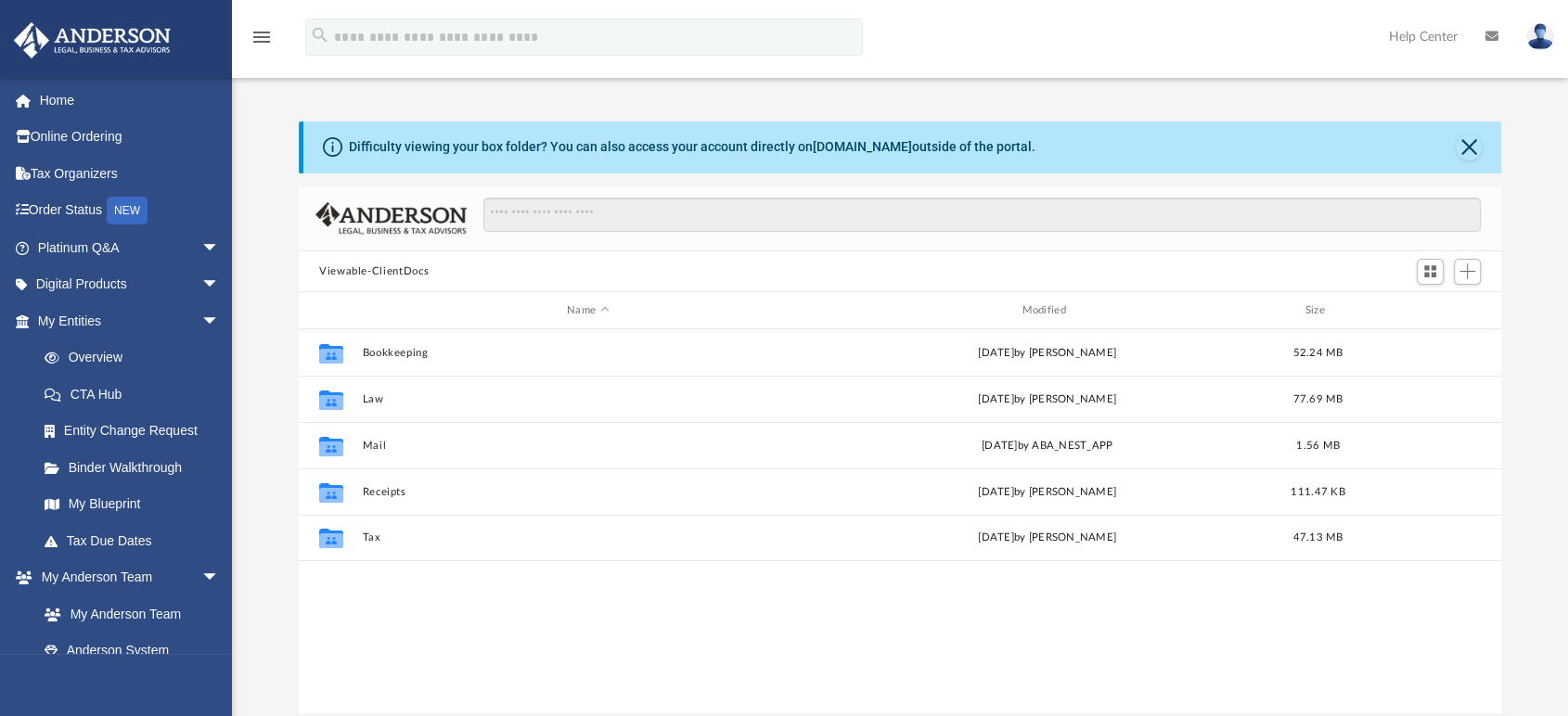
scroll to position [405, 1187]
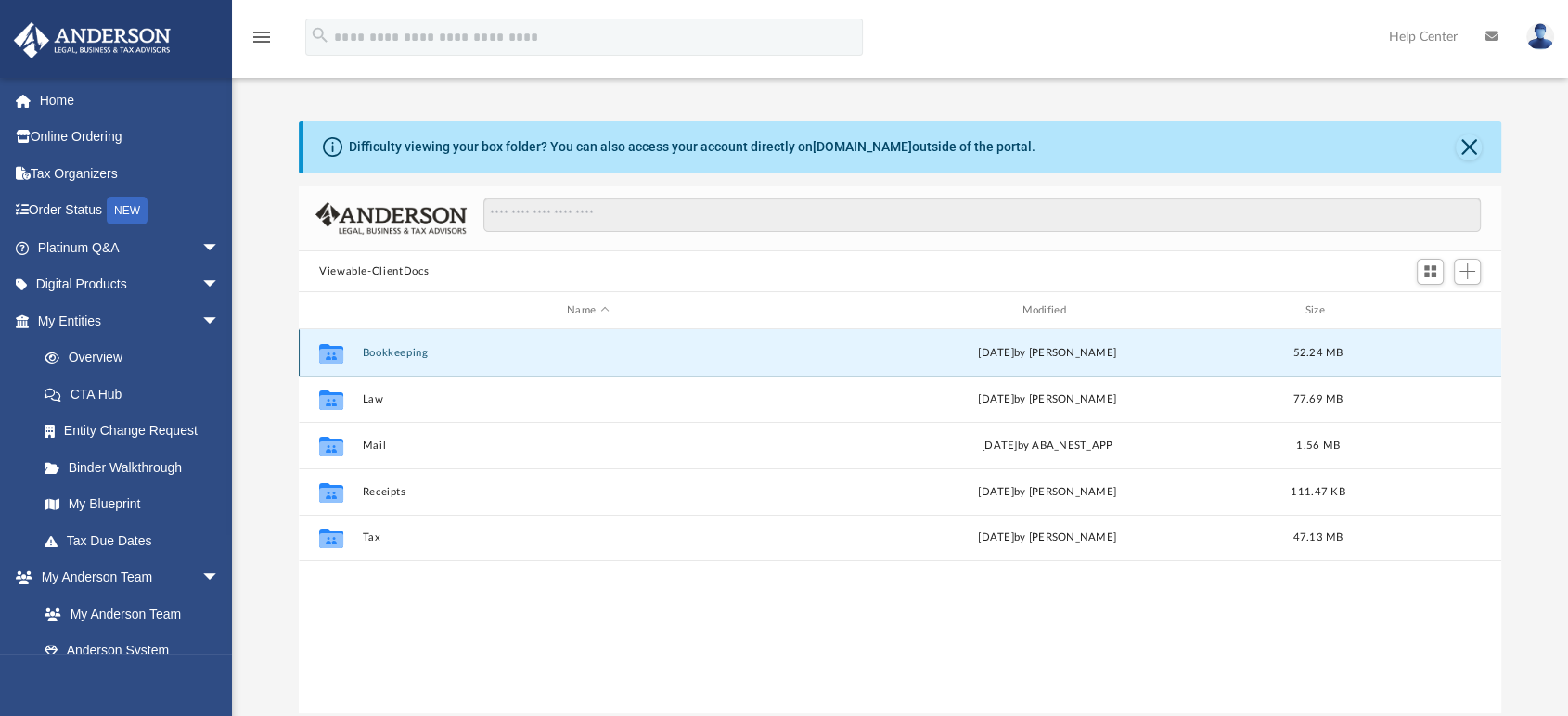
click at [425, 353] on button "Bookkeeping" at bounding box center [588, 353] width 451 height 12
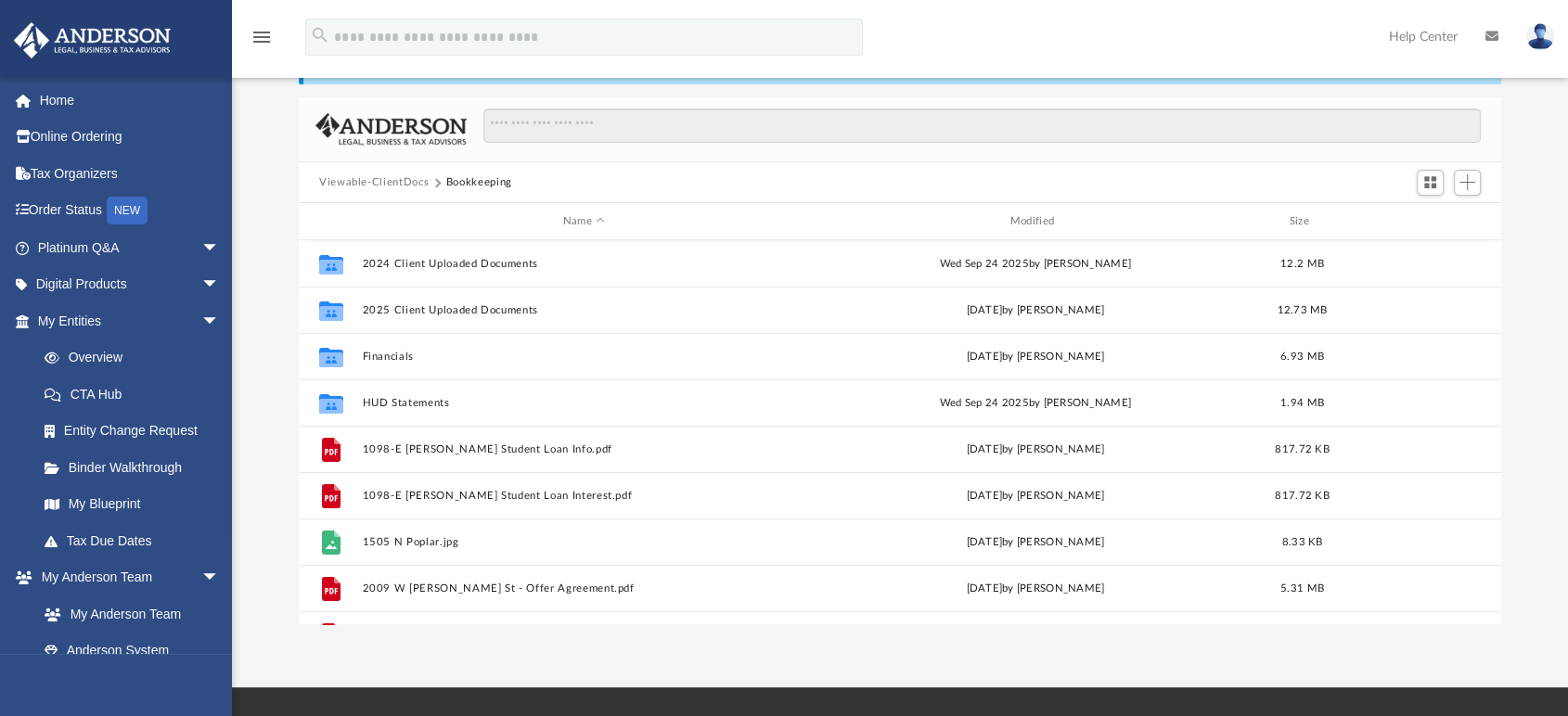
scroll to position [0, 0]
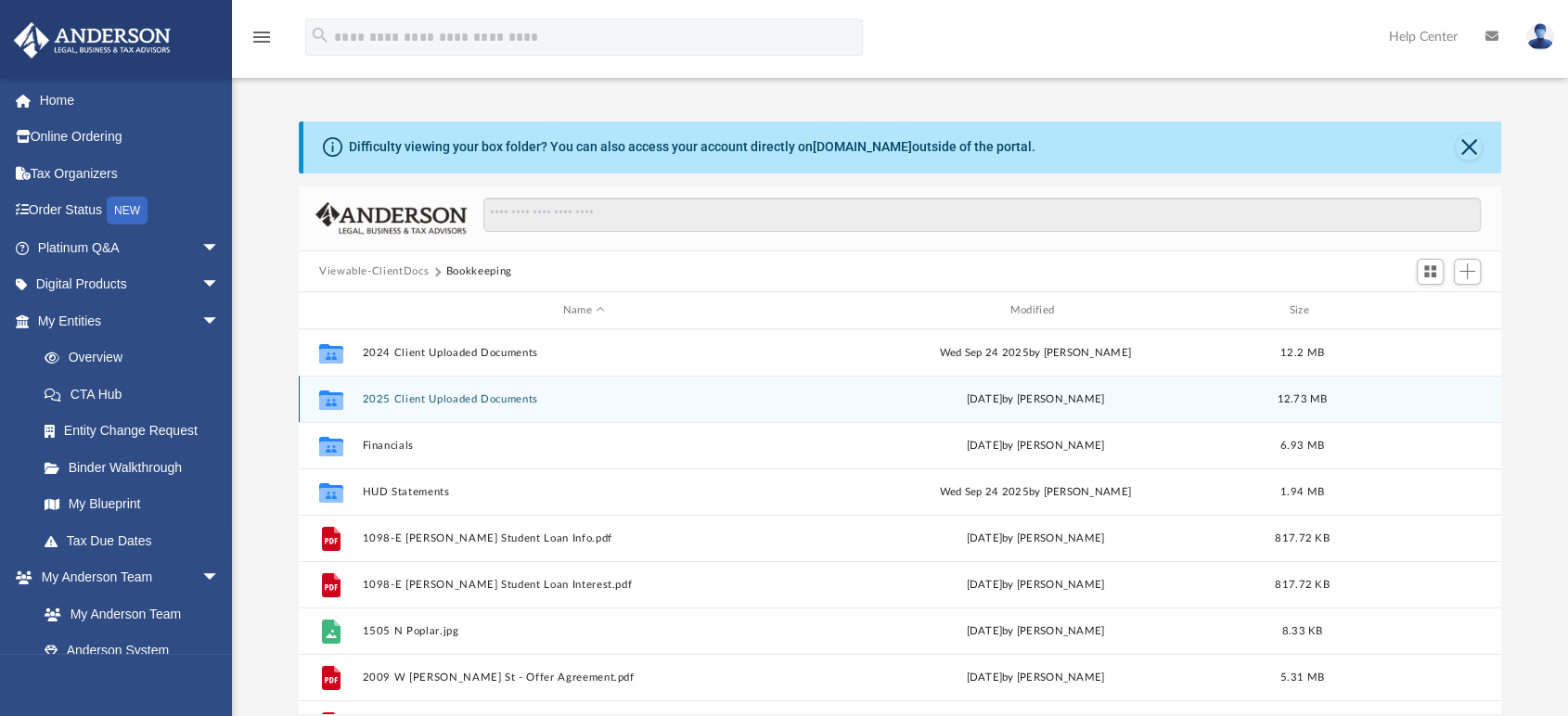
click at [481, 389] on div "Collaborated Folder 2025 Client Uploaded Documents today by Dave Cacheiro 12.73…" at bounding box center [900, 398] width 1202 height 46
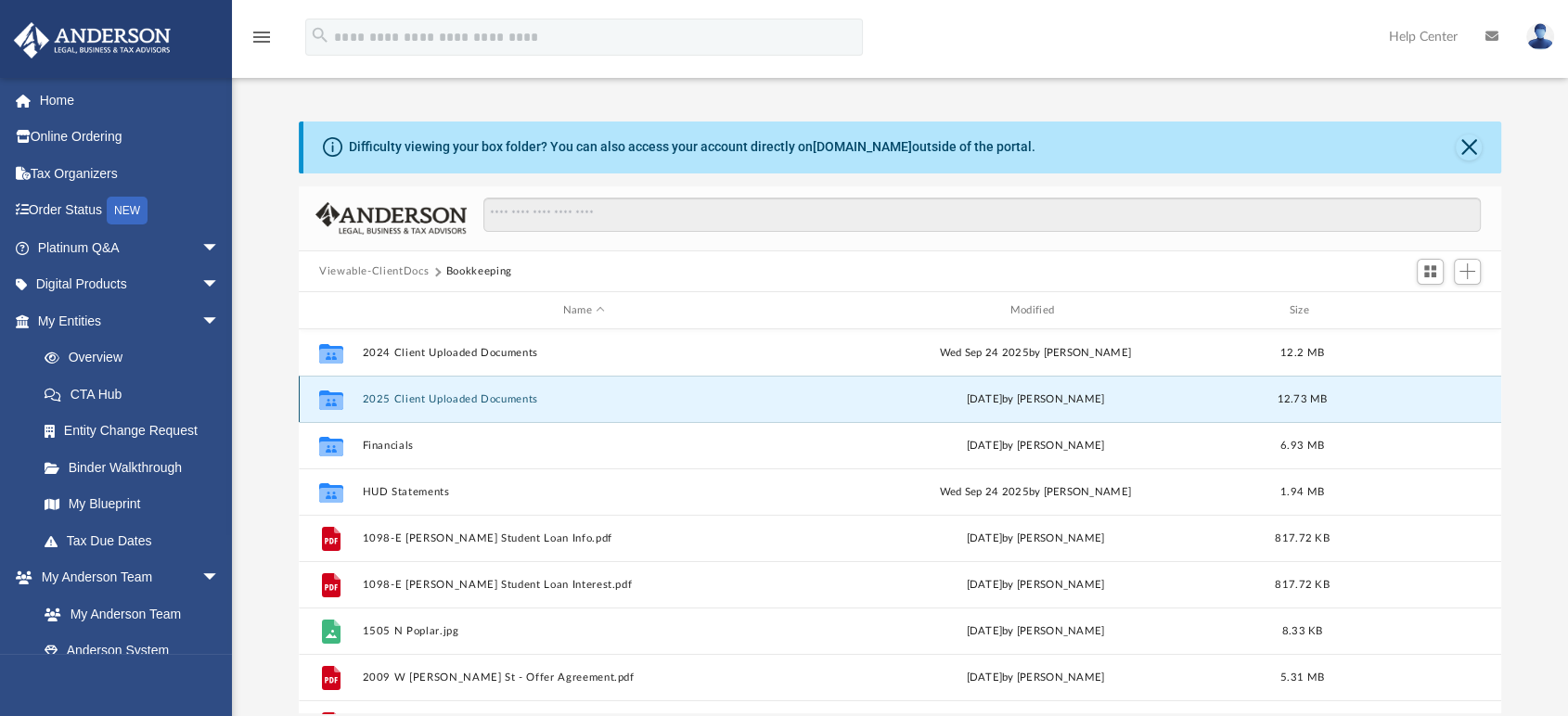
click at [494, 398] on button "2025 Client Uploaded Documents" at bounding box center [584, 399] width 443 height 12
